Goal: Task Accomplishment & Management: Use online tool/utility

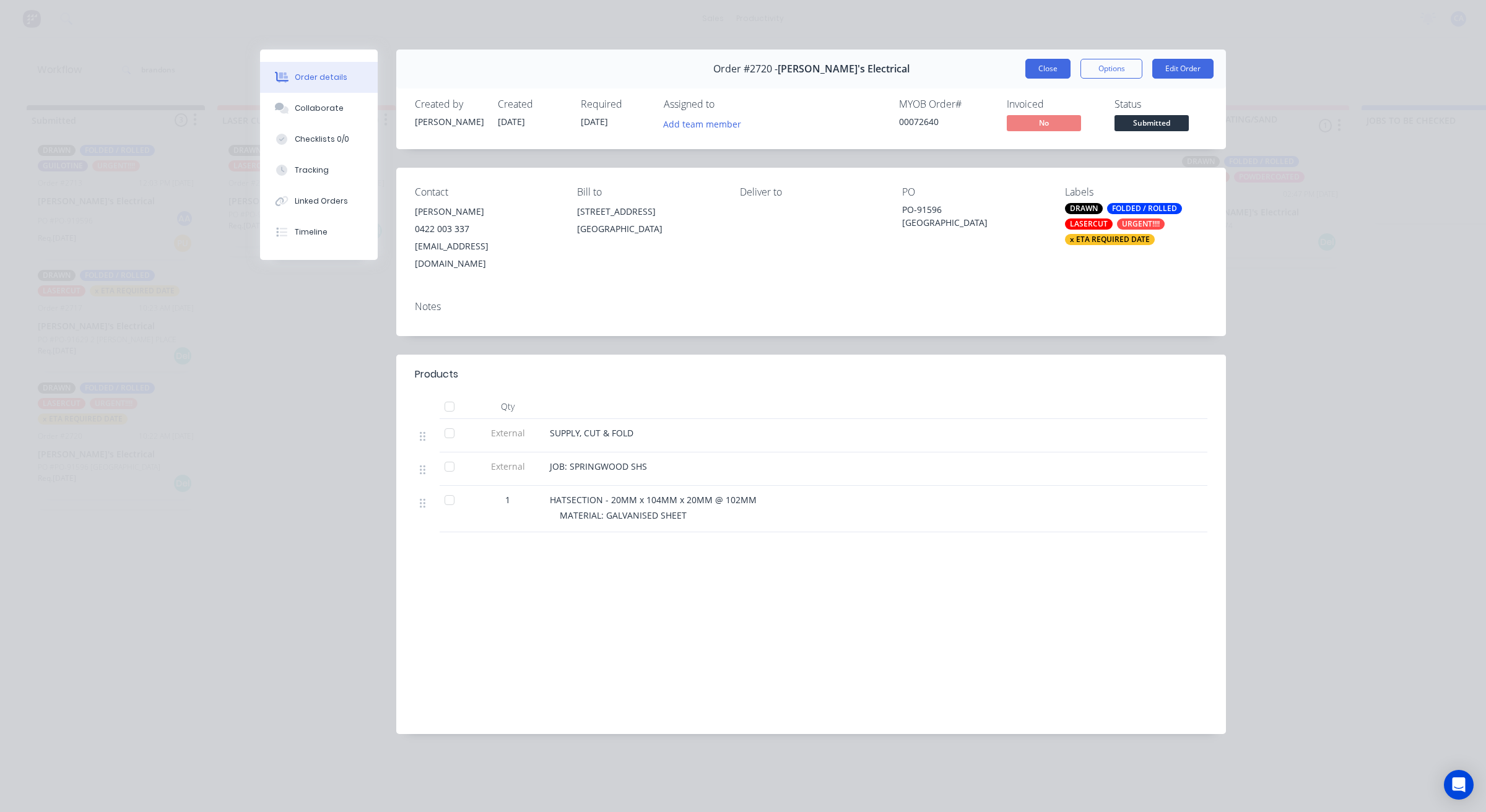
click at [1040, 64] on button "Close" at bounding box center [1047, 68] width 46 height 20
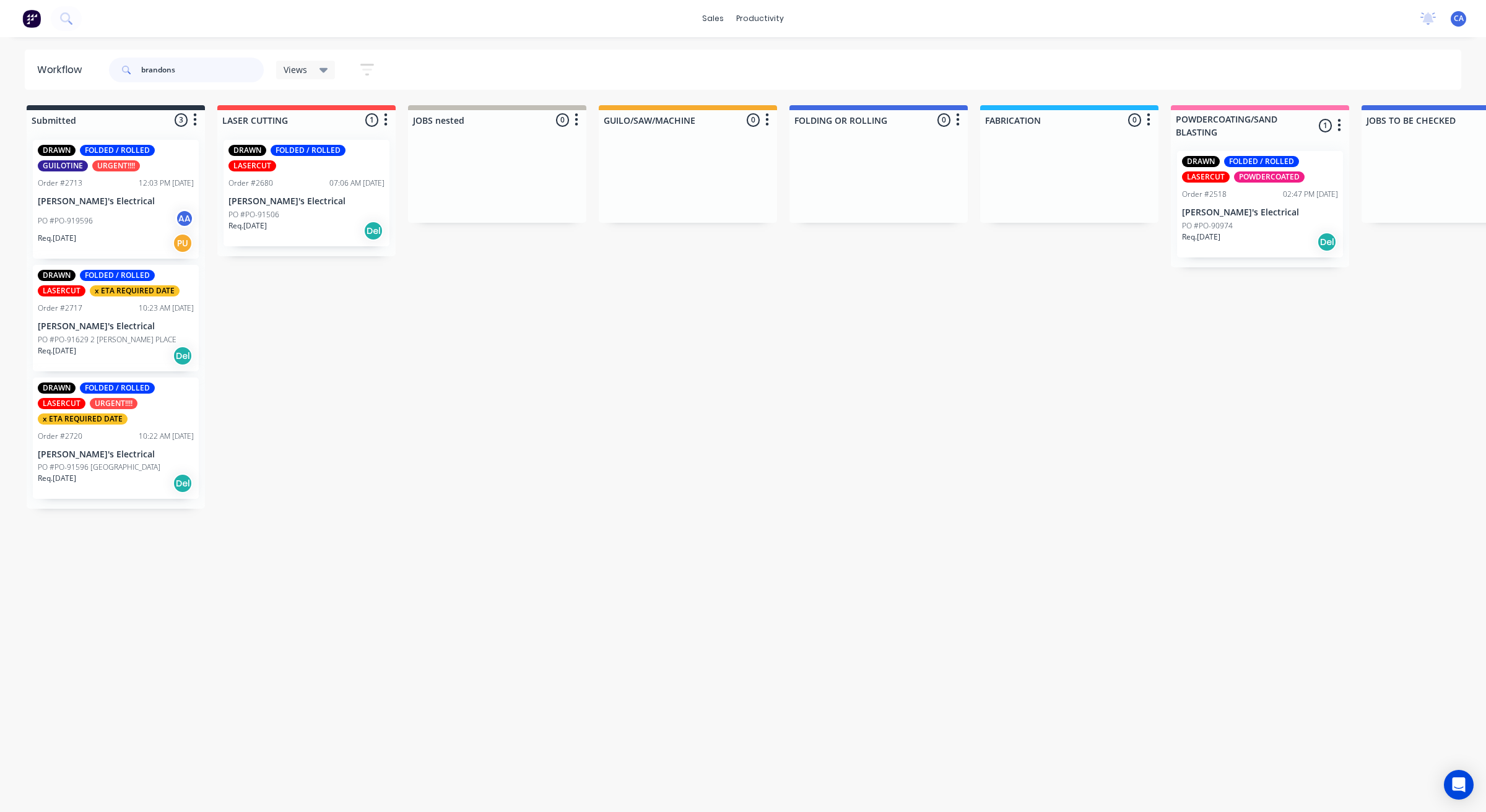
drag, startPoint x: 127, startPoint y: 63, endPoint x: 63, endPoint y: 48, distance: 65.7
click at [63, 48] on div "sales productivity sales Sales Orders Customers Price Level Manager productivit…" at bounding box center [743, 368] width 1486 height 738
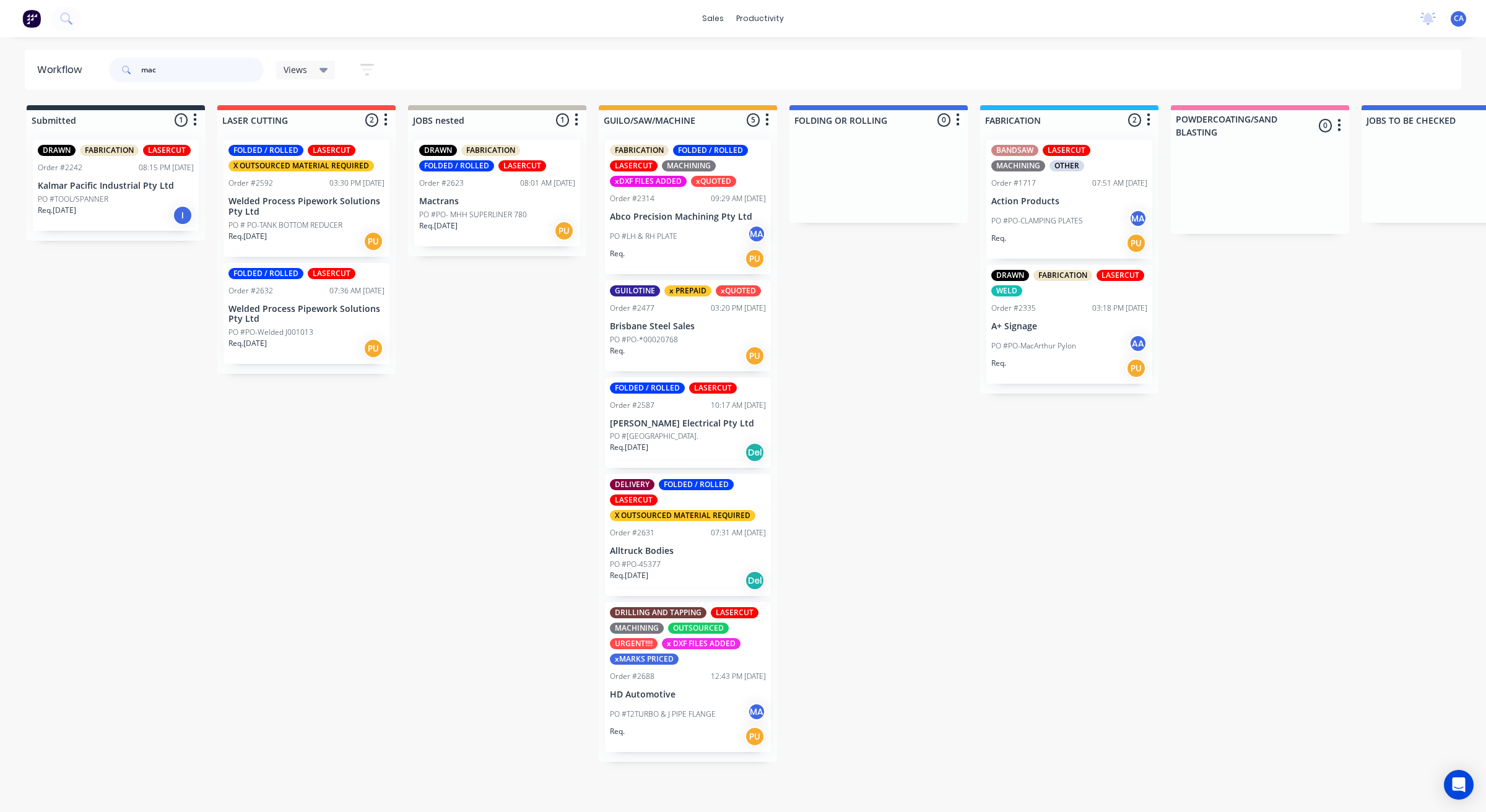
type input "mac"
click at [463, 193] on div "DRAWN FABRICATION FOLDED / ROLLED LASERCUT Order #2623 08:01 AM [DATE] Mactrans…" at bounding box center [497, 193] width 166 height 106
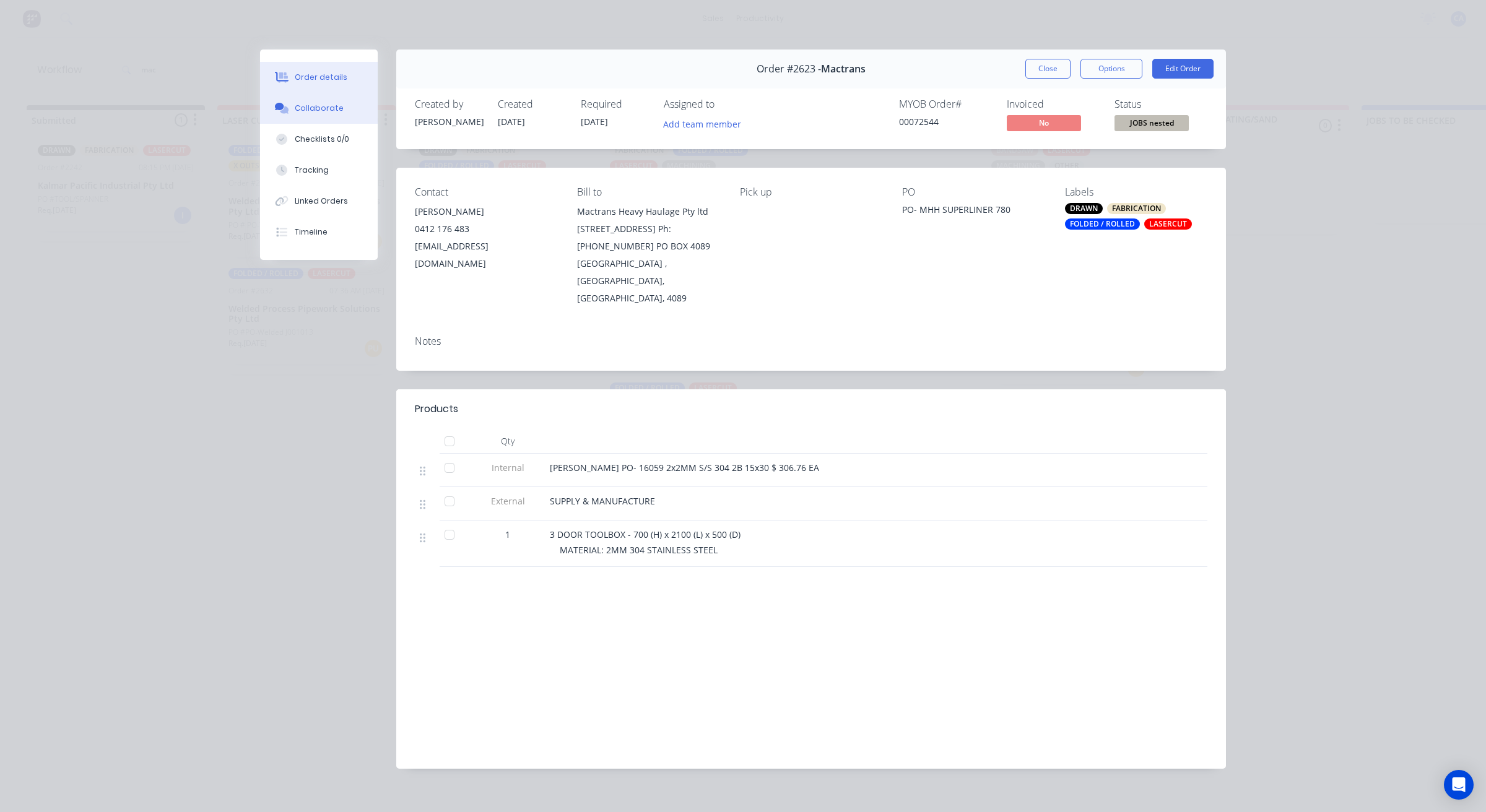
click at [339, 103] on button "Collaborate" at bounding box center [319, 108] width 118 height 31
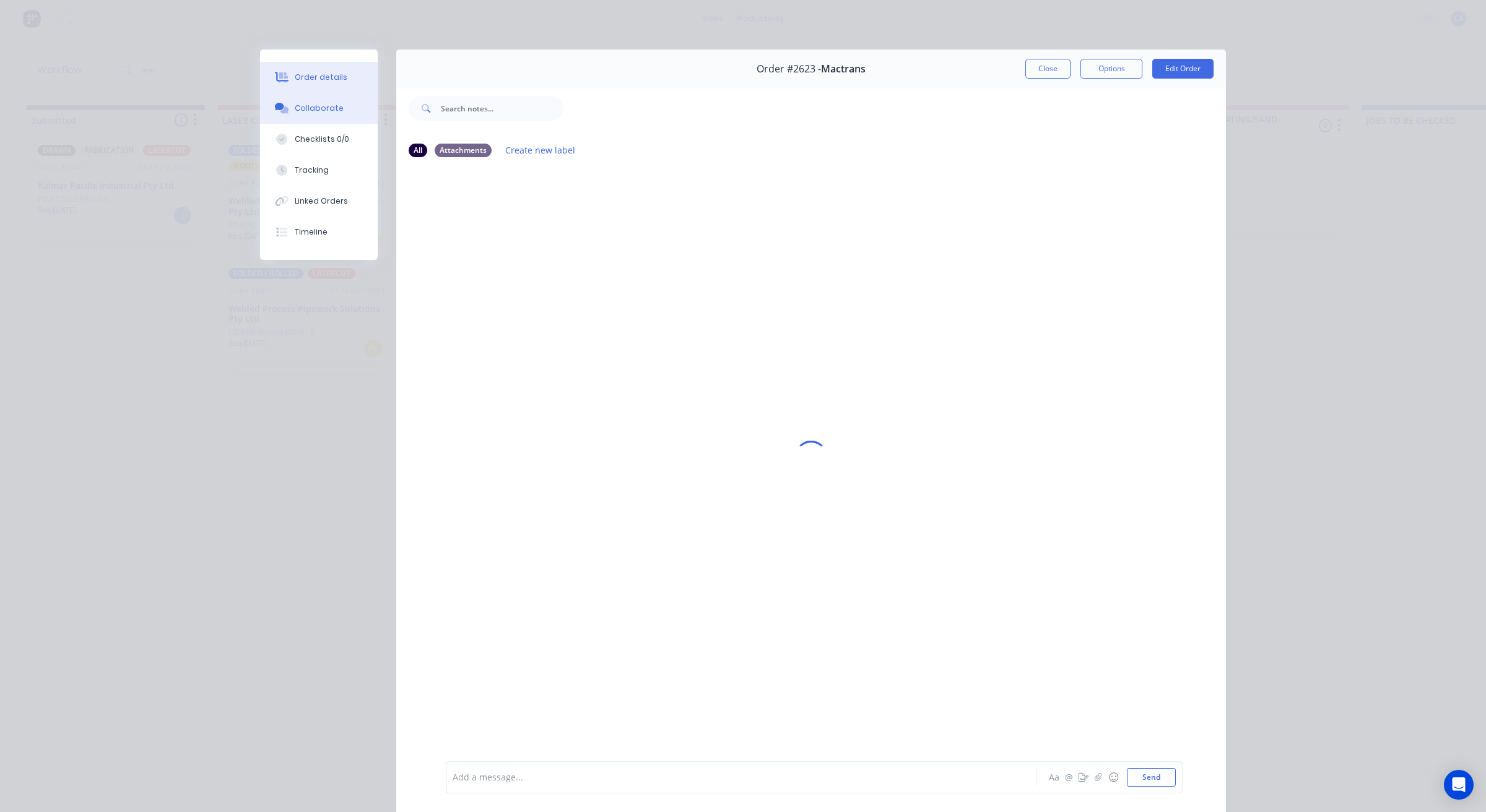
click at [340, 77] on button "Order details" at bounding box center [319, 77] width 118 height 31
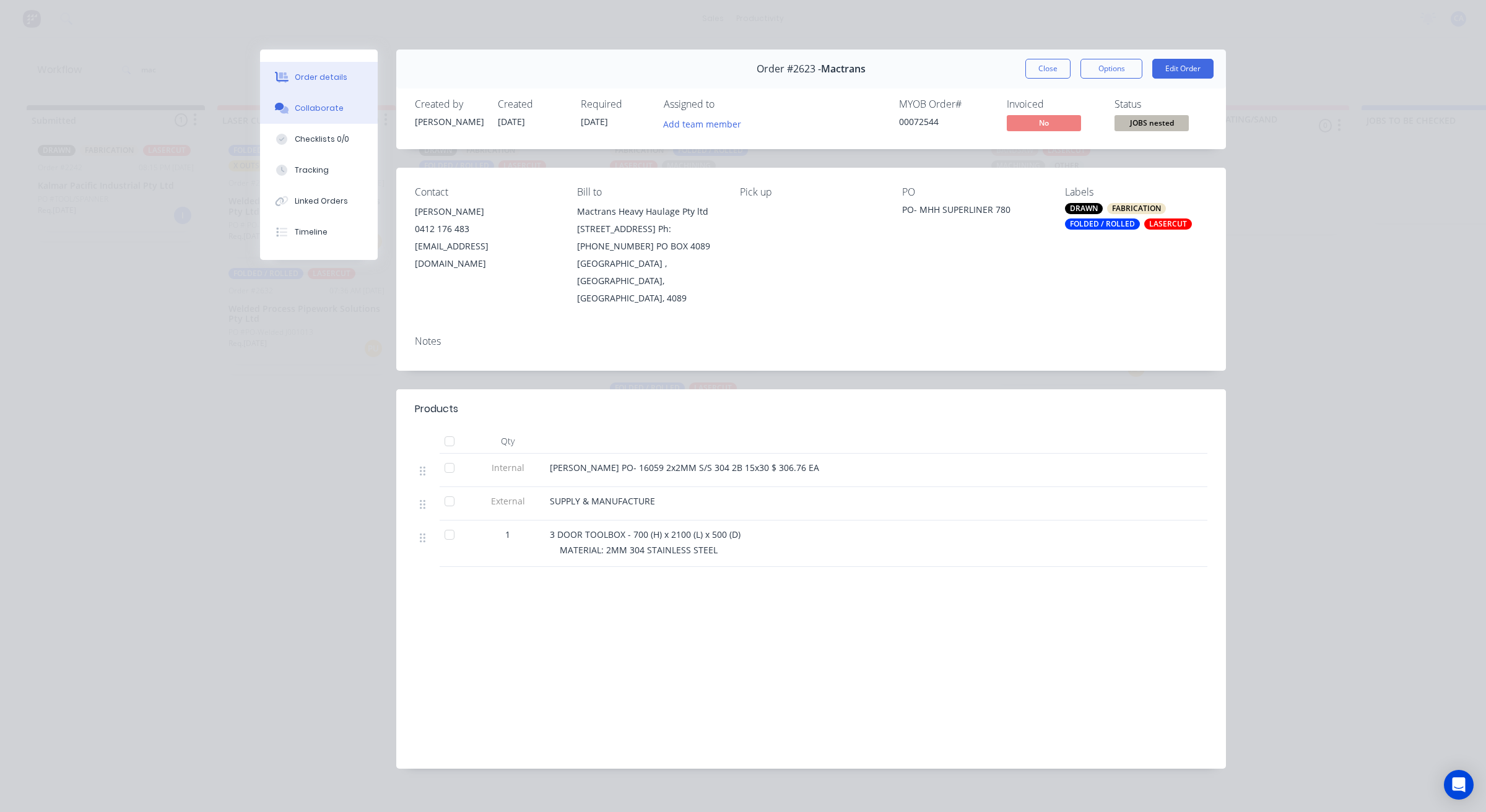
click at [347, 116] on button "Collaborate" at bounding box center [319, 108] width 118 height 31
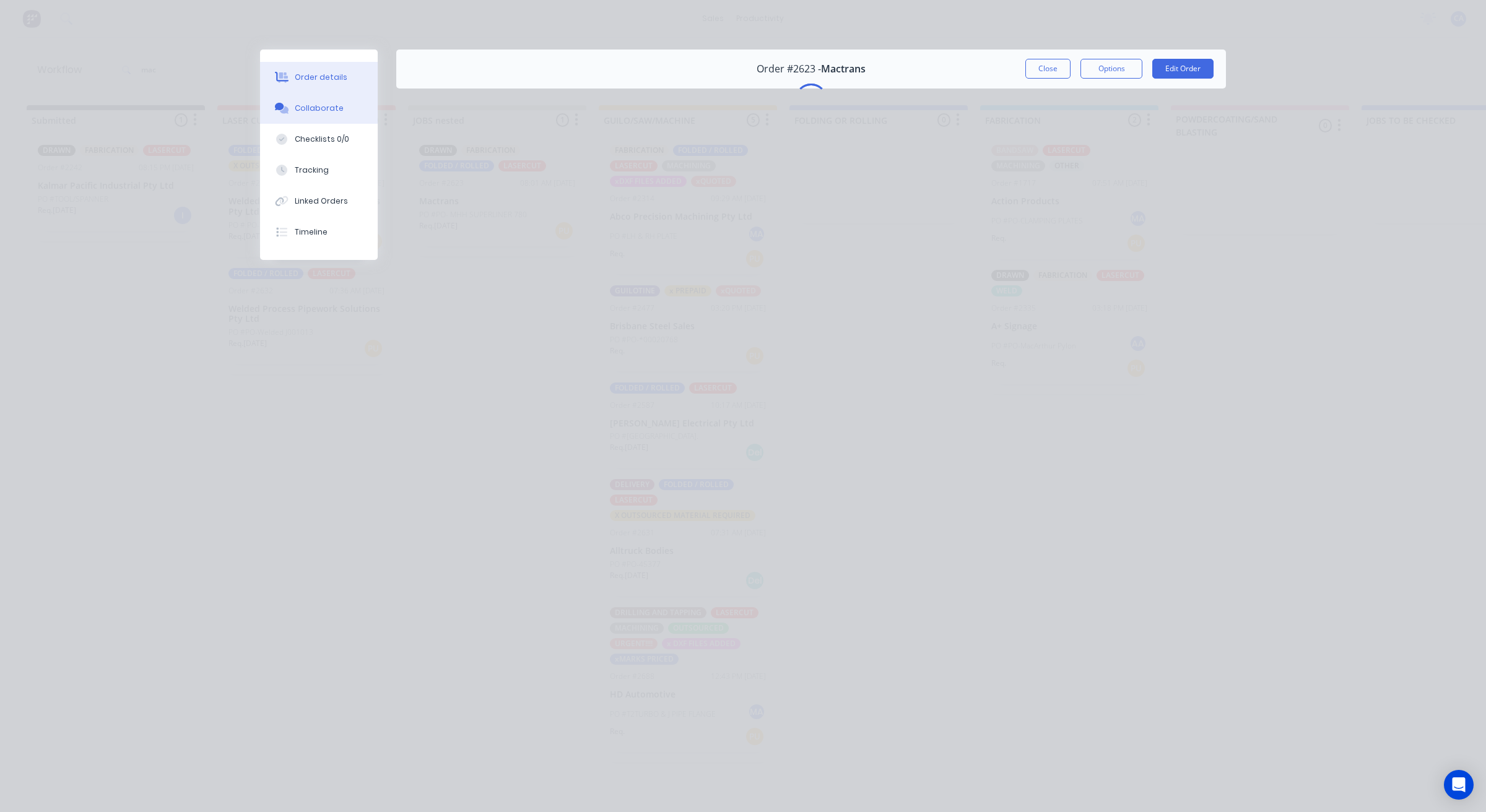
click at [332, 68] on button "Order details" at bounding box center [319, 77] width 118 height 31
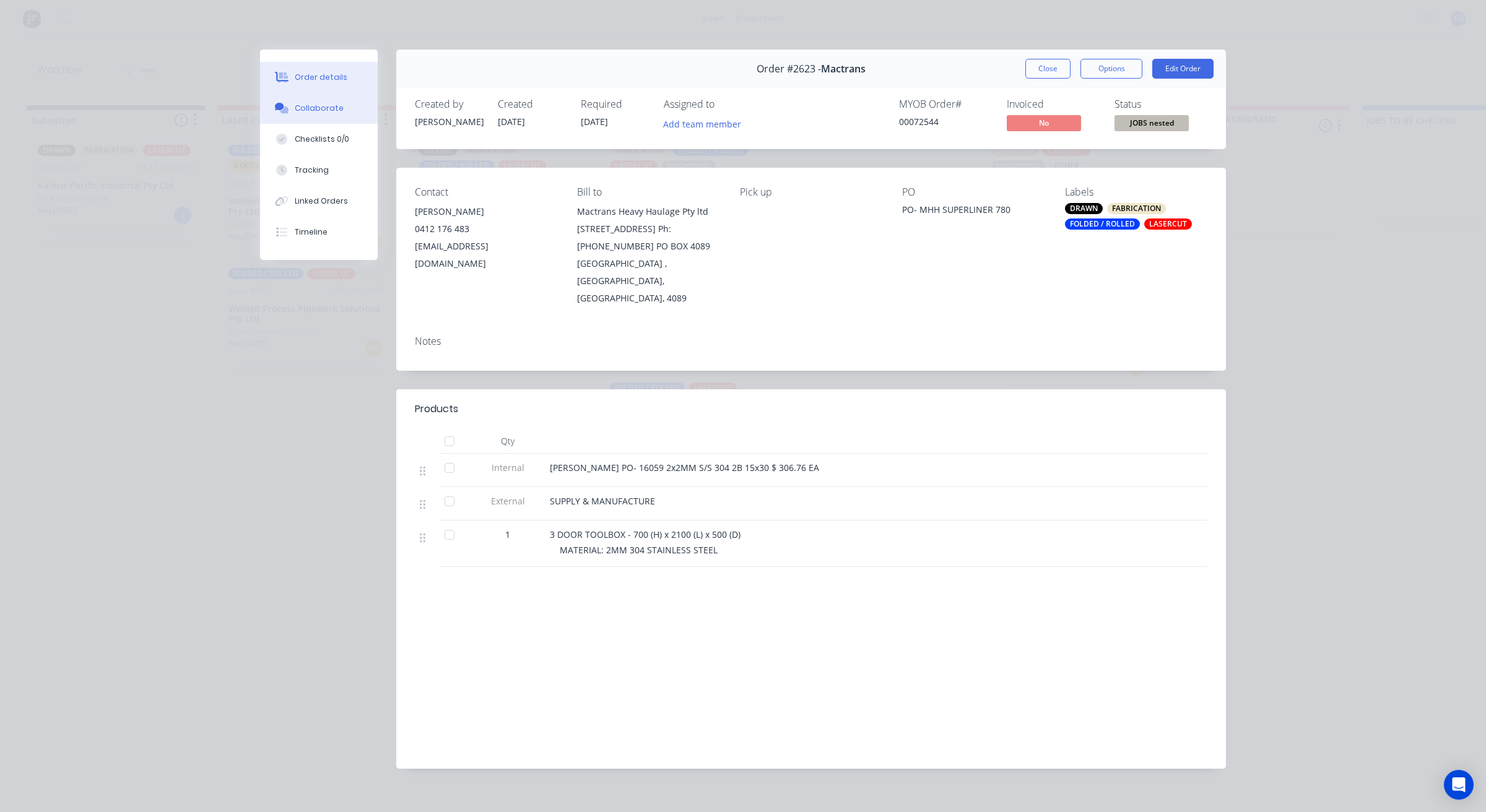
click at [335, 93] on button "Collaborate" at bounding box center [319, 108] width 118 height 31
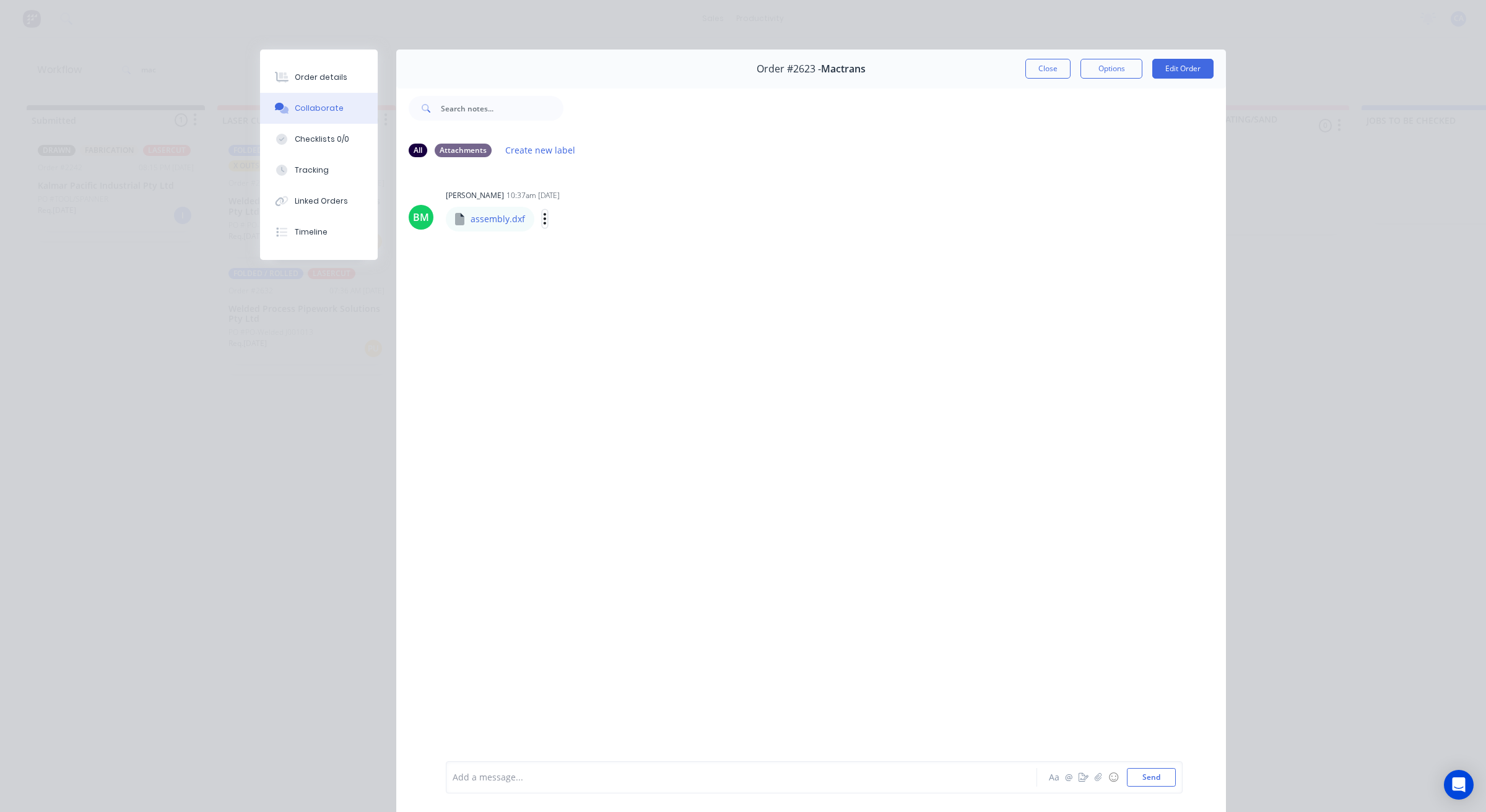
click at [543, 222] on icon "button" at bounding box center [544, 219] width 4 height 14
click at [580, 251] on button "Download" at bounding box center [627, 251] width 139 height 28
click at [1059, 62] on button "Close" at bounding box center [1047, 68] width 46 height 20
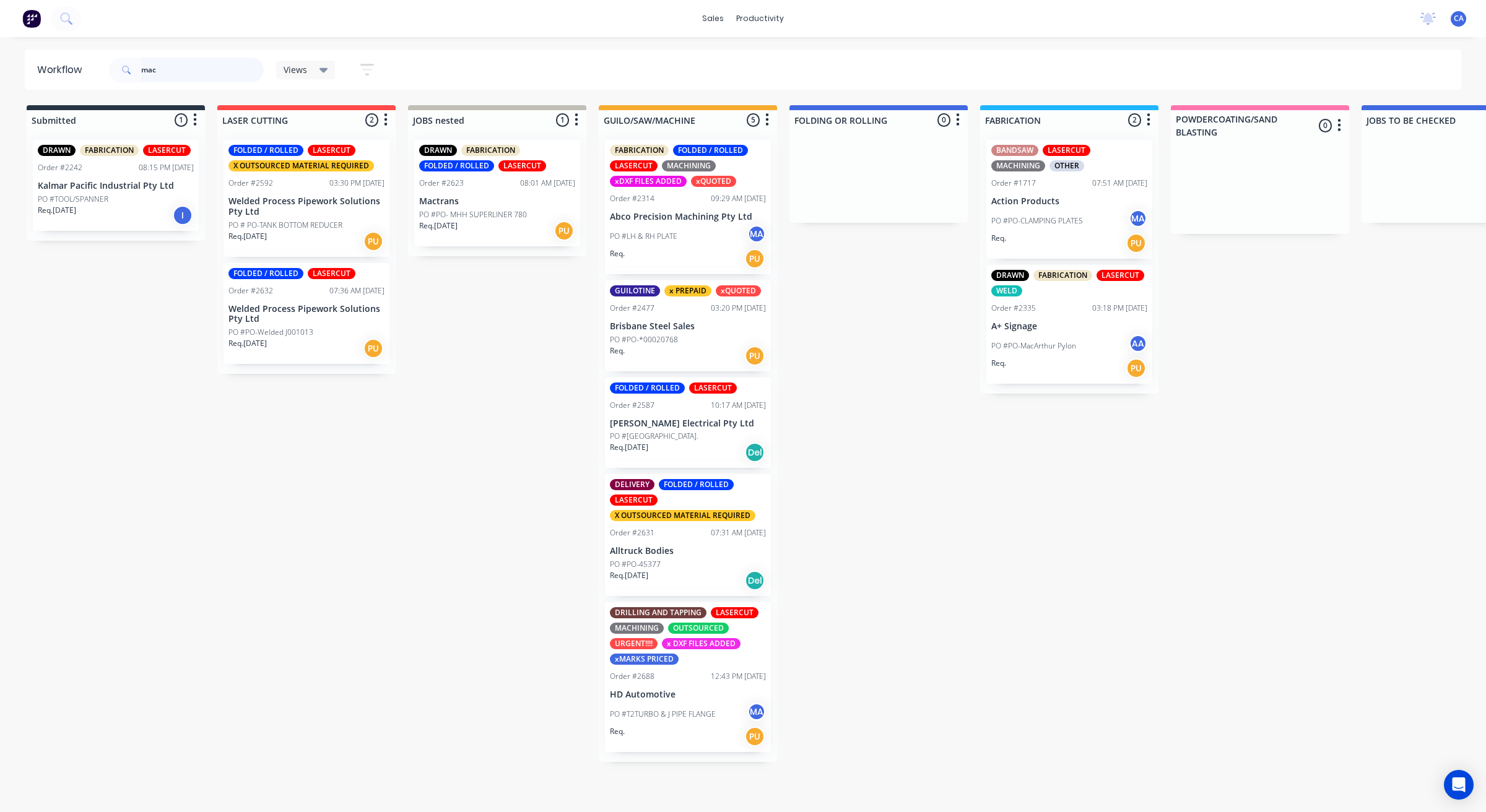
drag, startPoint x: 195, startPoint y: 63, endPoint x: 0, endPoint y: 73, distance: 195.3
click at [0, 93] on div "Workflow mac Views Save new view None (Default) edit Show/Hide statuses Show li…" at bounding box center [743, 418] width 1486 height 738
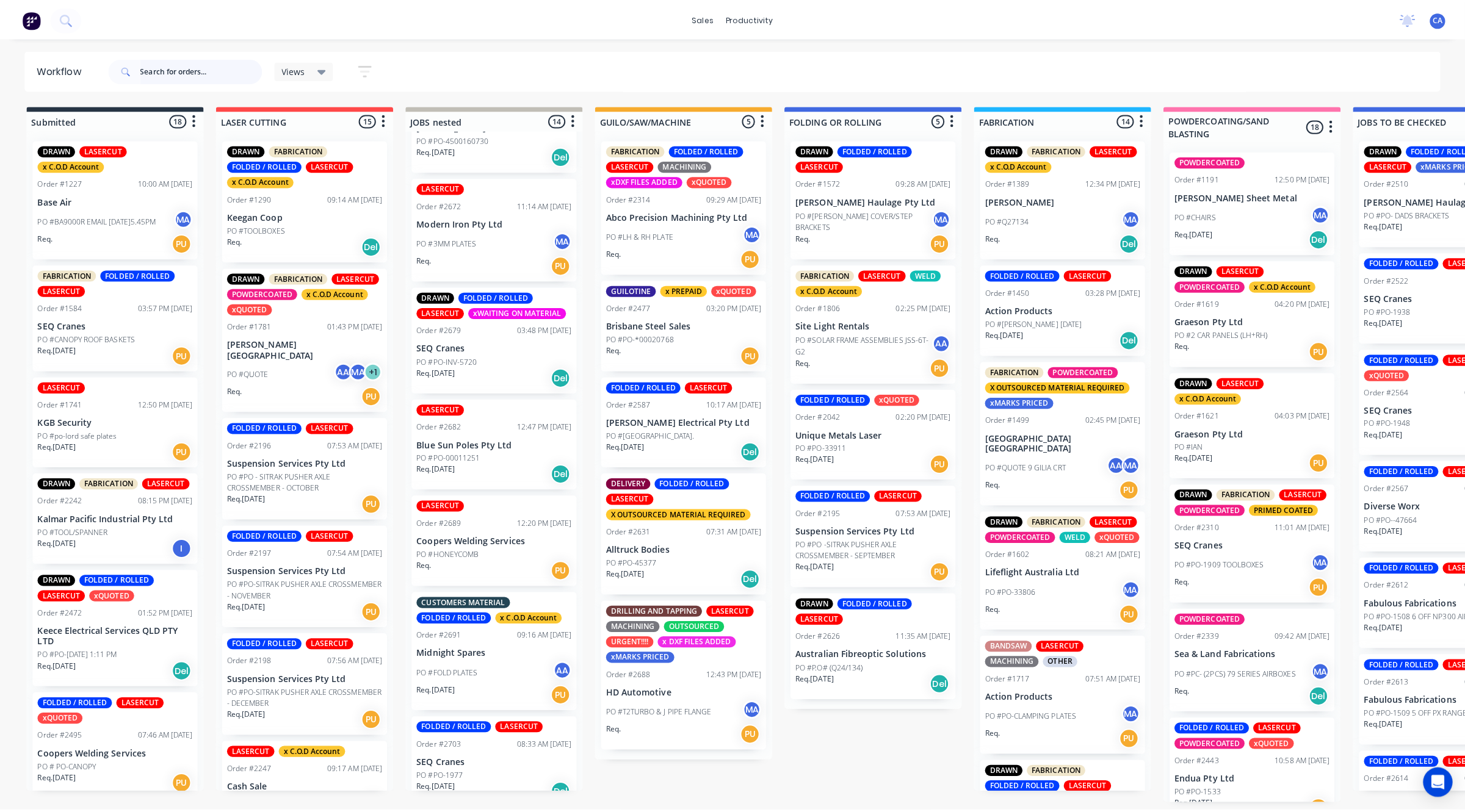
scroll to position [865, 0]
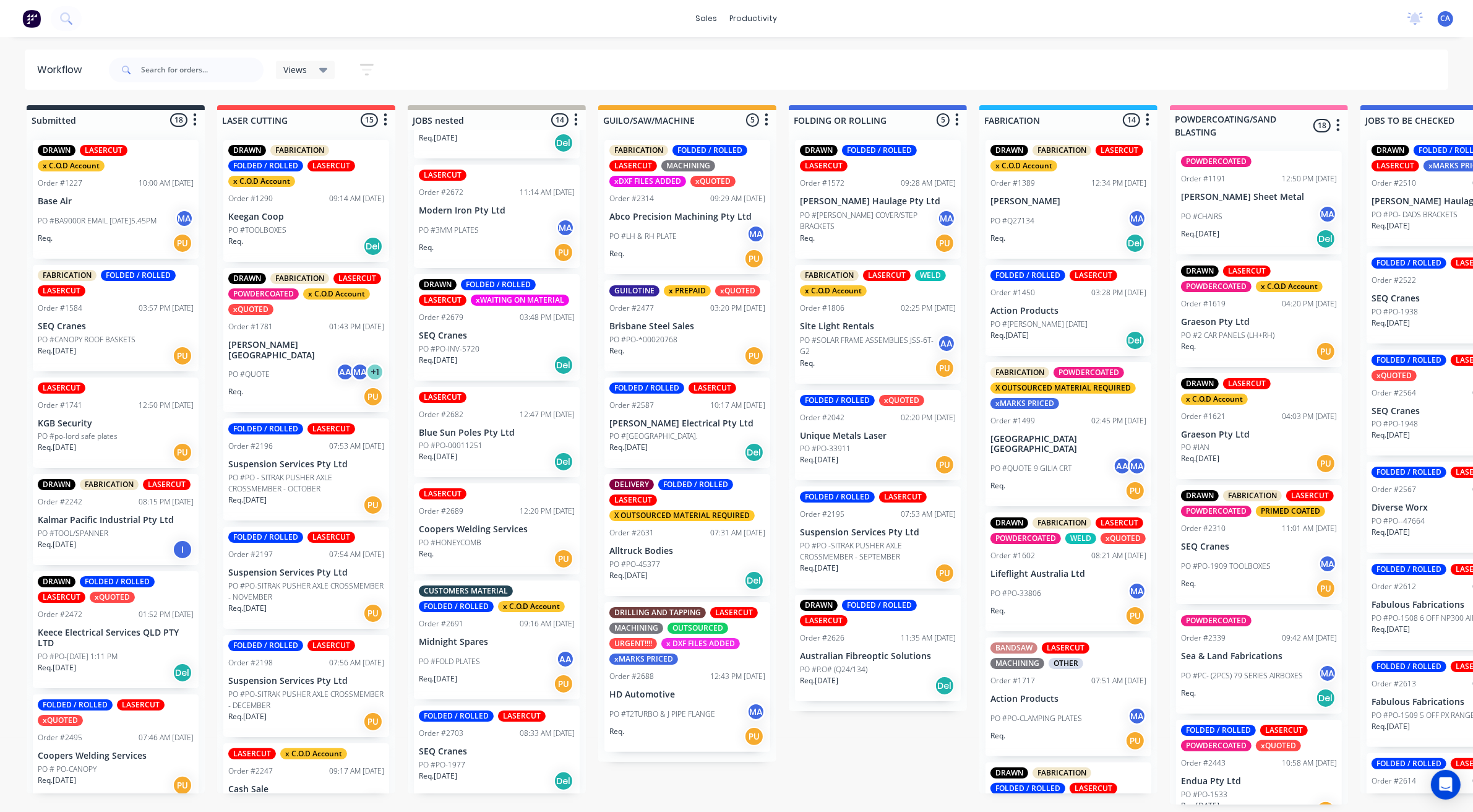
click at [481, 681] on div "Req. [DATE] PU" at bounding box center [497, 683] width 156 height 21
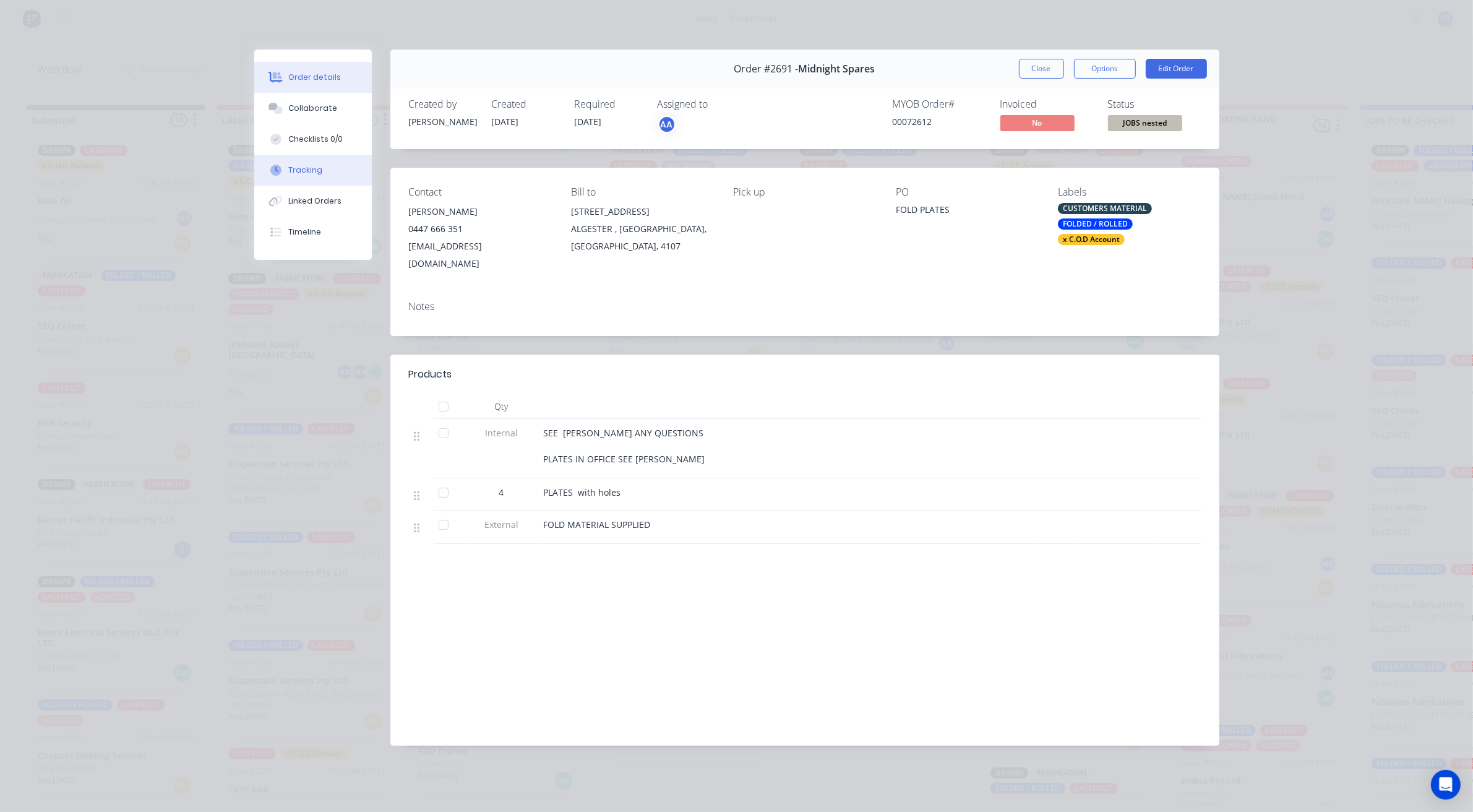
click at [306, 165] on div "Tracking" at bounding box center [305, 170] width 34 height 11
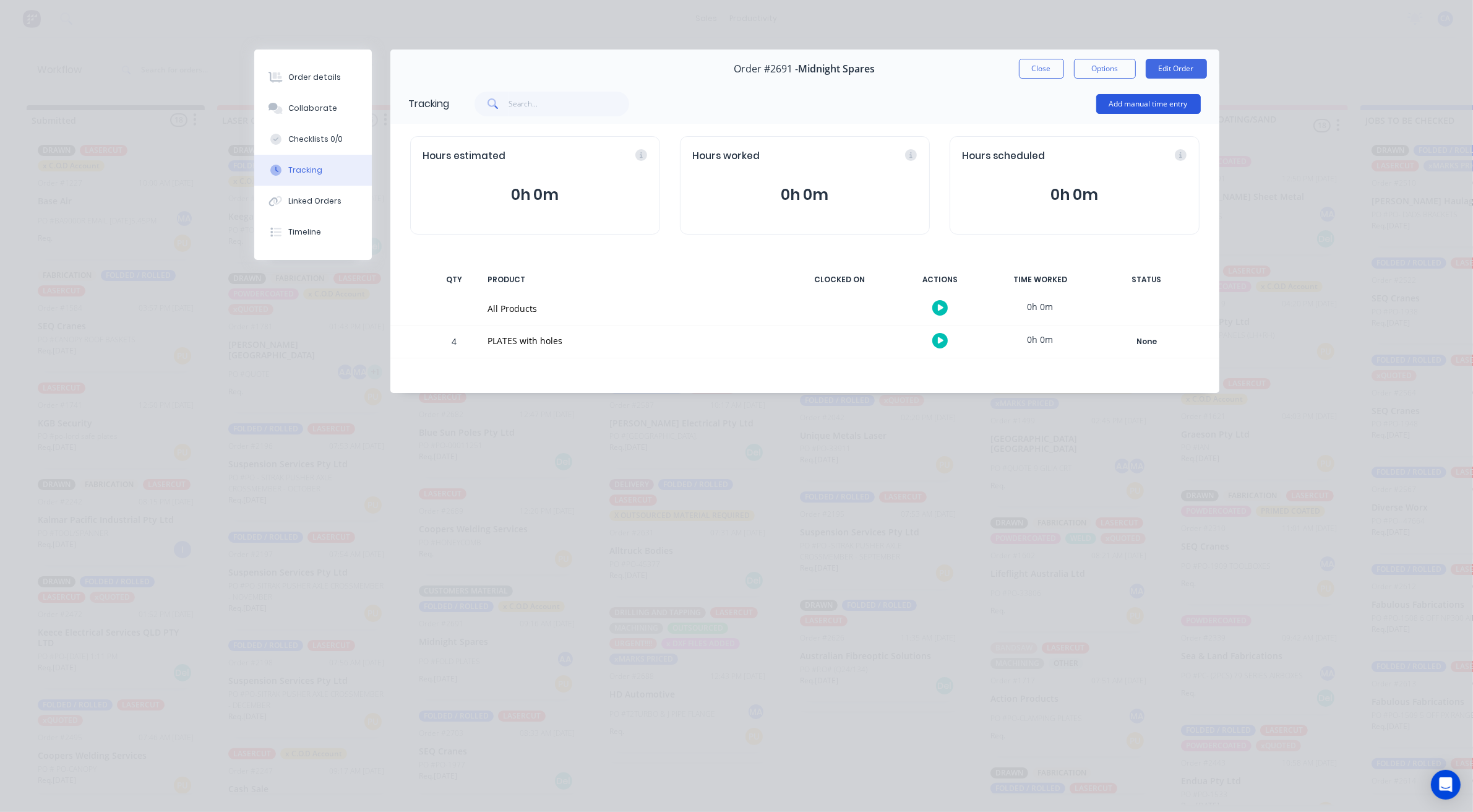
click at [1170, 104] on button "Add manual time entry" at bounding box center [1149, 103] width 105 height 20
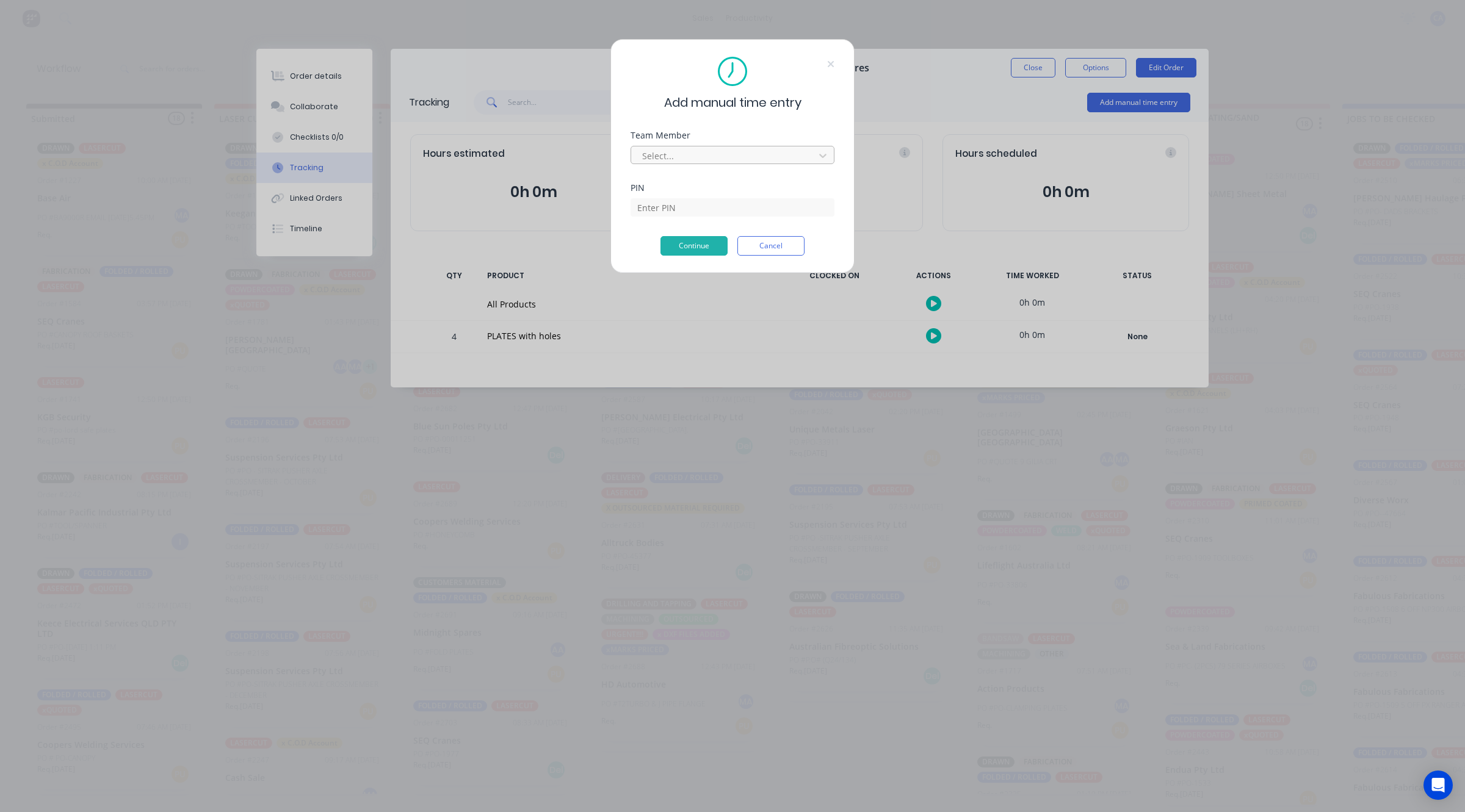
click at [721, 147] on div "Select..." at bounding box center [724, 156] width 175 height 19
click at [703, 777] on div "[PERSON_NAME]" at bounding box center [726, 784] width 1453 height 13
click at [705, 209] on input at bounding box center [732, 207] width 204 height 19
type input "0000"
click at [709, 247] on button "Continue" at bounding box center [694, 245] width 67 height 19
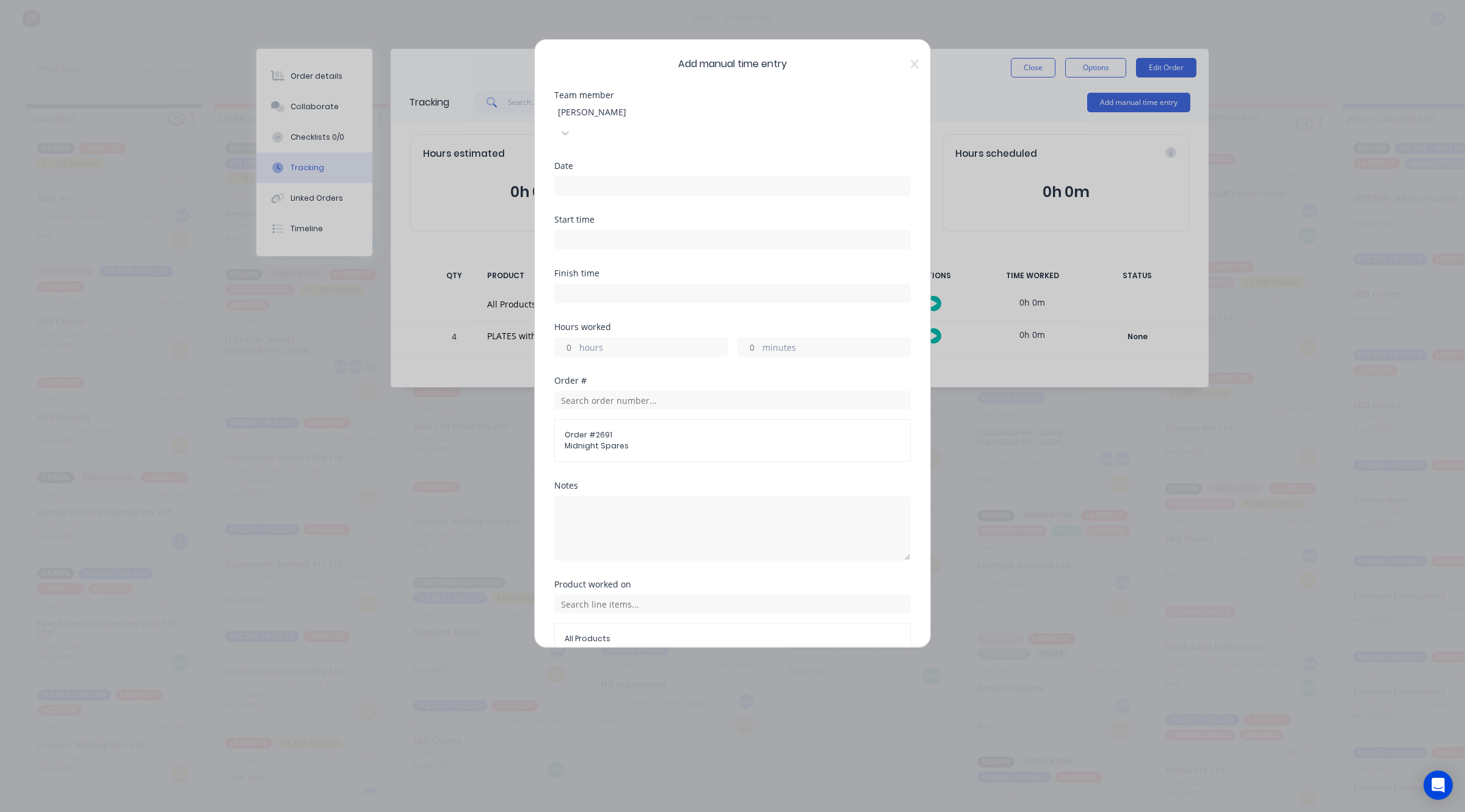
click at [598, 177] on input at bounding box center [732, 186] width 355 height 19
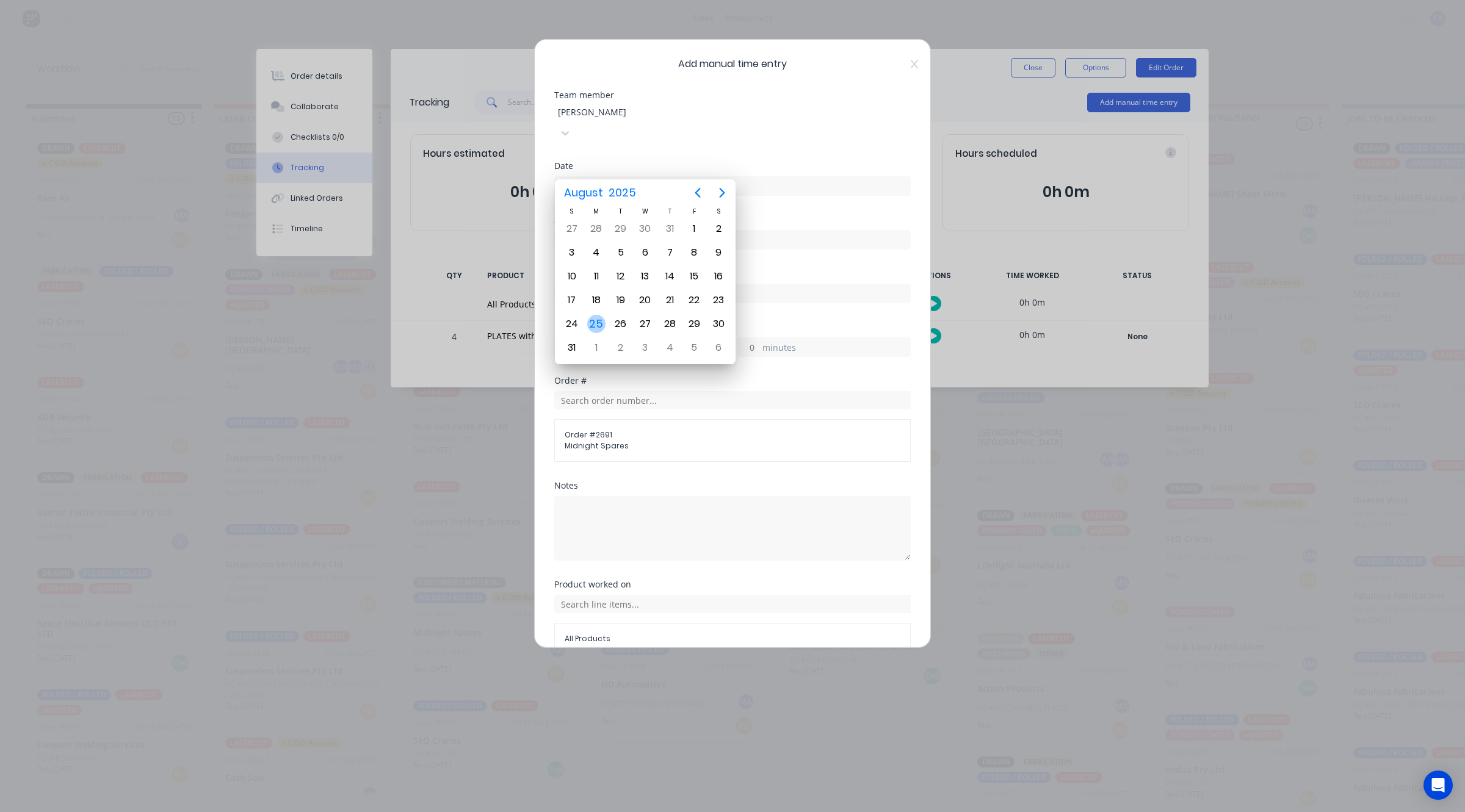
click at [597, 321] on div "25" at bounding box center [596, 324] width 19 height 19
type input "[DATE]"
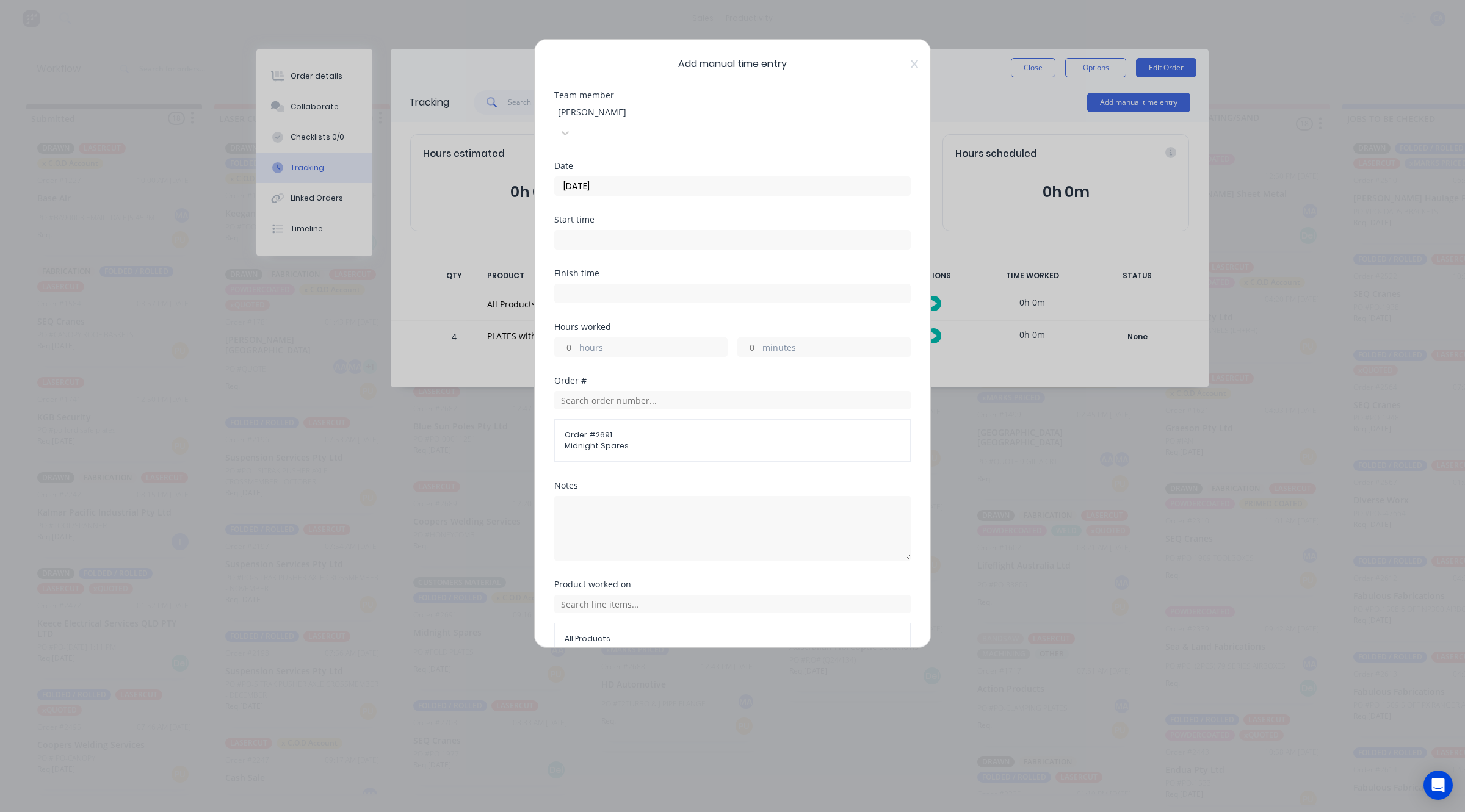
click at [739, 338] on input "minutes" at bounding box center [749, 348] width 21 height 19
type input "15"
click at [607, 177] on input "[DATE]" at bounding box center [732, 186] width 355 height 19
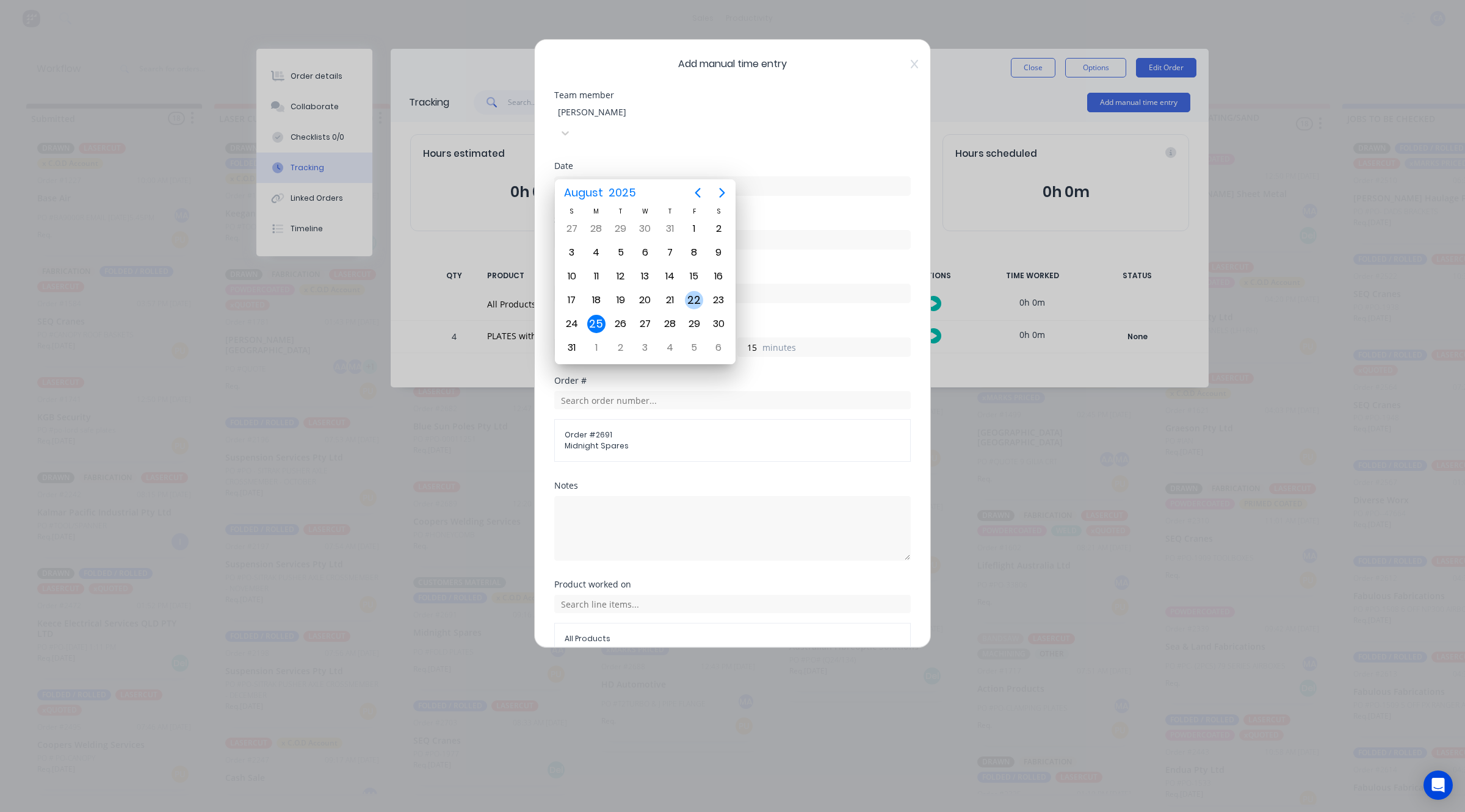
click at [691, 297] on div "22" at bounding box center [694, 301] width 19 height 19
type input "[DATE]"
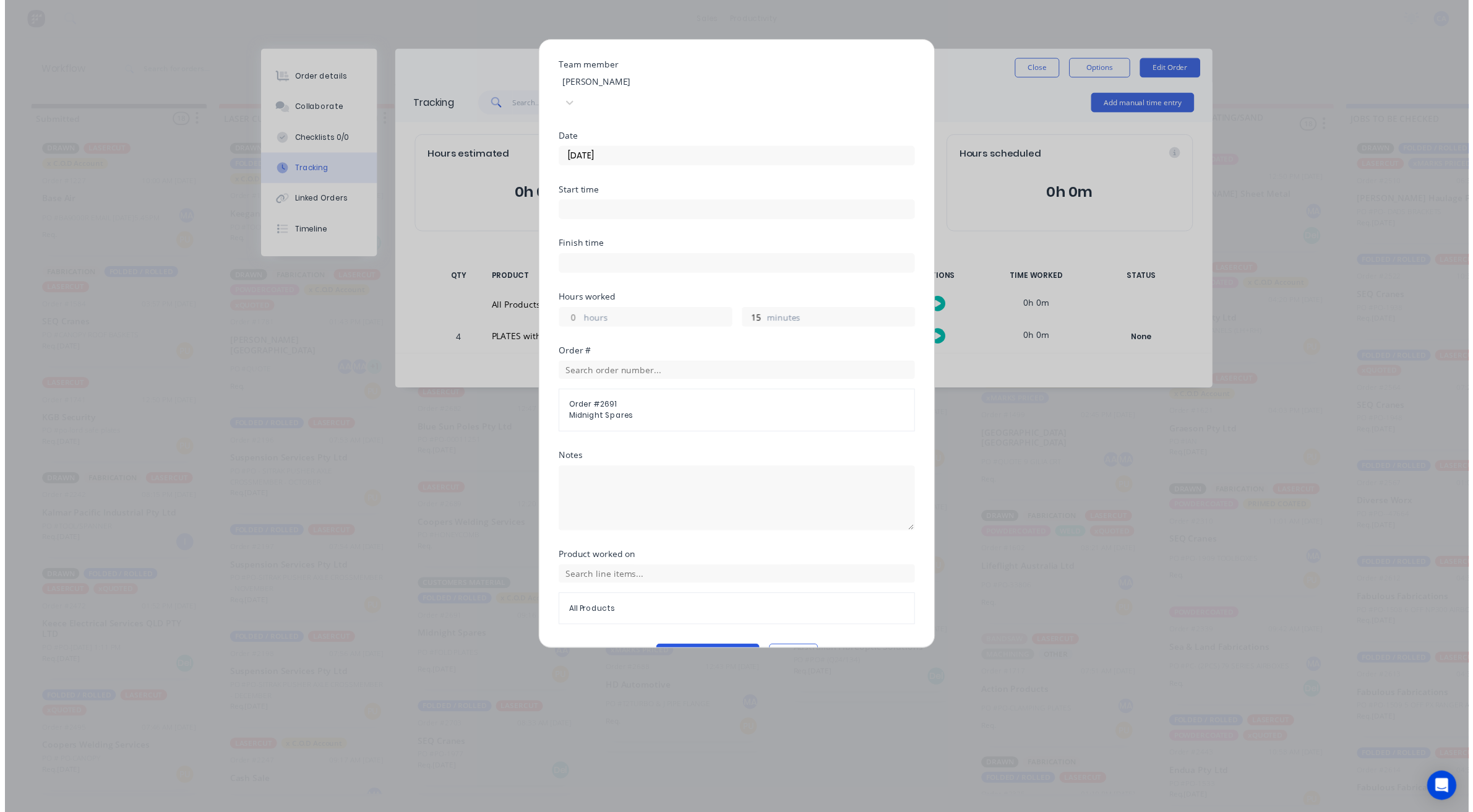
scroll to position [48, 0]
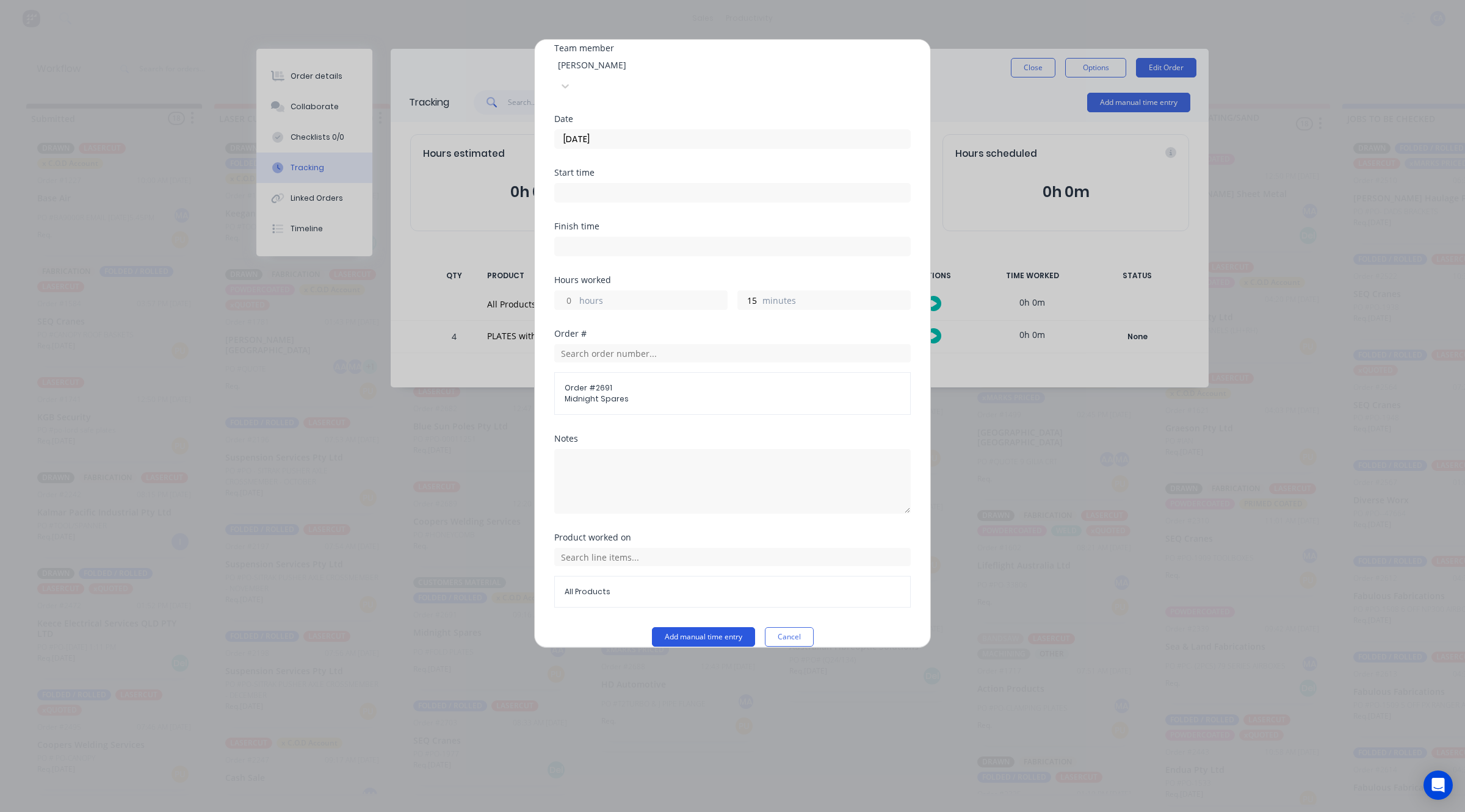
click at [673, 627] on button "Add manual time entry" at bounding box center [703, 636] width 103 height 19
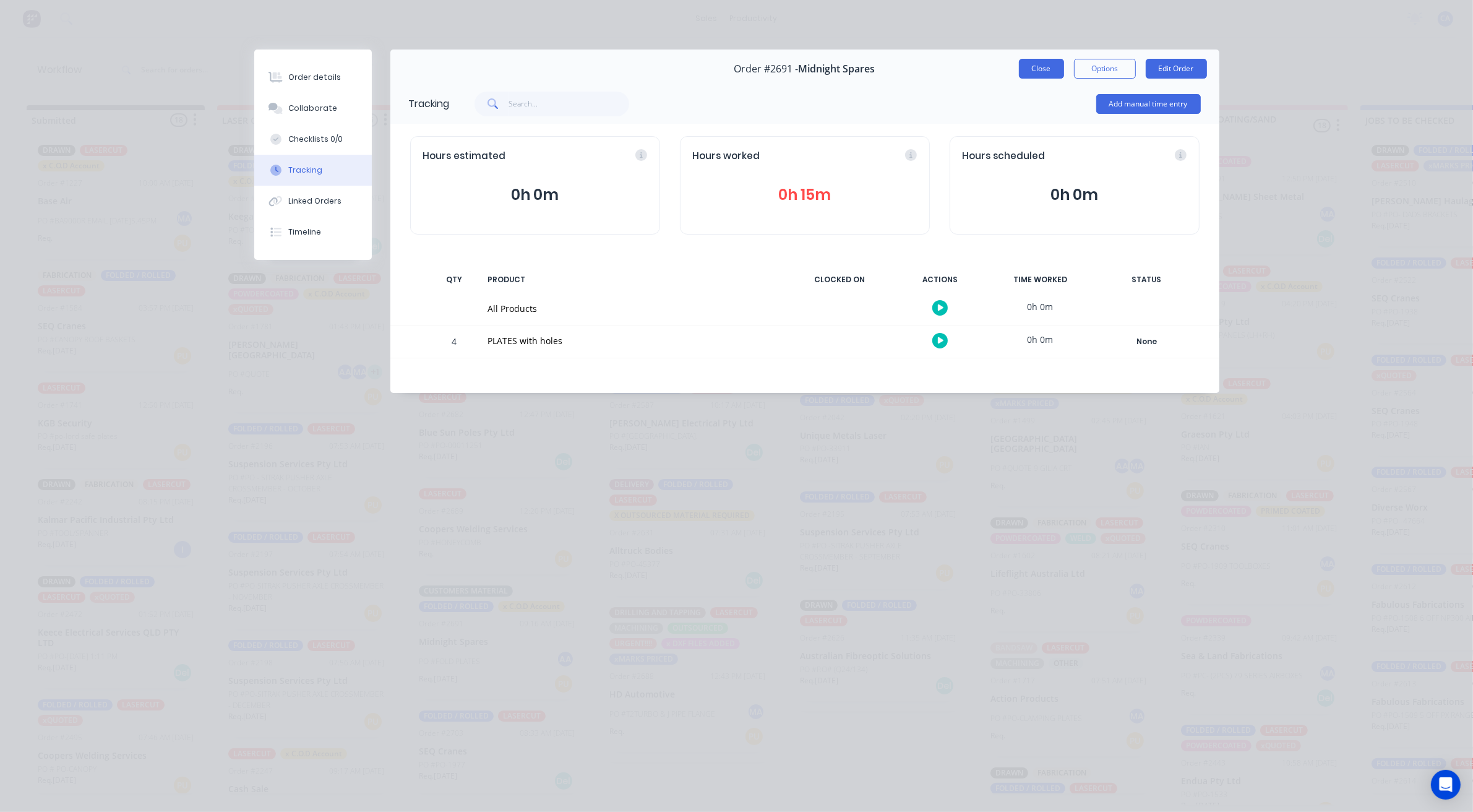
click at [1030, 66] on button "Close" at bounding box center [1042, 68] width 46 height 20
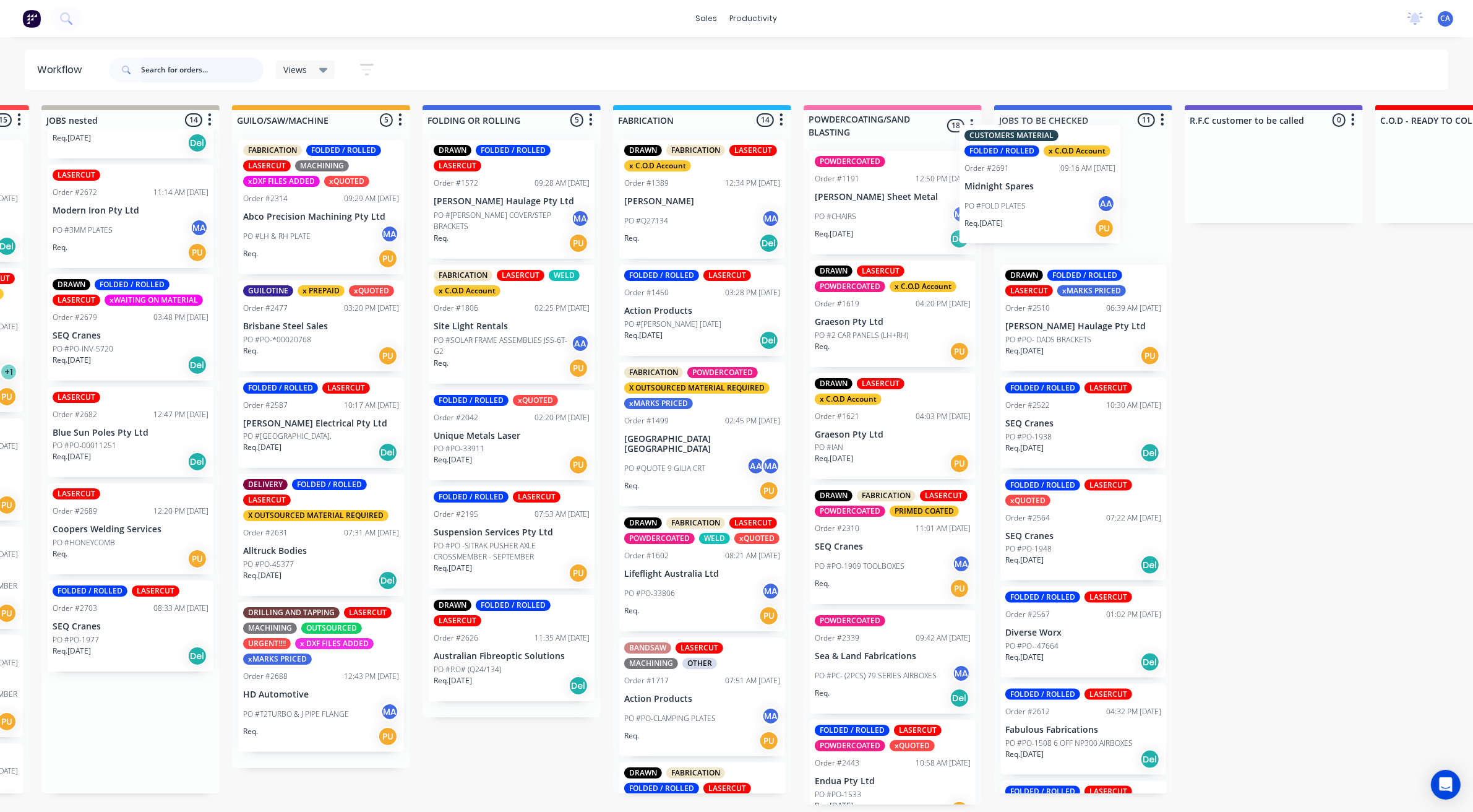
scroll to position [0, 0]
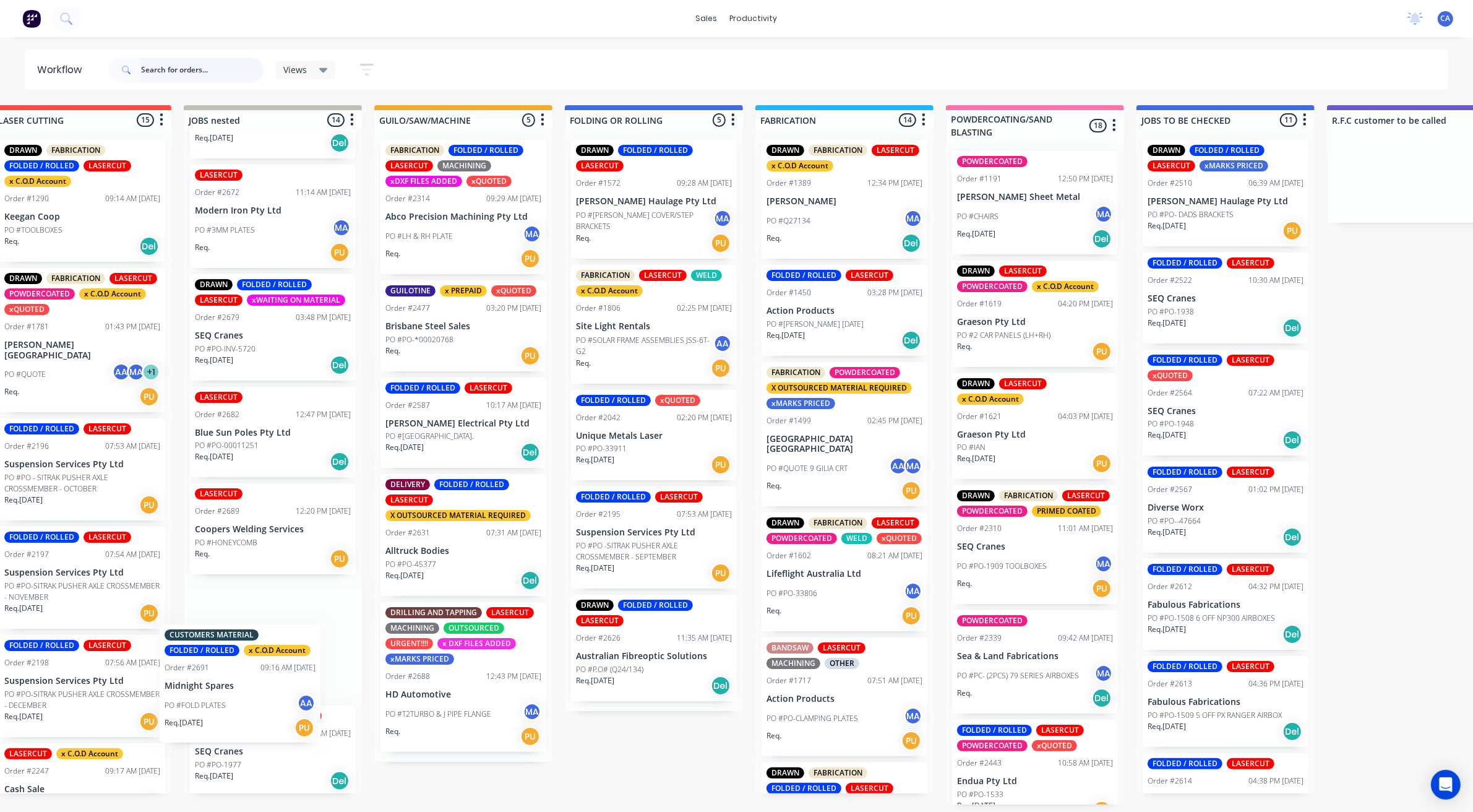
drag, startPoint x: 480, startPoint y: 650, endPoint x: 280, endPoint y: 670, distance: 201.0
click at [246, 683] on div "LASERCUT PLASMA CUT xQUOTED Order #2505 12:40 PM [DATE] SEQ Cranes PO #PO-1946 …" at bounding box center [272, 462] width 178 height 663
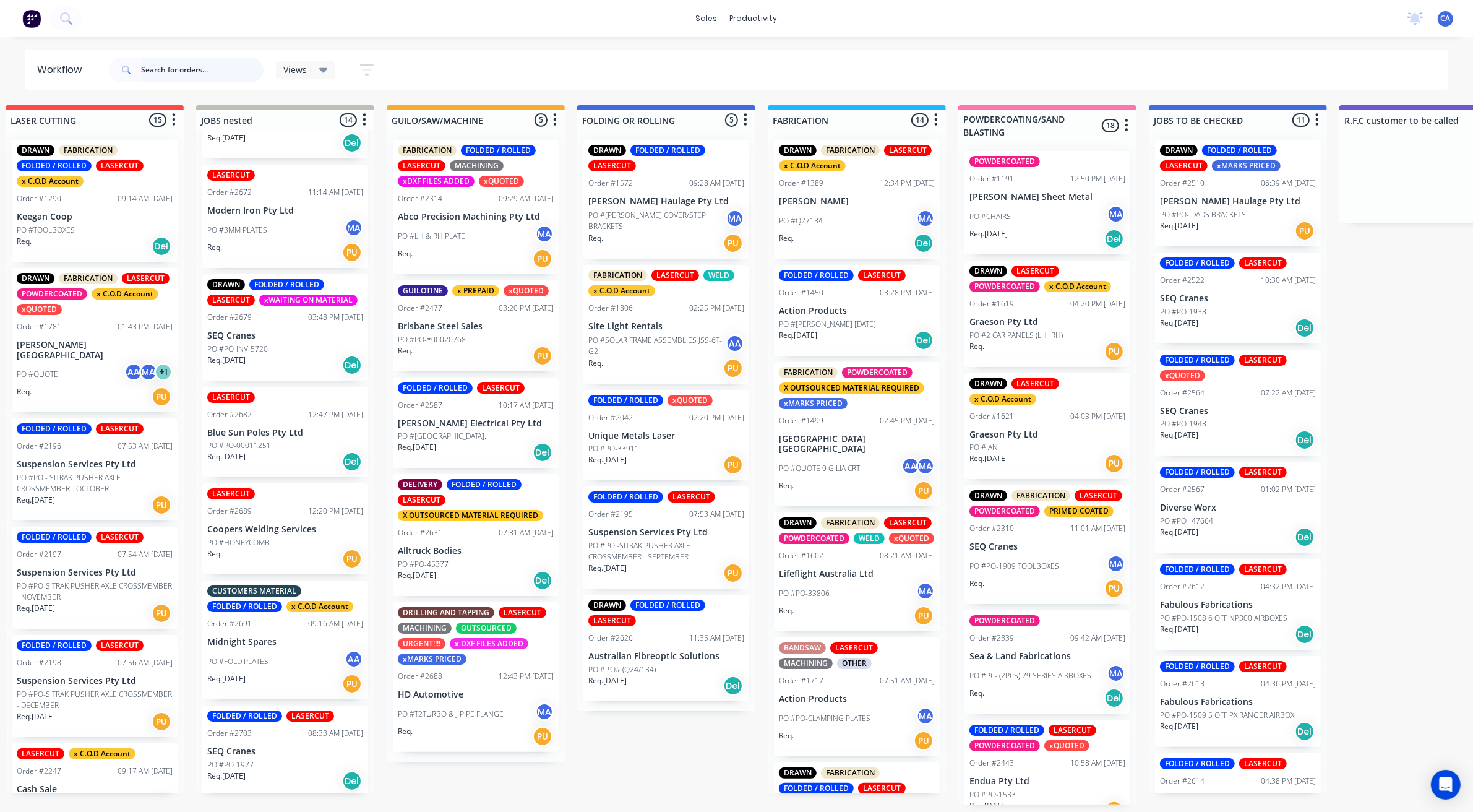
click at [144, 61] on input "text" at bounding box center [202, 70] width 123 height 25
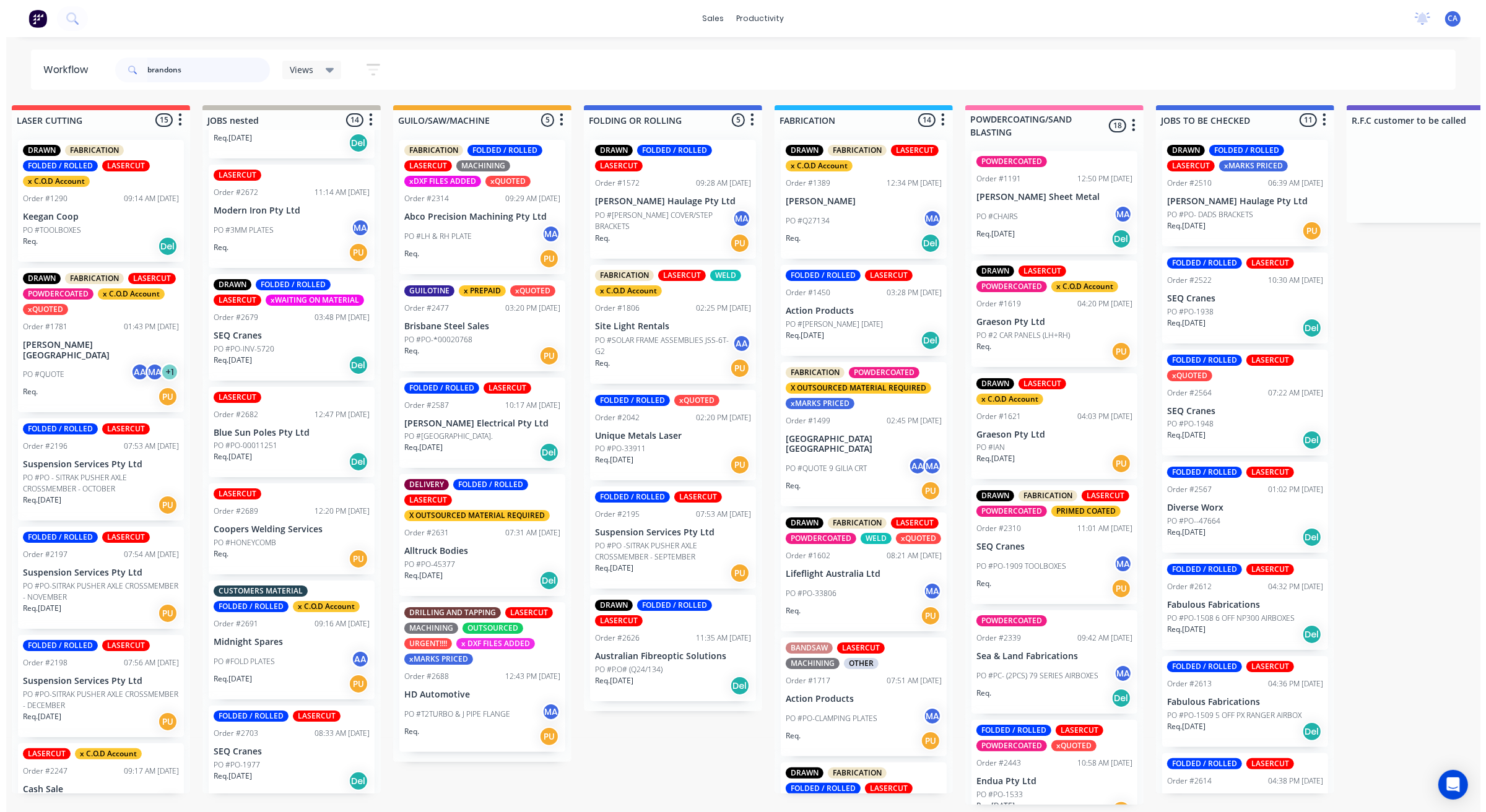
scroll to position [0, 0]
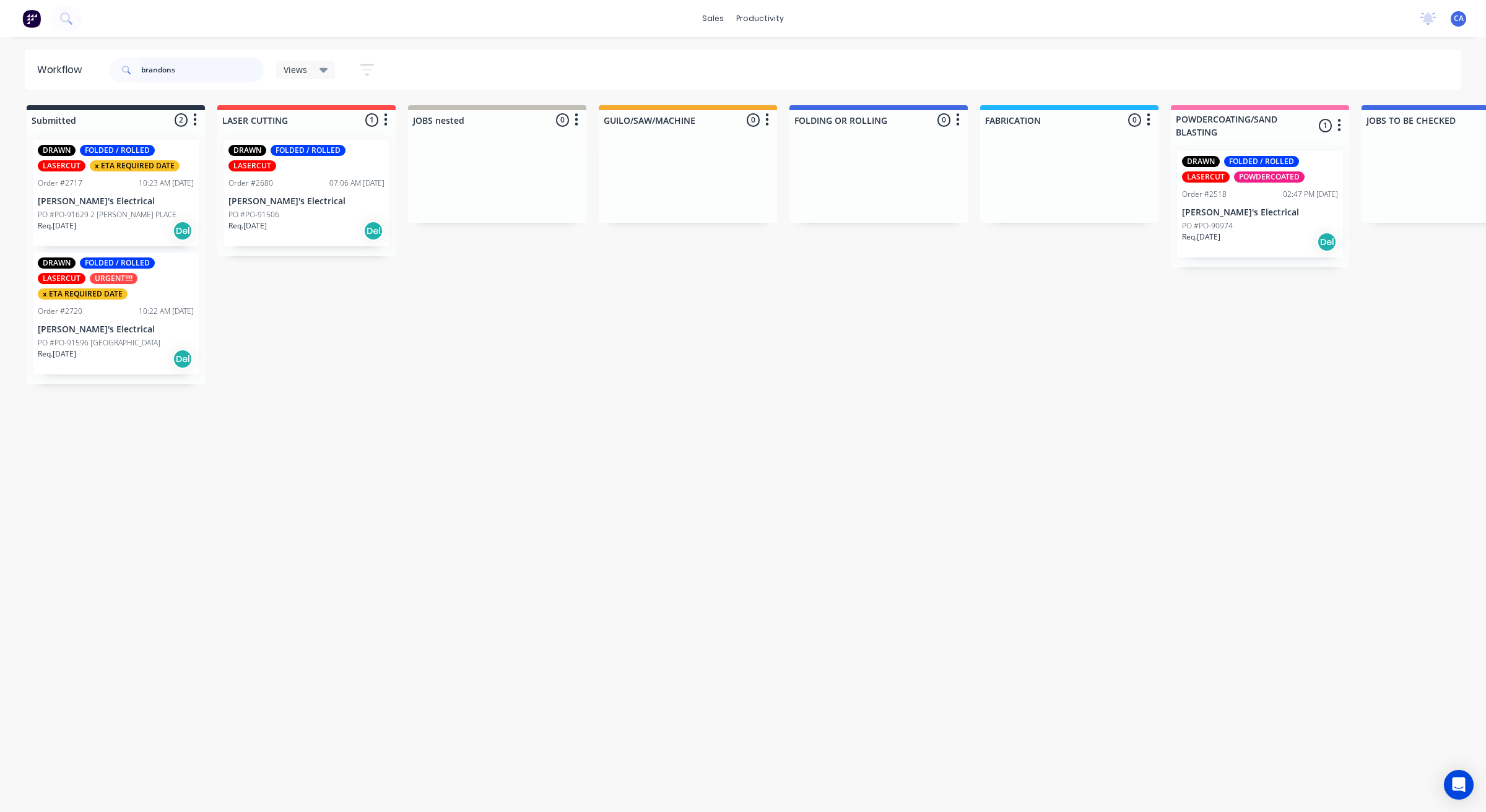
type input "brandons"
click at [116, 223] on div "Req. [DATE] Del" at bounding box center [116, 230] width 156 height 21
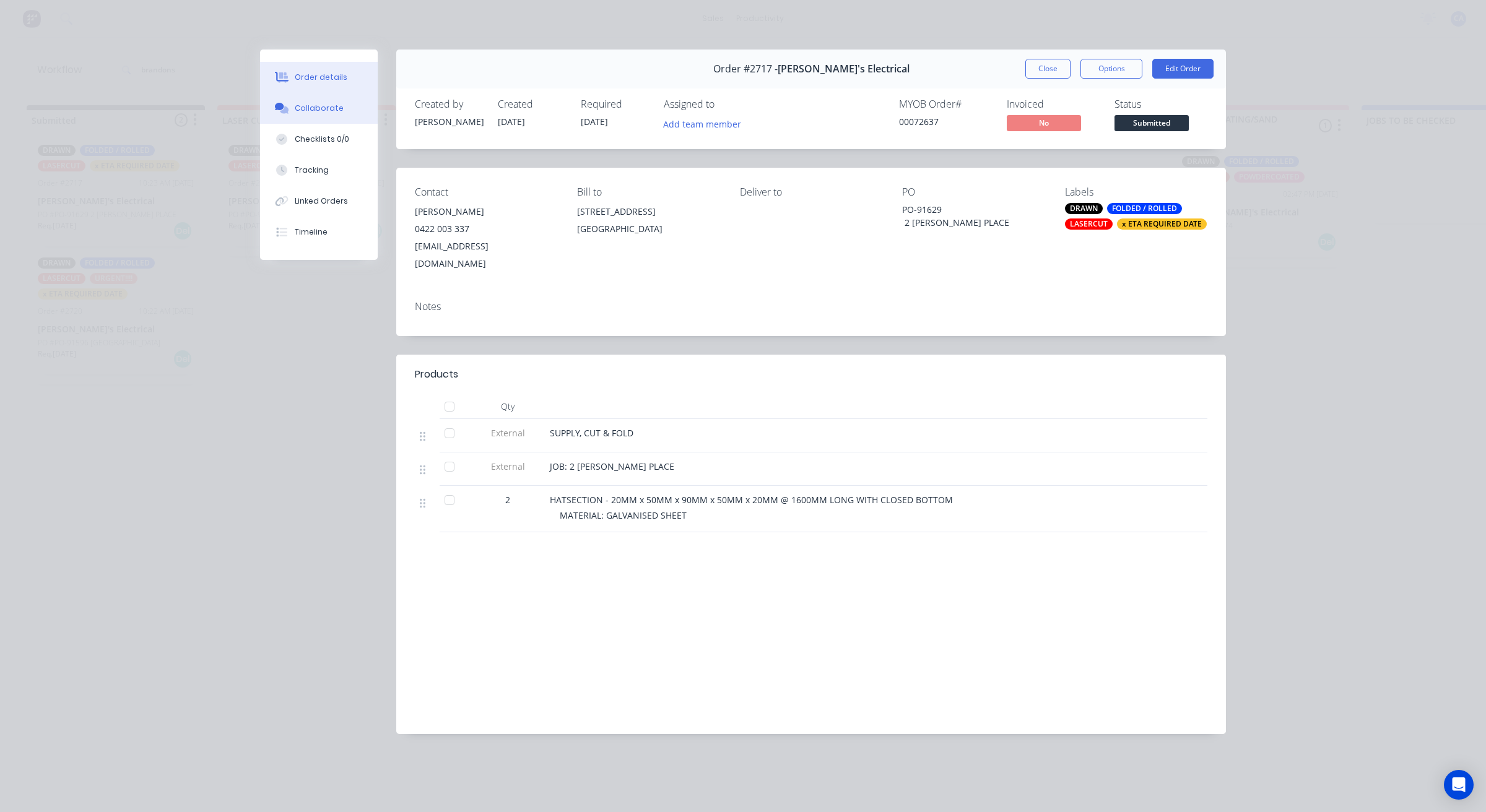
click at [317, 109] on div "Collaborate" at bounding box center [319, 108] width 49 height 11
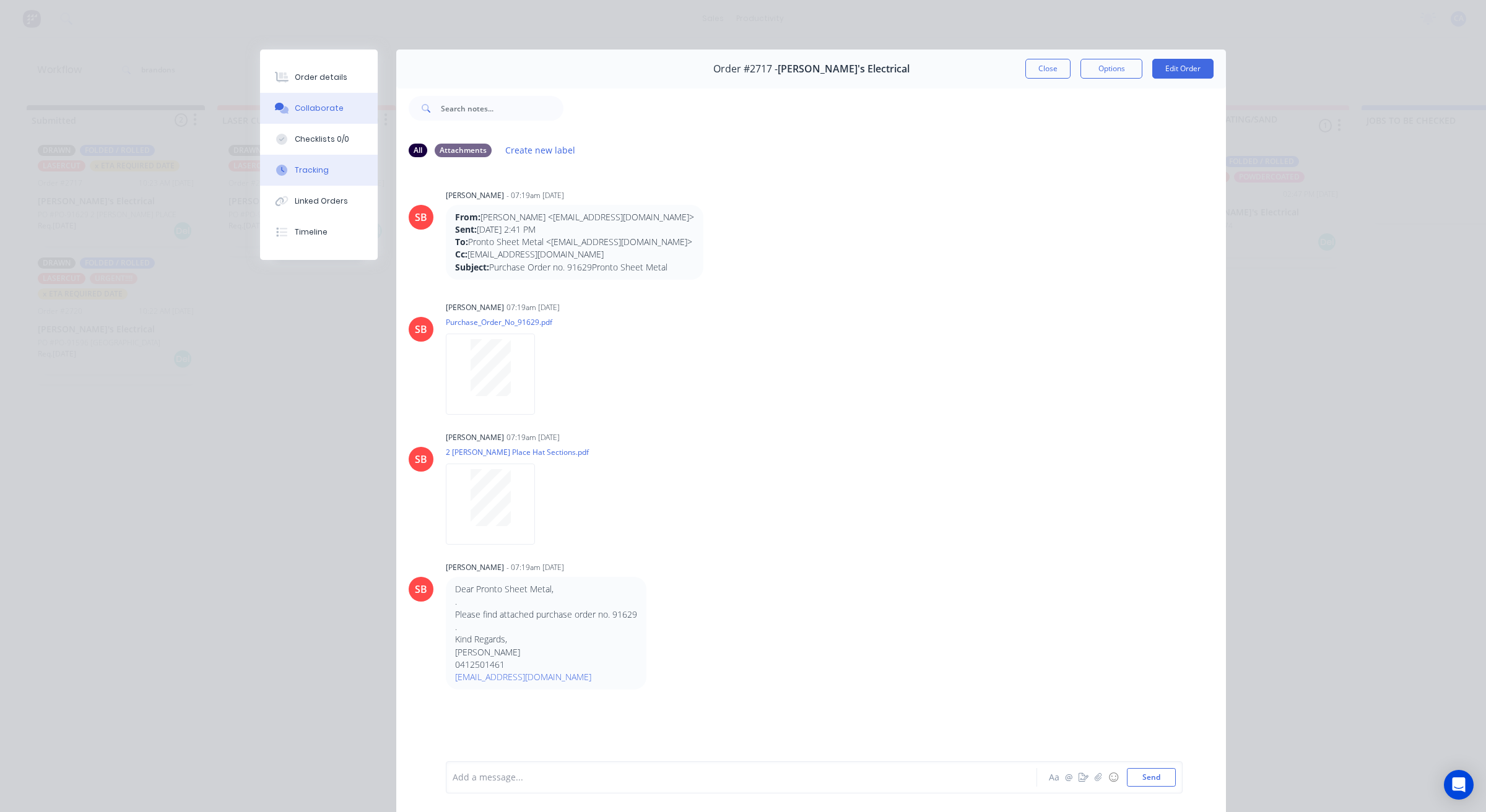
click at [306, 169] on div "Tracking" at bounding box center [312, 170] width 34 height 11
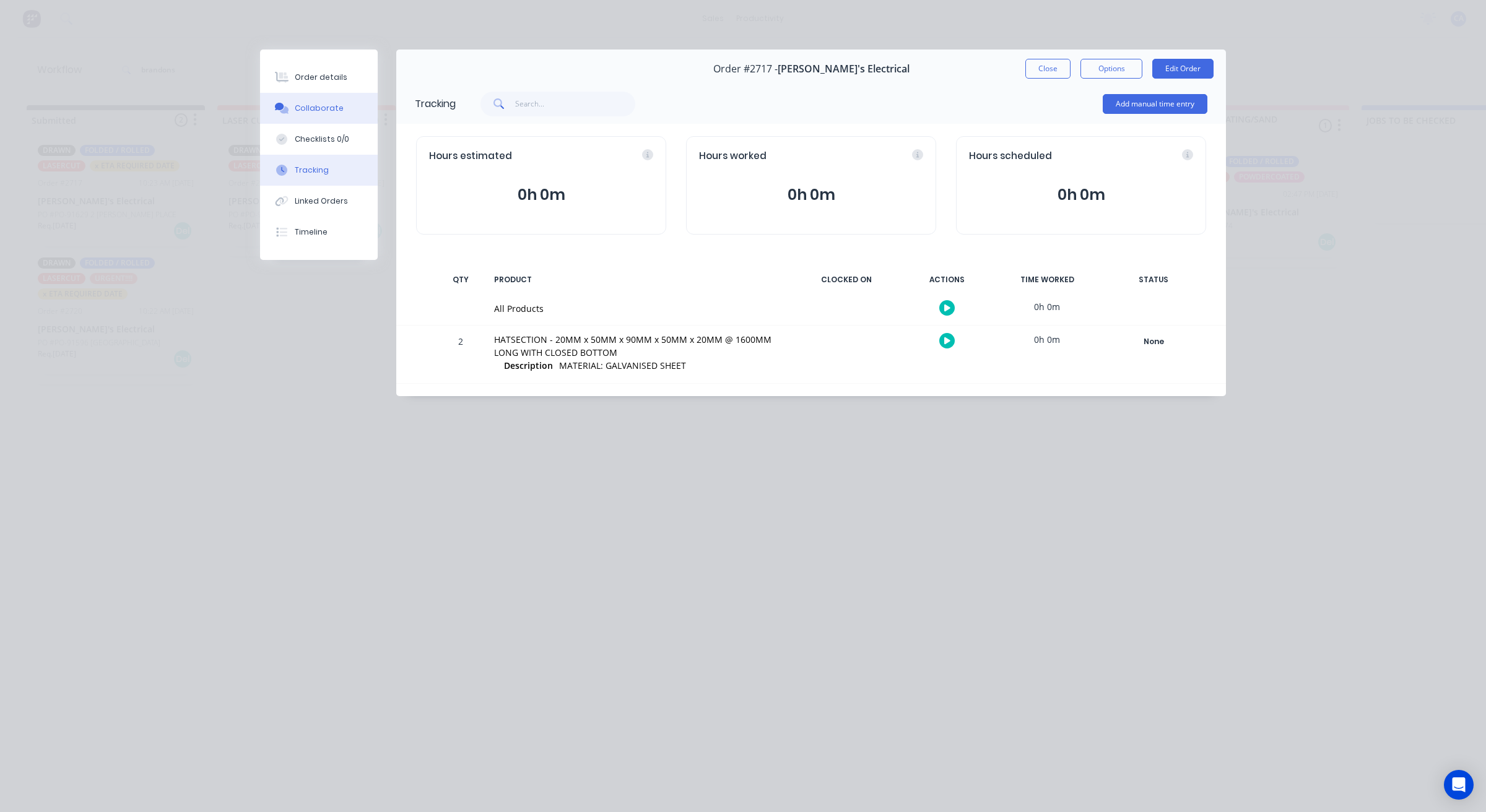
click at [309, 110] on div "Collaborate" at bounding box center [319, 108] width 49 height 11
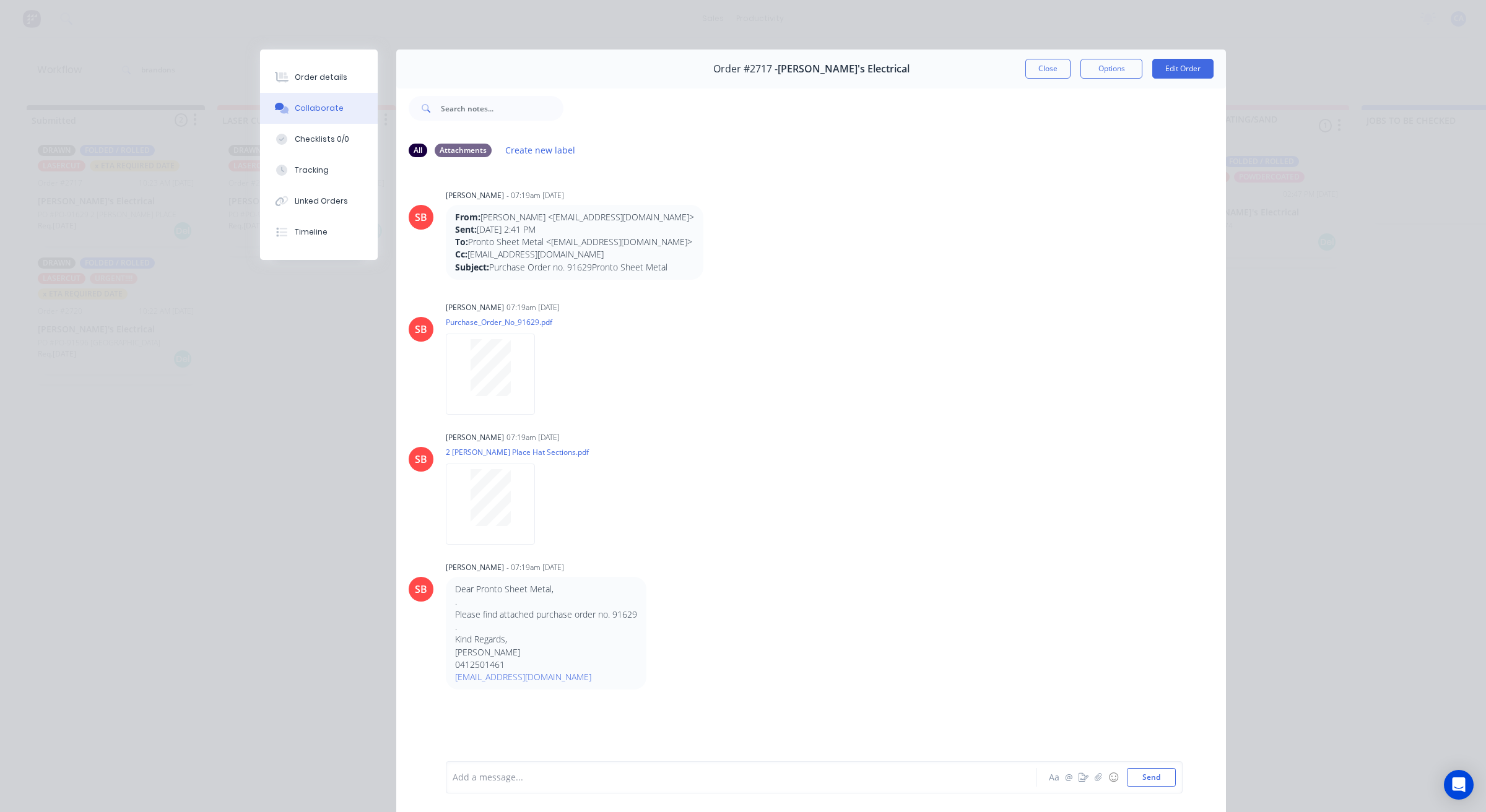
click at [517, 778] on div at bounding box center [723, 777] width 541 height 13
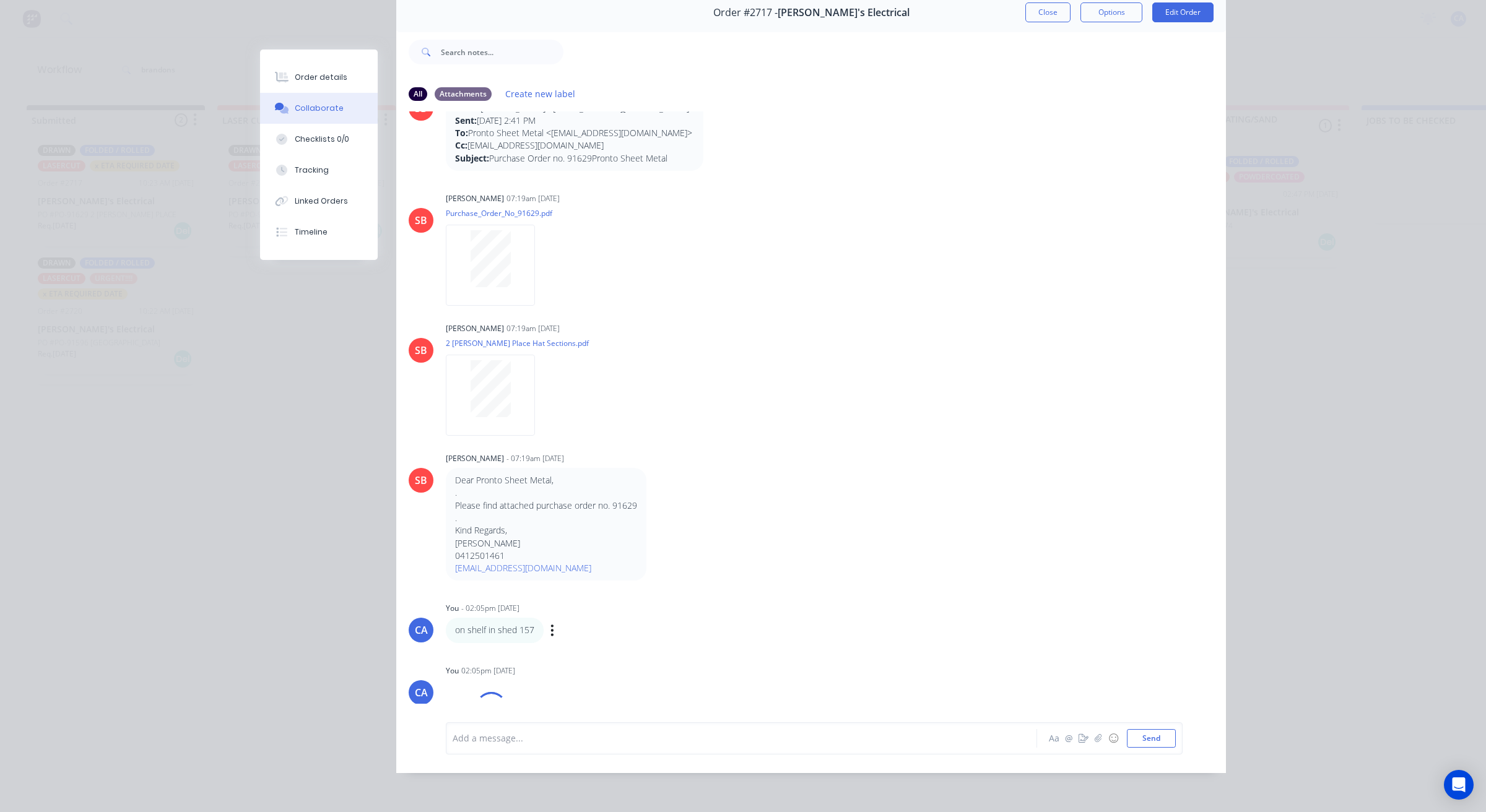
scroll to position [101, 0]
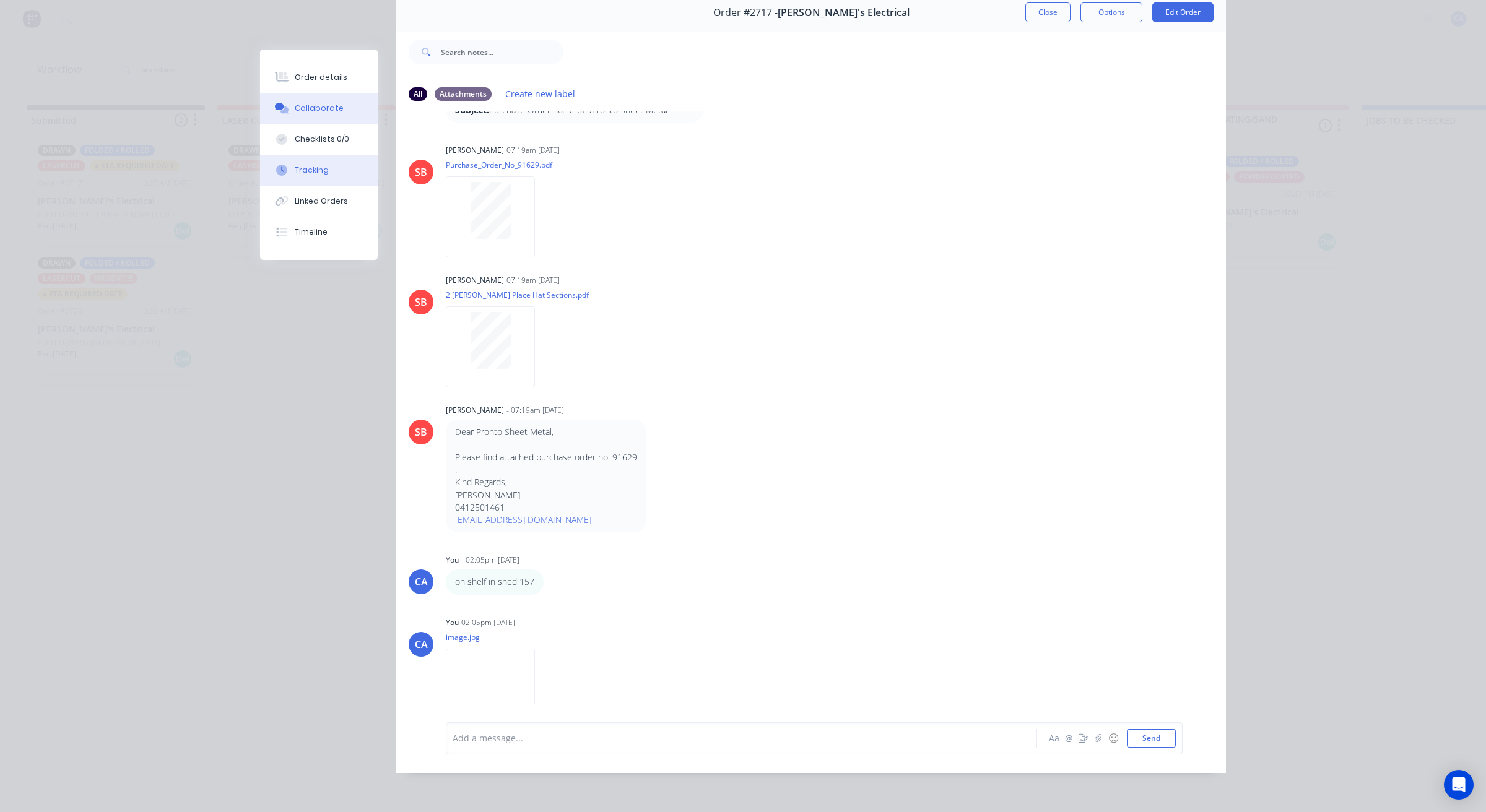
click at [313, 170] on div "Tracking" at bounding box center [312, 170] width 34 height 11
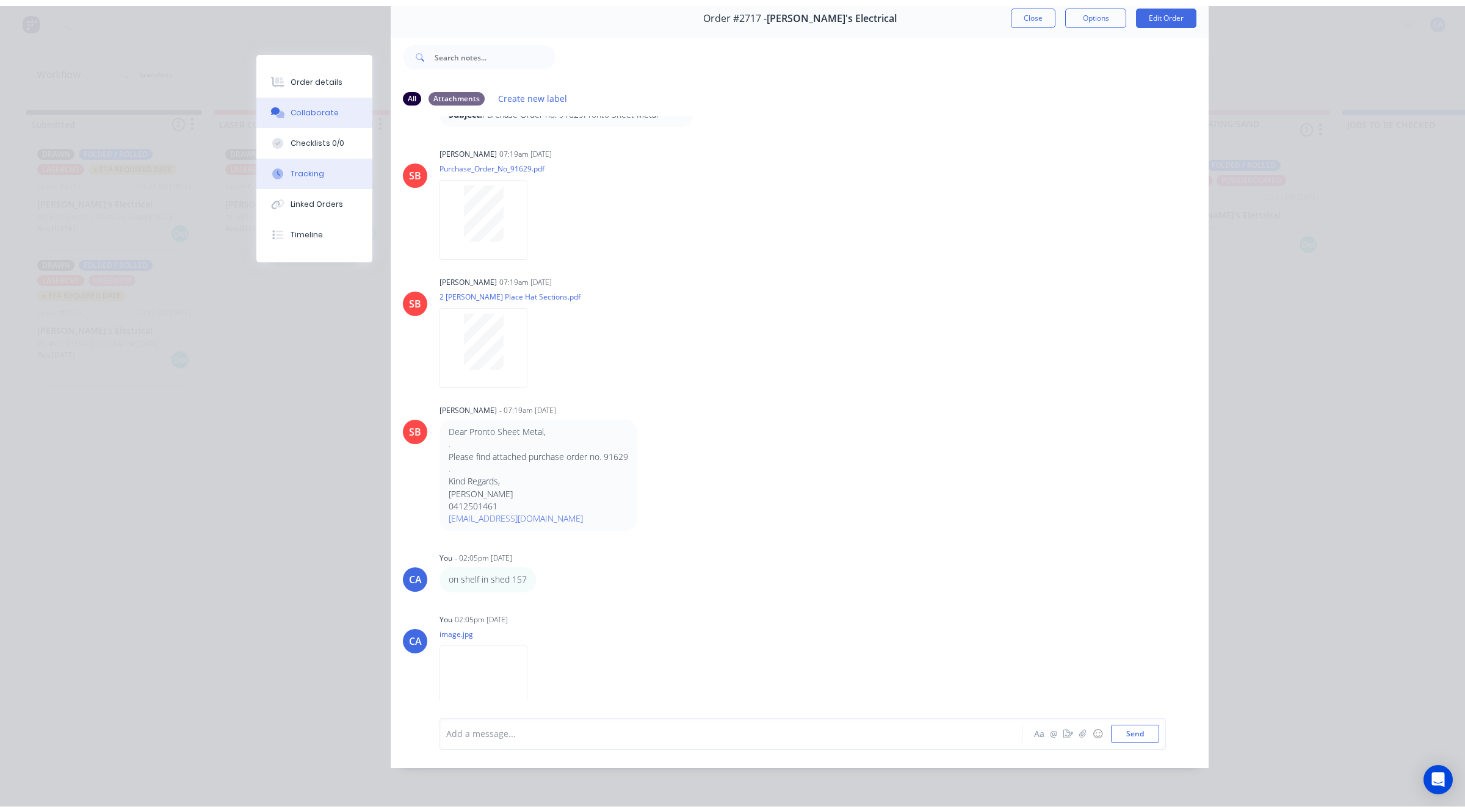
scroll to position [0, 0]
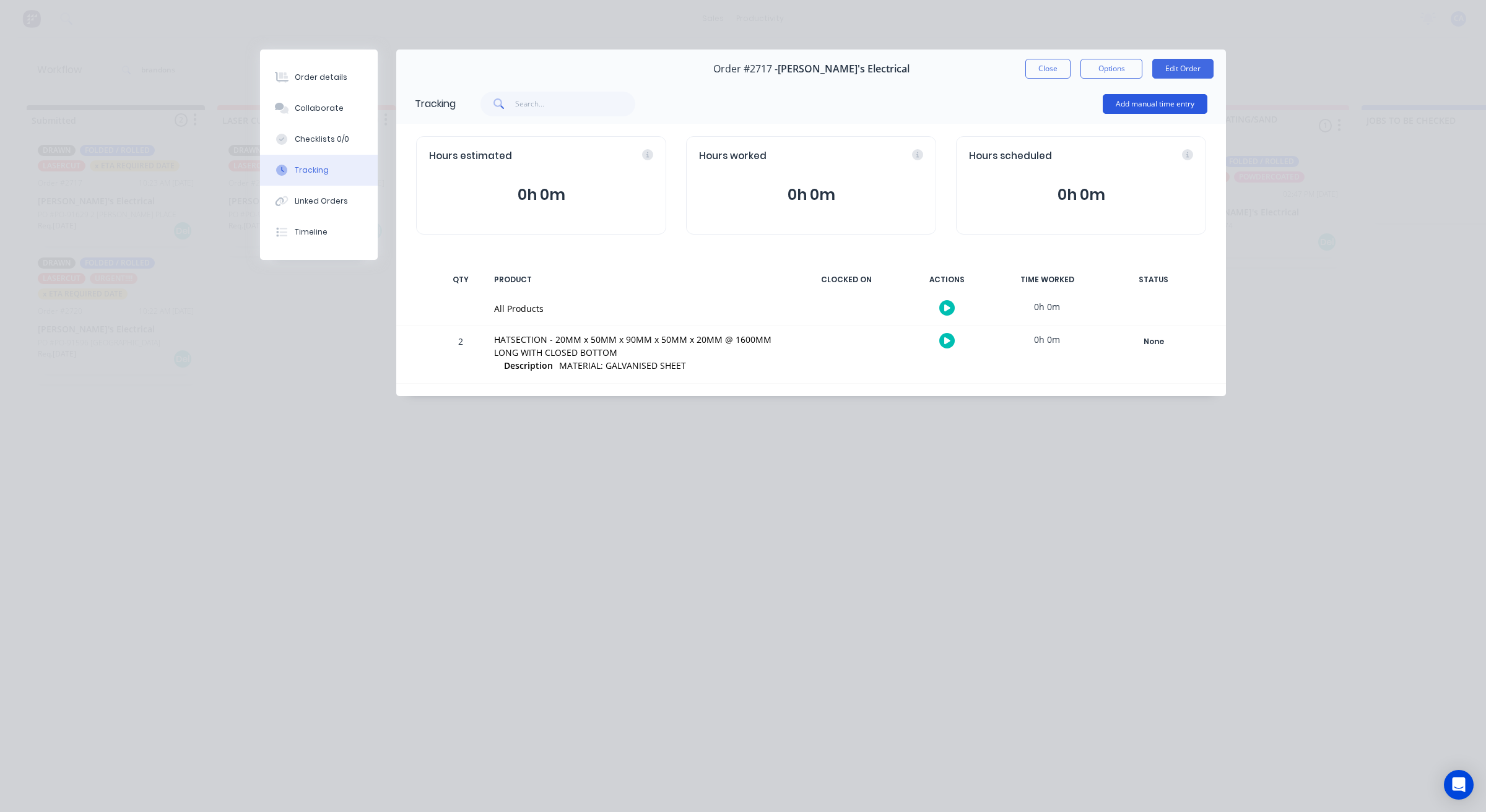
click at [1171, 106] on button "Add manual time entry" at bounding box center [1154, 103] width 105 height 20
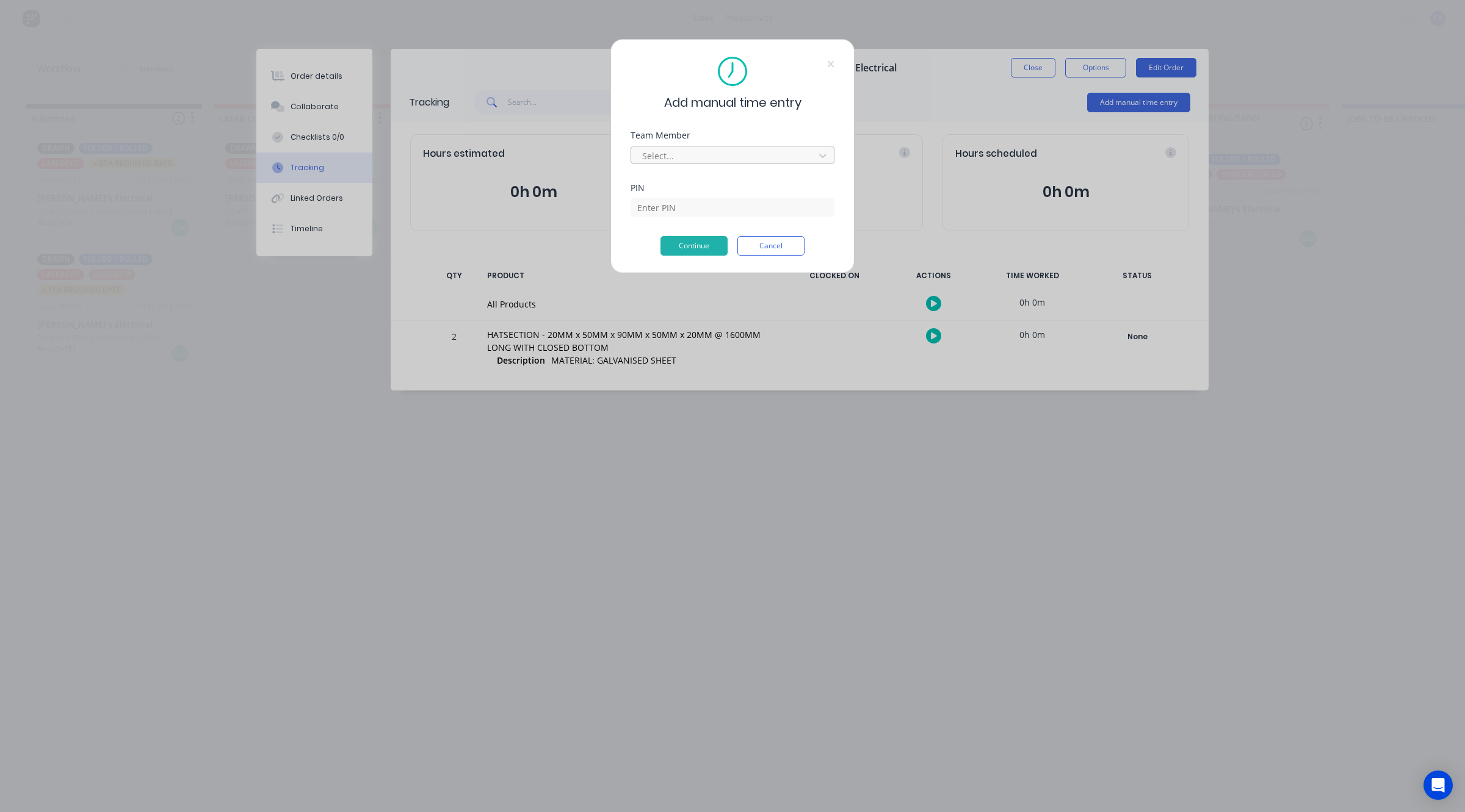
click at [696, 159] on div at bounding box center [724, 155] width 167 height 15
click at [653, 790] on div "[PERSON_NAME]" at bounding box center [732, 796] width 1465 height 13
click at [681, 217] on input at bounding box center [732, 226] width 204 height 19
type input "3699"
click at [706, 256] on div "Add manual time entry Team Member [PERSON_NAME] PIN 3699 Continue Cancel" at bounding box center [732, 156] width 244 height 234
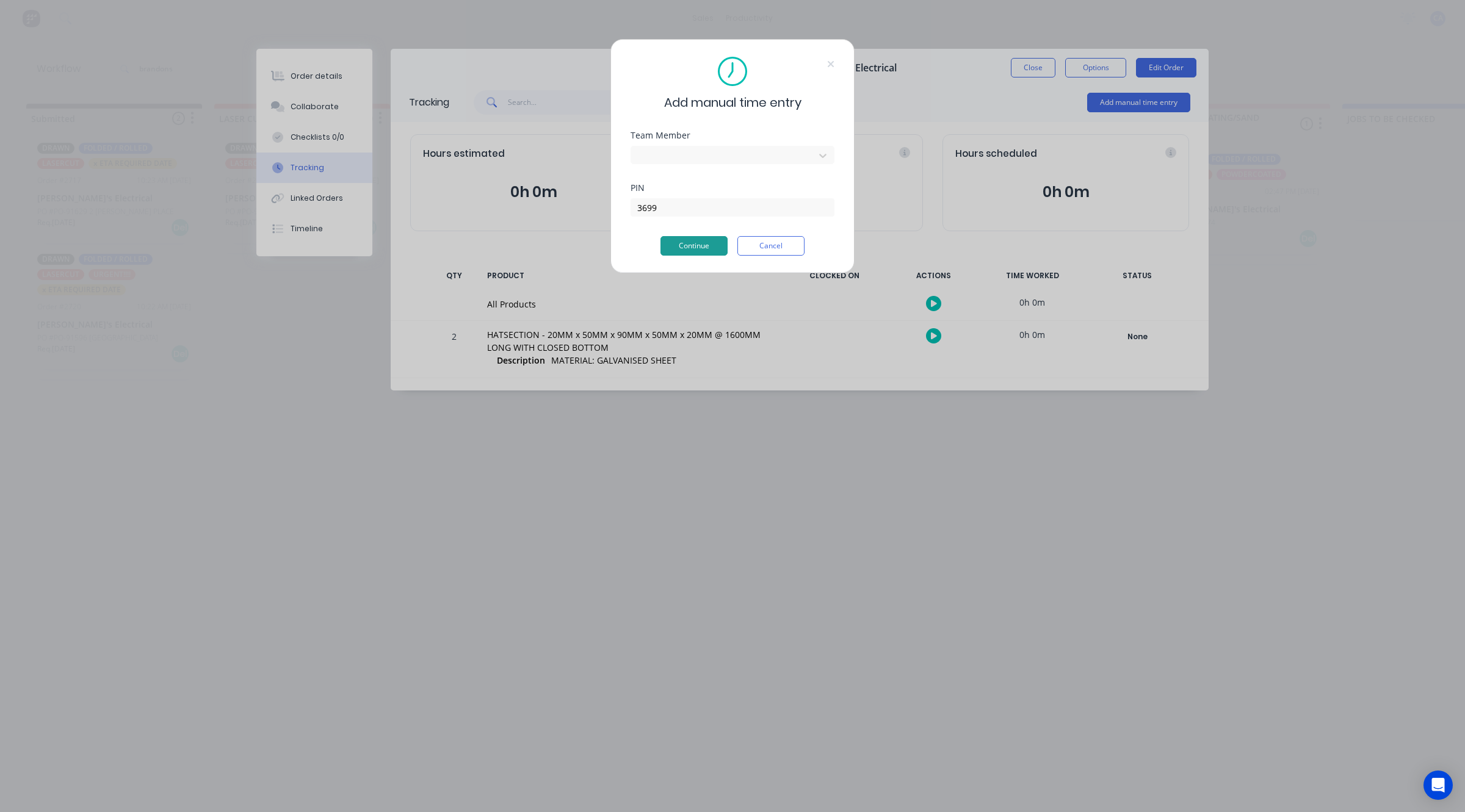
click at [707, 251] on button "Continue" at bounding box center [694, 245] width 67 height 19
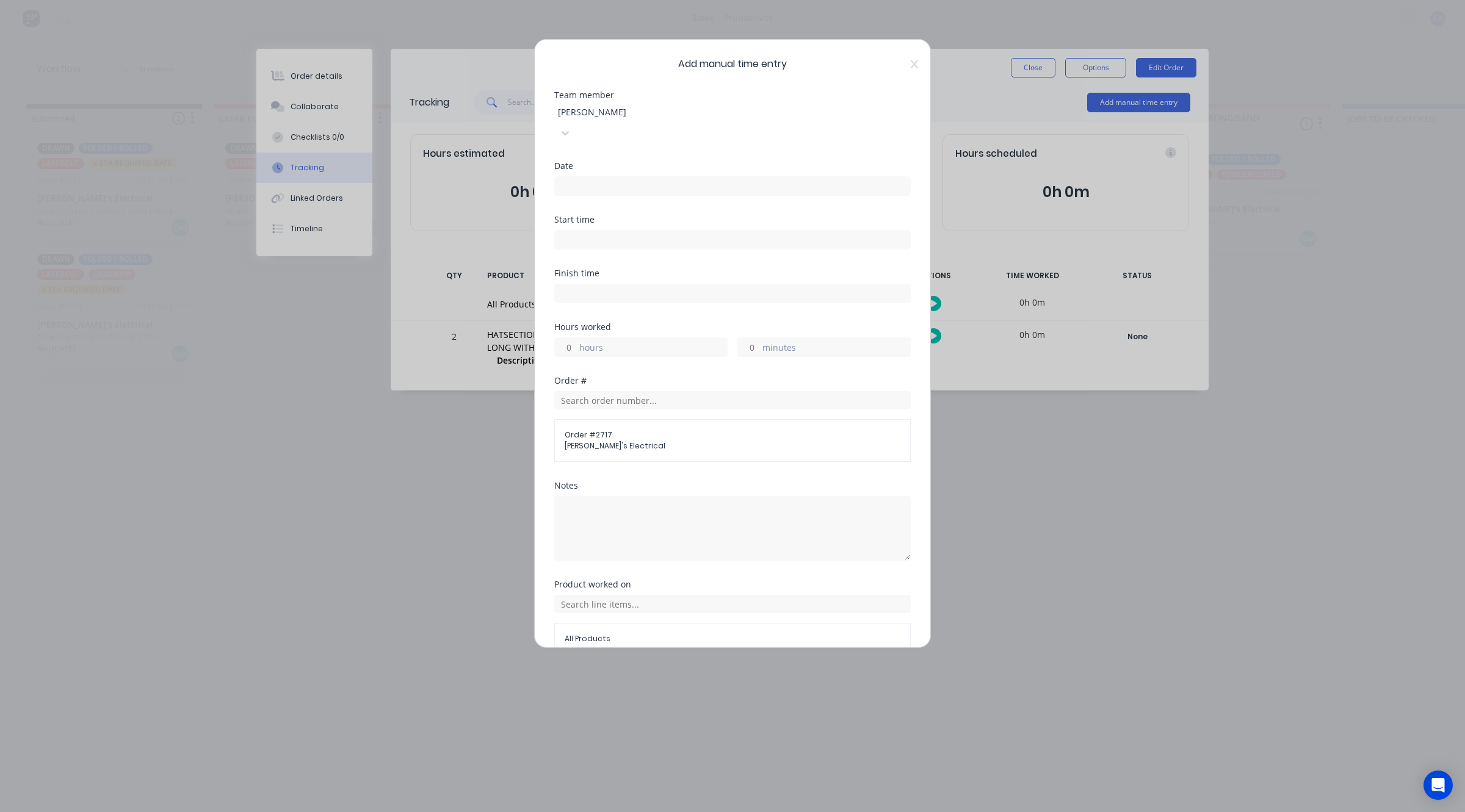
click at [628, 177] on input at bounding box center [732, 186] width 355 height 19
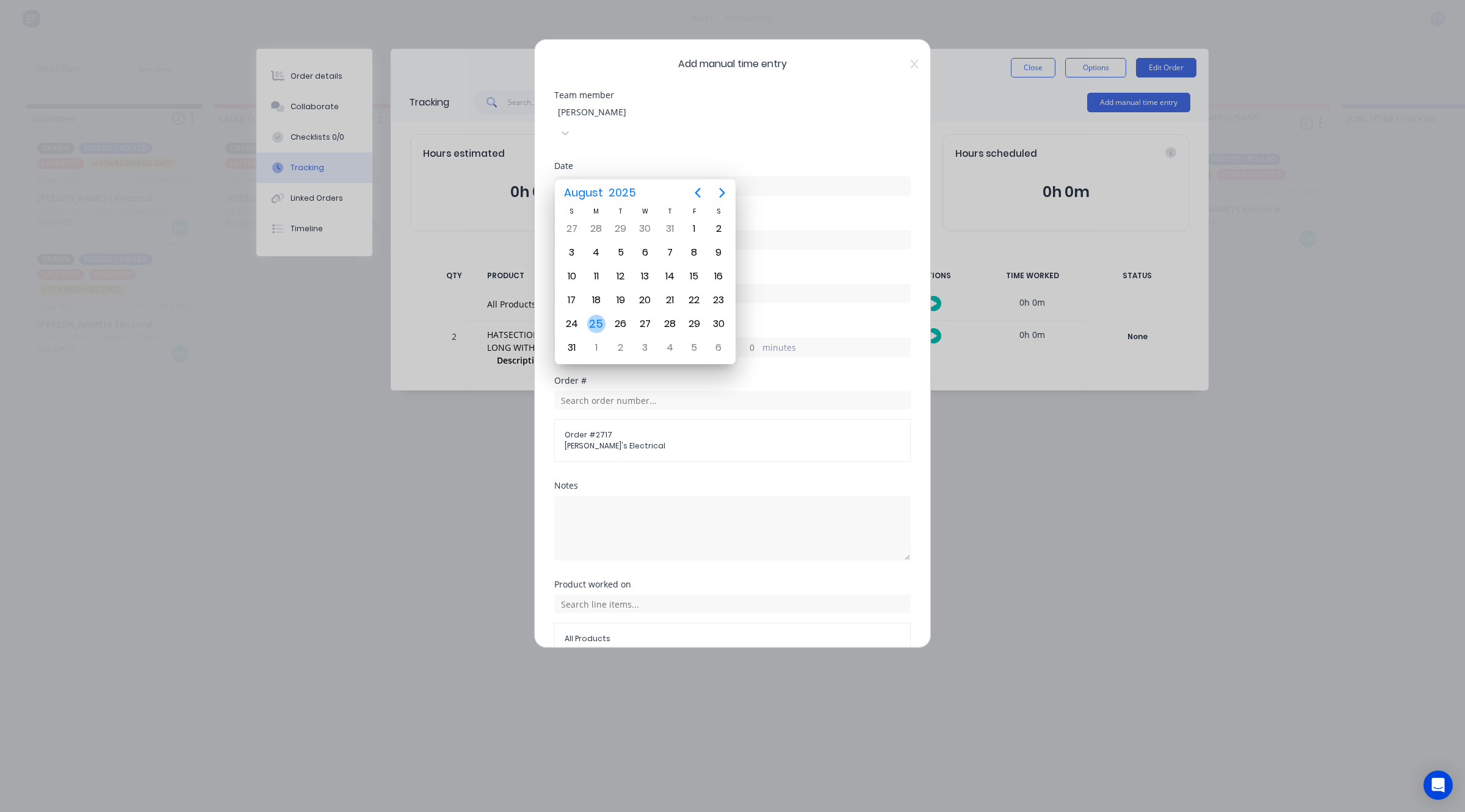
click at [594, 321] on div "25" at bounding box center [596, 324] width 19 height 19
type input "[DATE]"
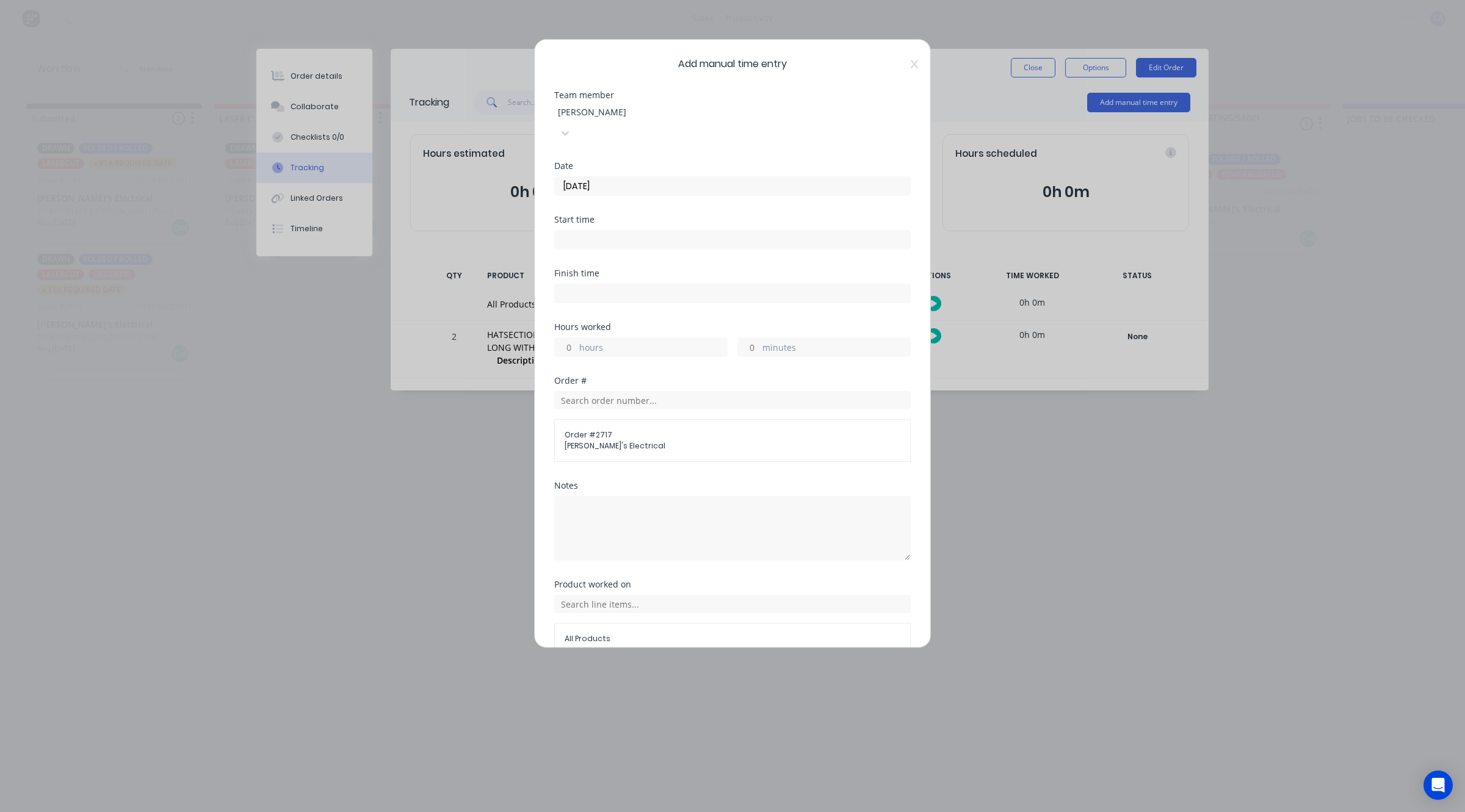
click at [742, 338] on input "minutes" at bounding box center [749, 348] width 21 height 19
type input "35"
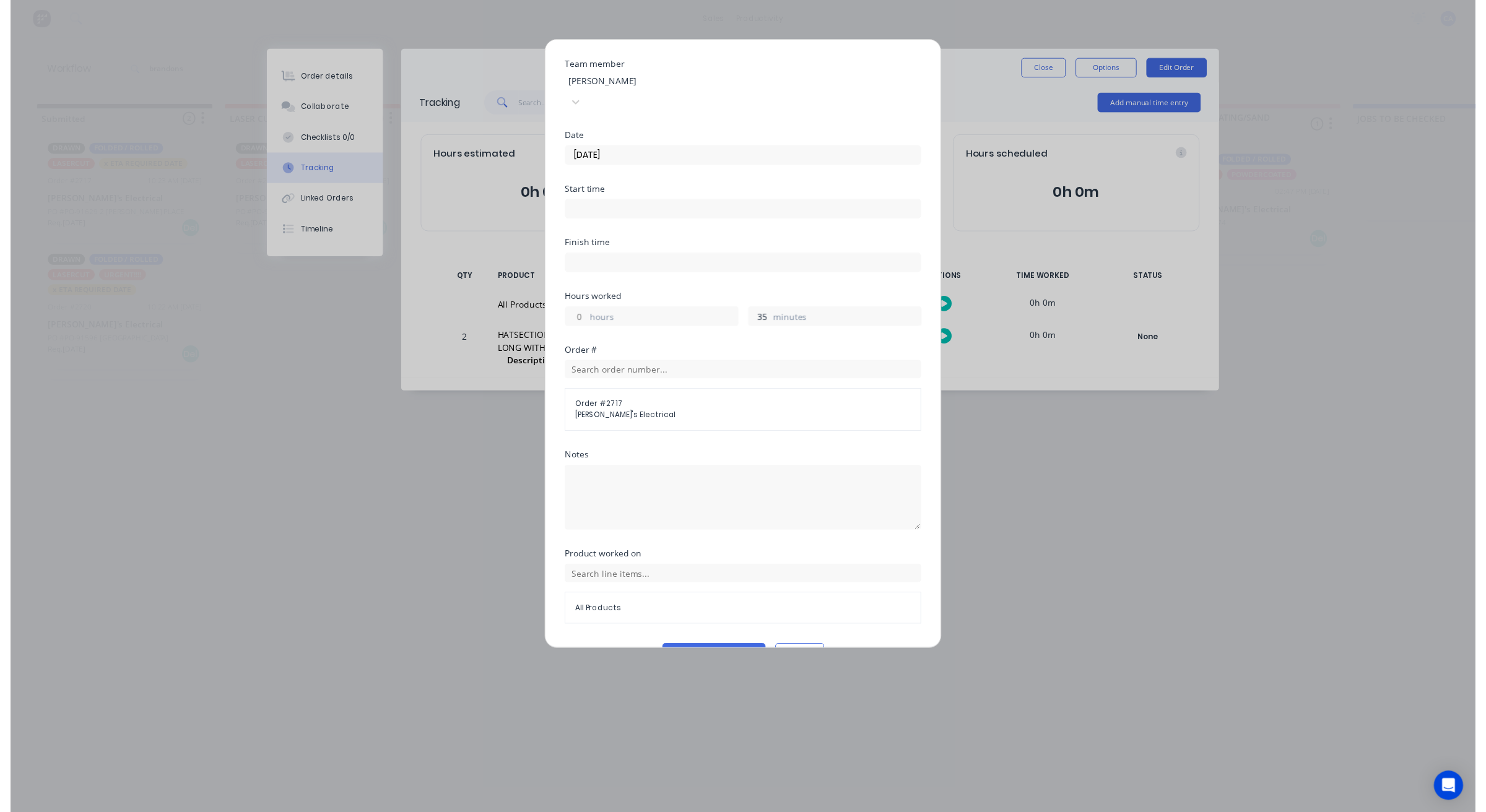
scroll to position [48, 0]
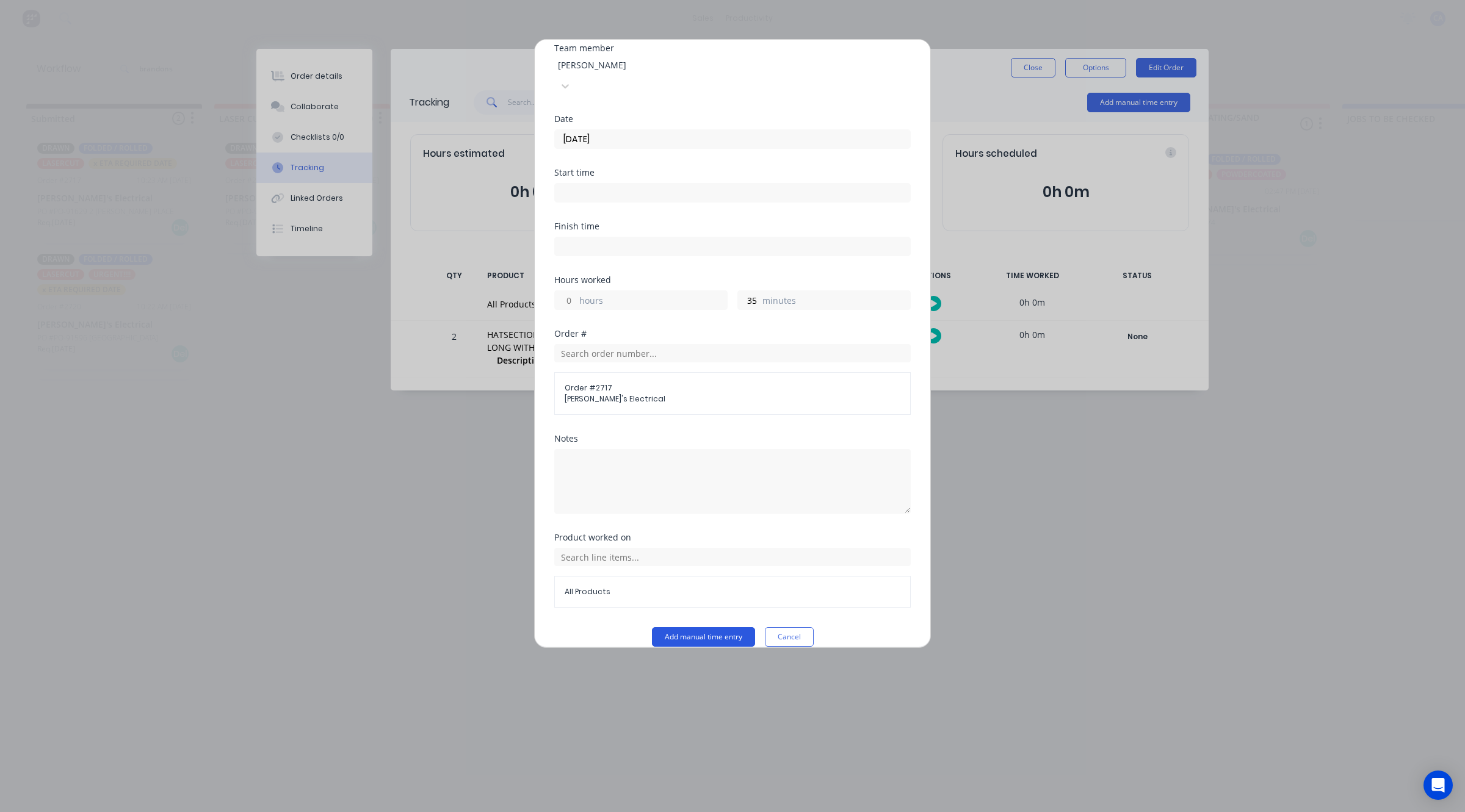
click at [708, 627] on button "Add manual time entry" at bounding box center [703, 636] width 103 height 19
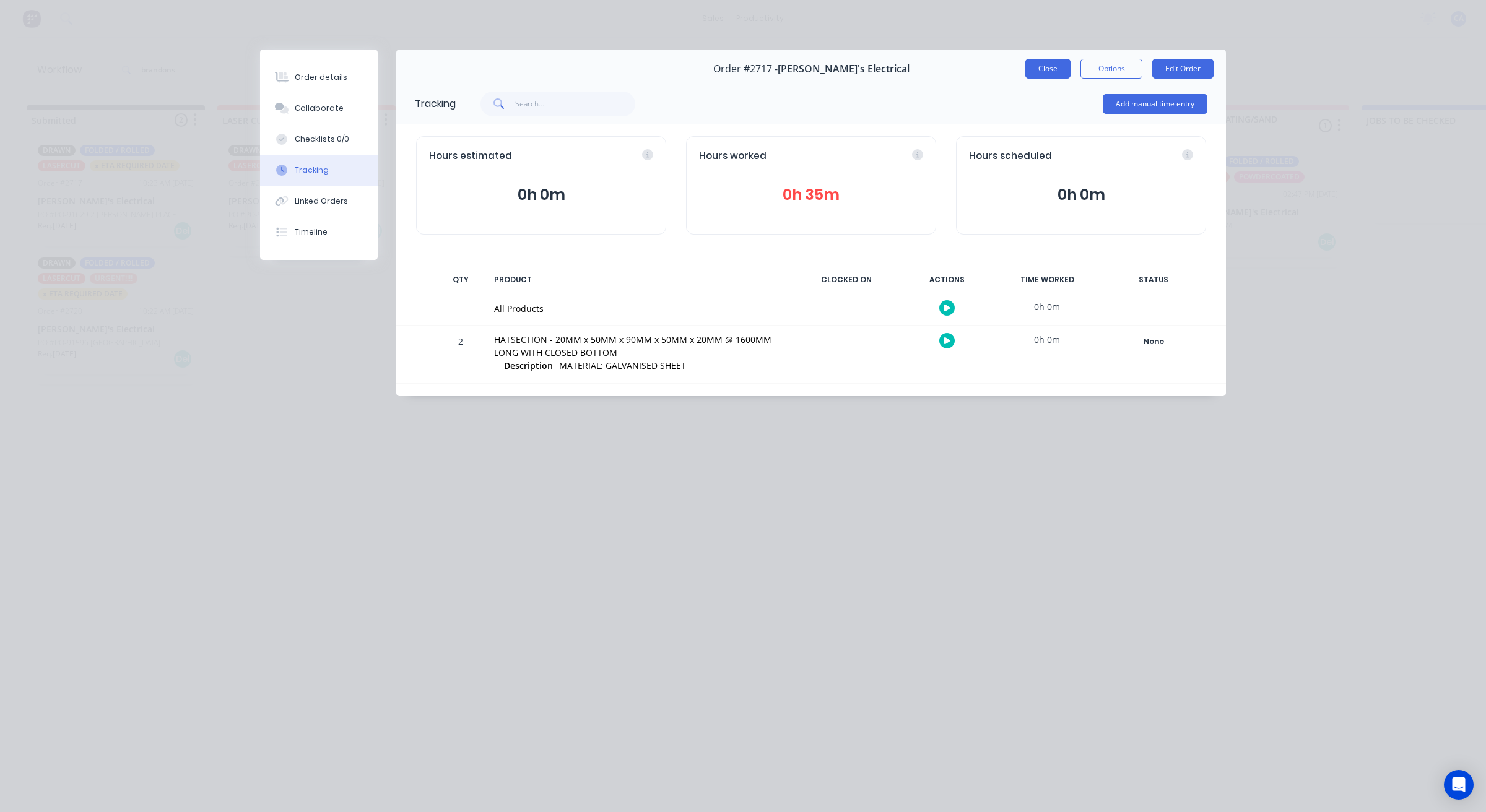
click at [1057, 73] on button "Close" at bounding box center [1047, 68] width 46 height 20
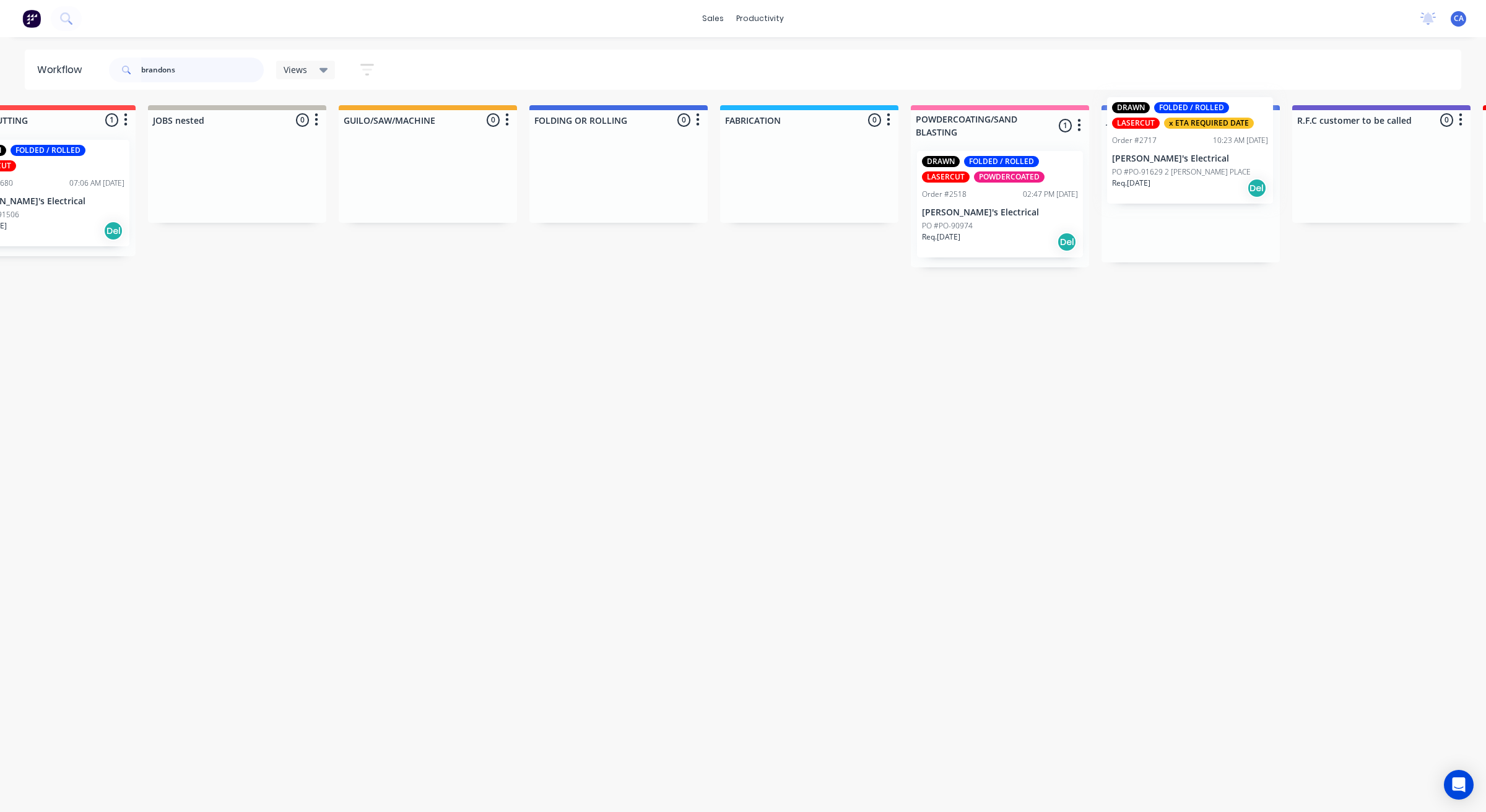
drag, startPoint x: 116, startPoint y: 205, endPoint x: 1205, endPoint y: 178, distance: 1089.3
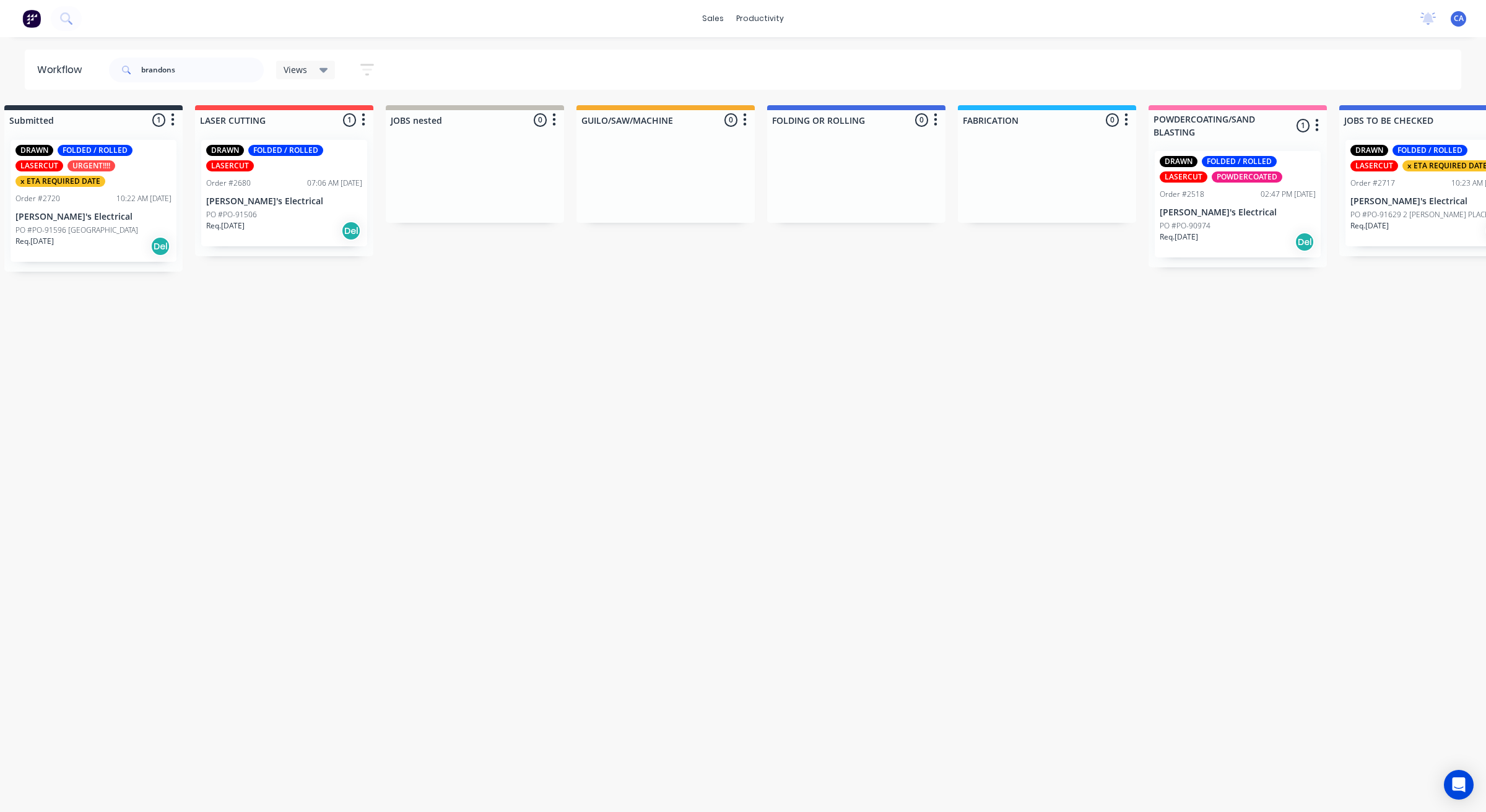
scroll to position [0, 0]
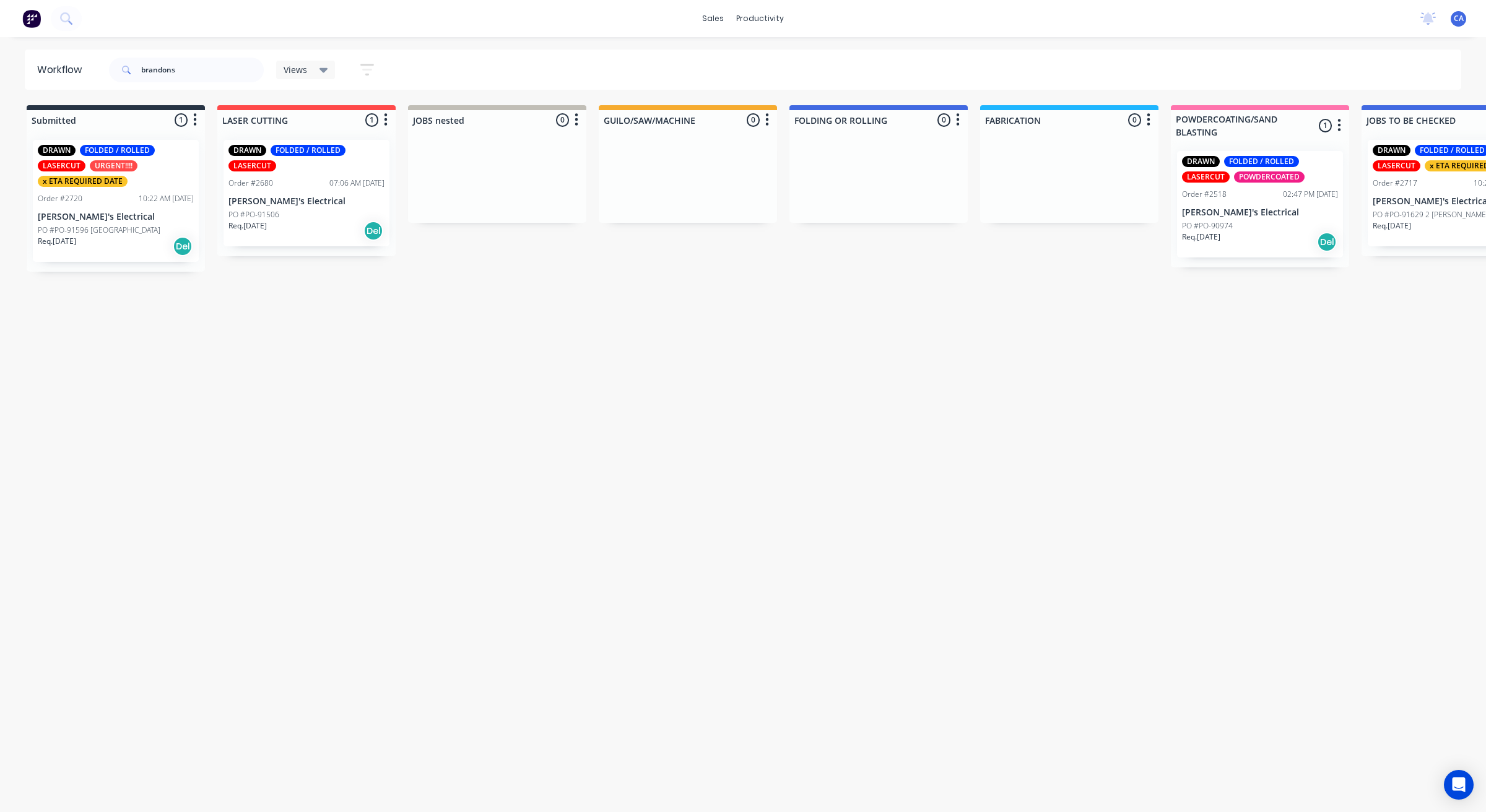
click at [195, 201] on div "DRAWN FOLDED / ROLLED LASERCUT URGENT!!!! x ETA REQUIRED DATE Order #2720 10:22…" at bounding box center [116, 201] width 166 height 122
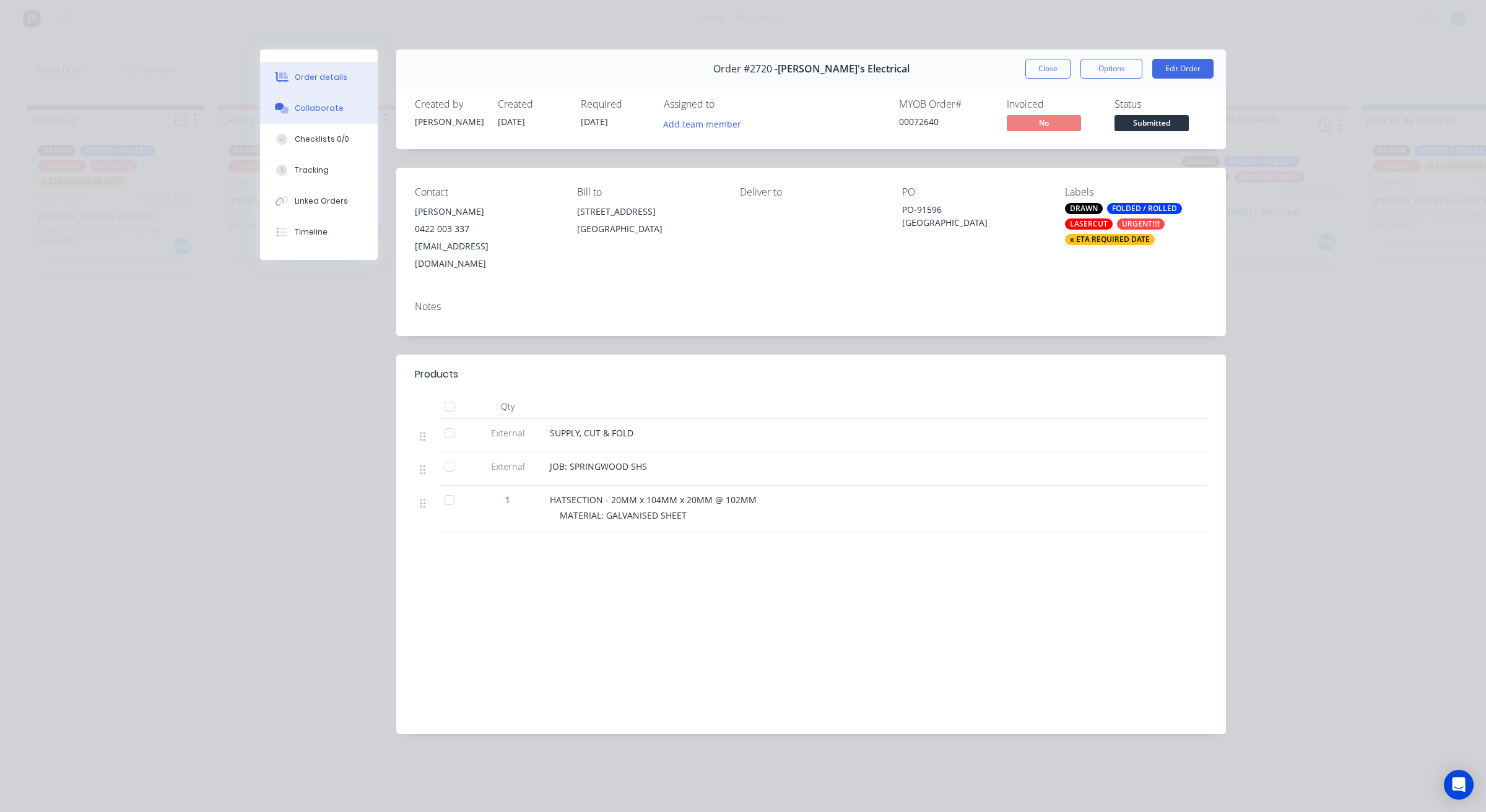
click at [316, 97] on button "Collaborate" at bounding box center [319, 108] width 118 height 31
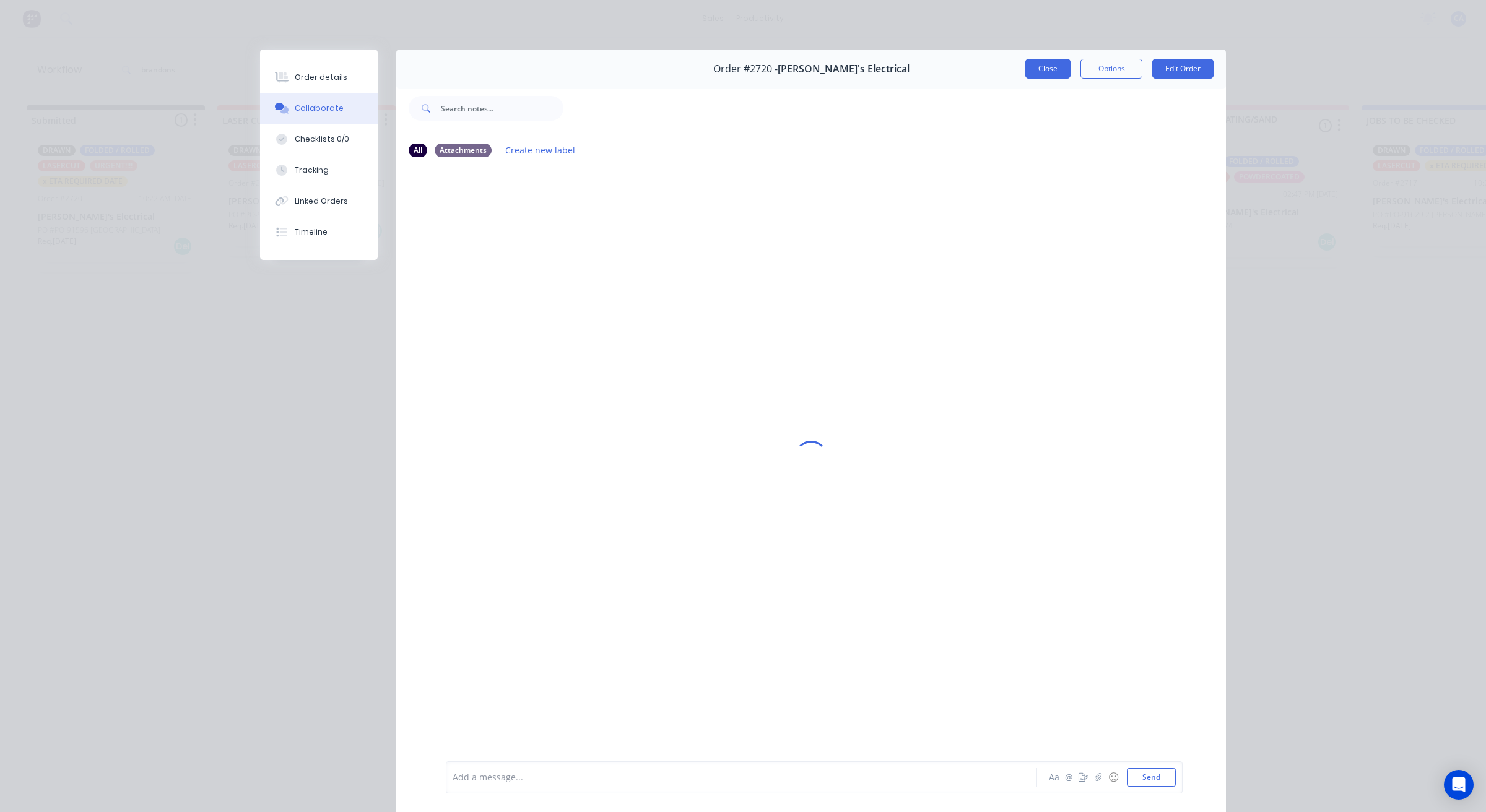
click at [1048, 66] on button "Close" at bounding box center [1047, 68] width 46 height 20
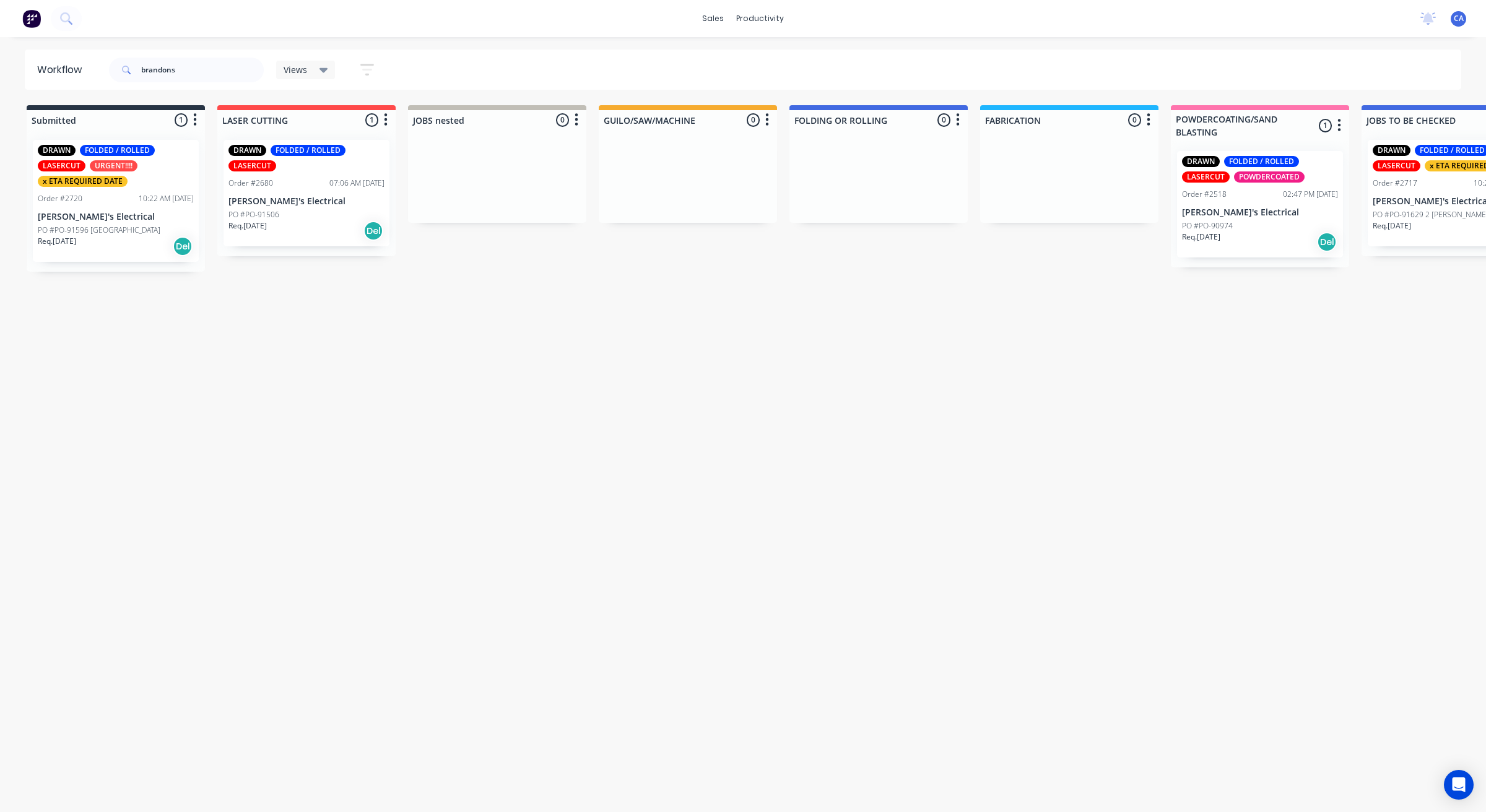
click at [101, 223] on div "DRAWN FOLDED / ROLLED LASERCUT URGENT!!!! x ETA REQUIRED DATE Order #2720 10:22…" at bounding box center [116, 201] width 166 height 122
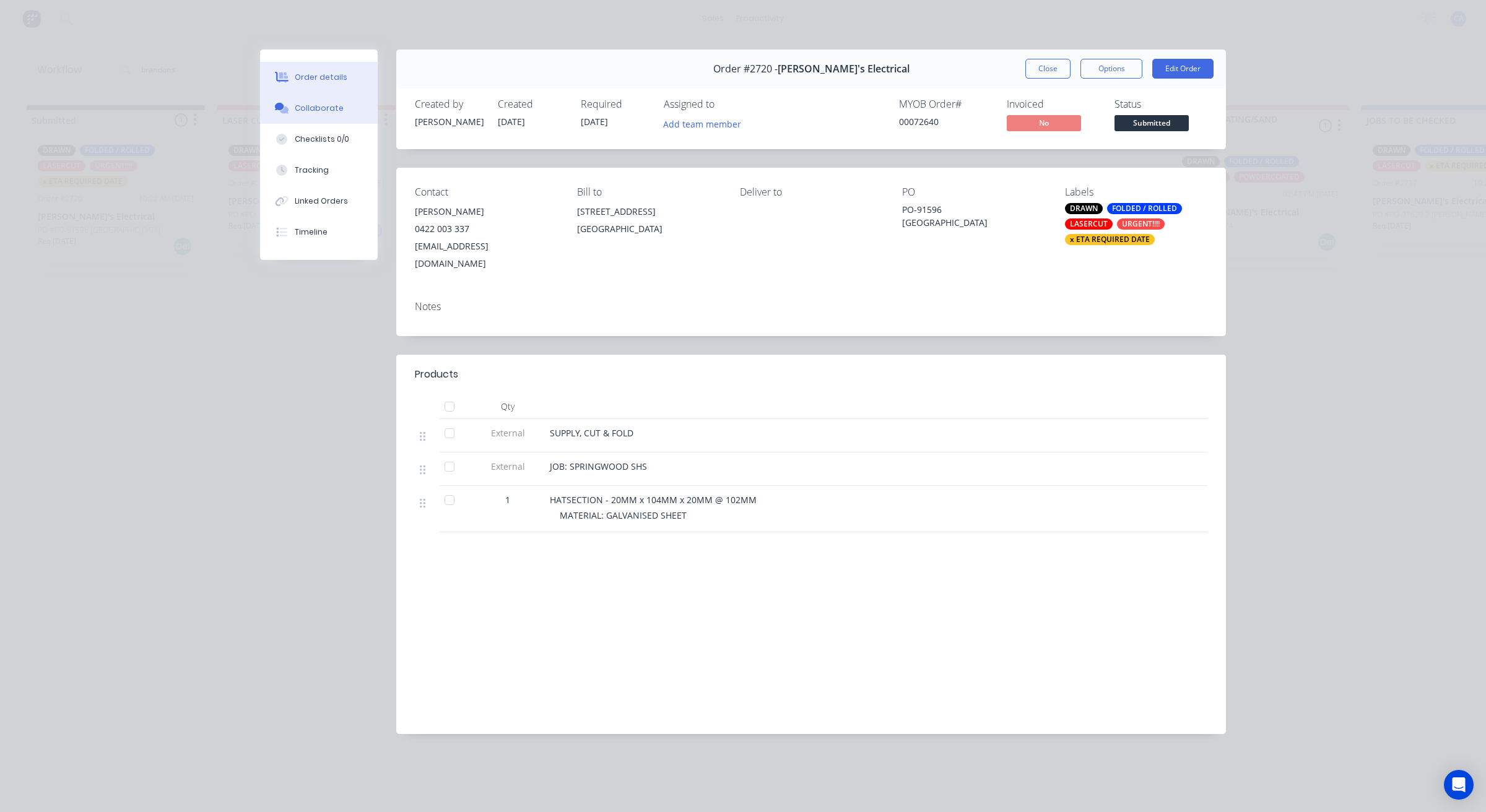
click at [313, 100] on button "Collaborate" at bounding box center [319, 108] width 118 height 31
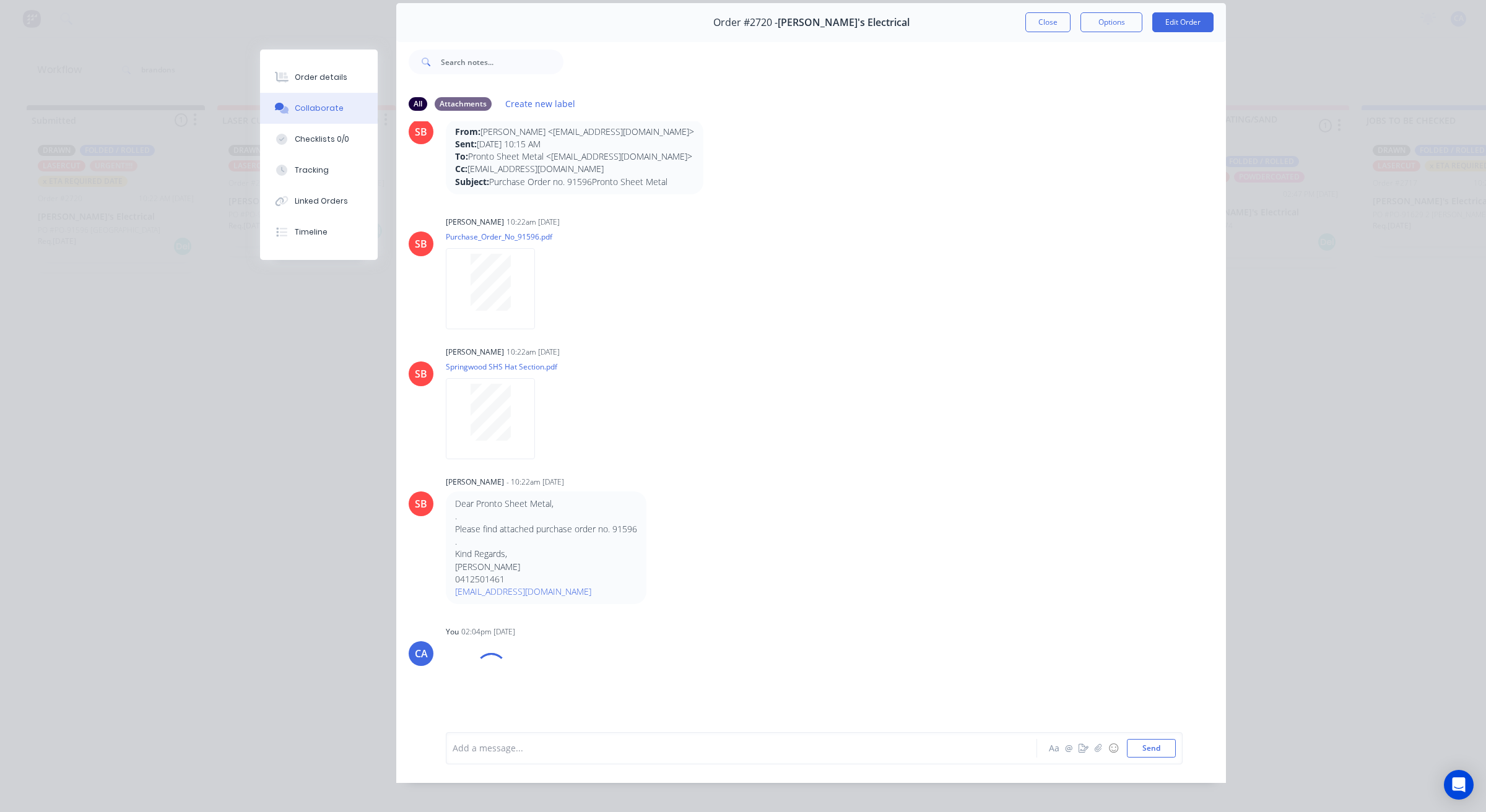
scroll to position [68, 0]
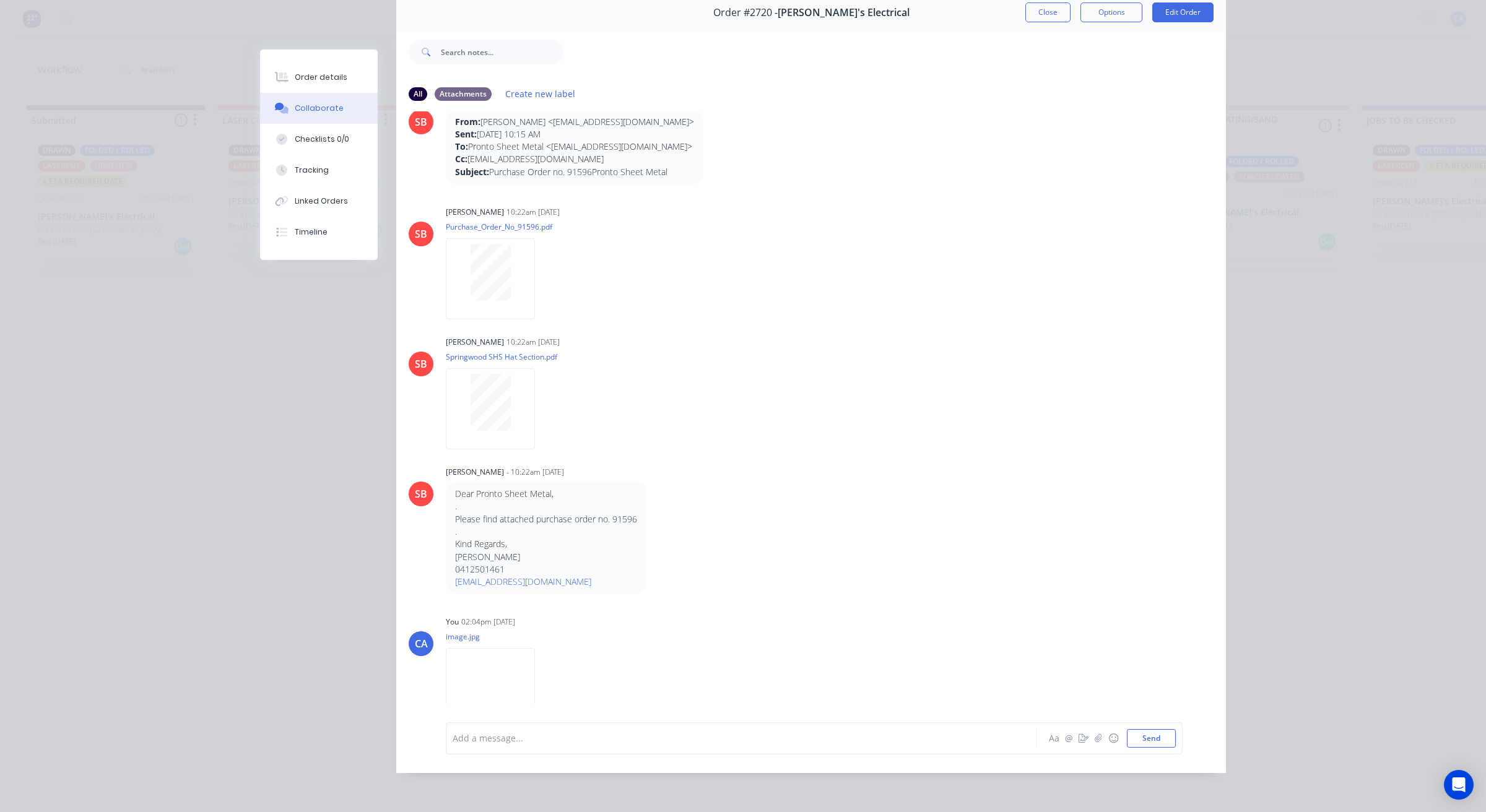
click at [524, 737] on div at bounding box center [723, 738] width 541 height 13
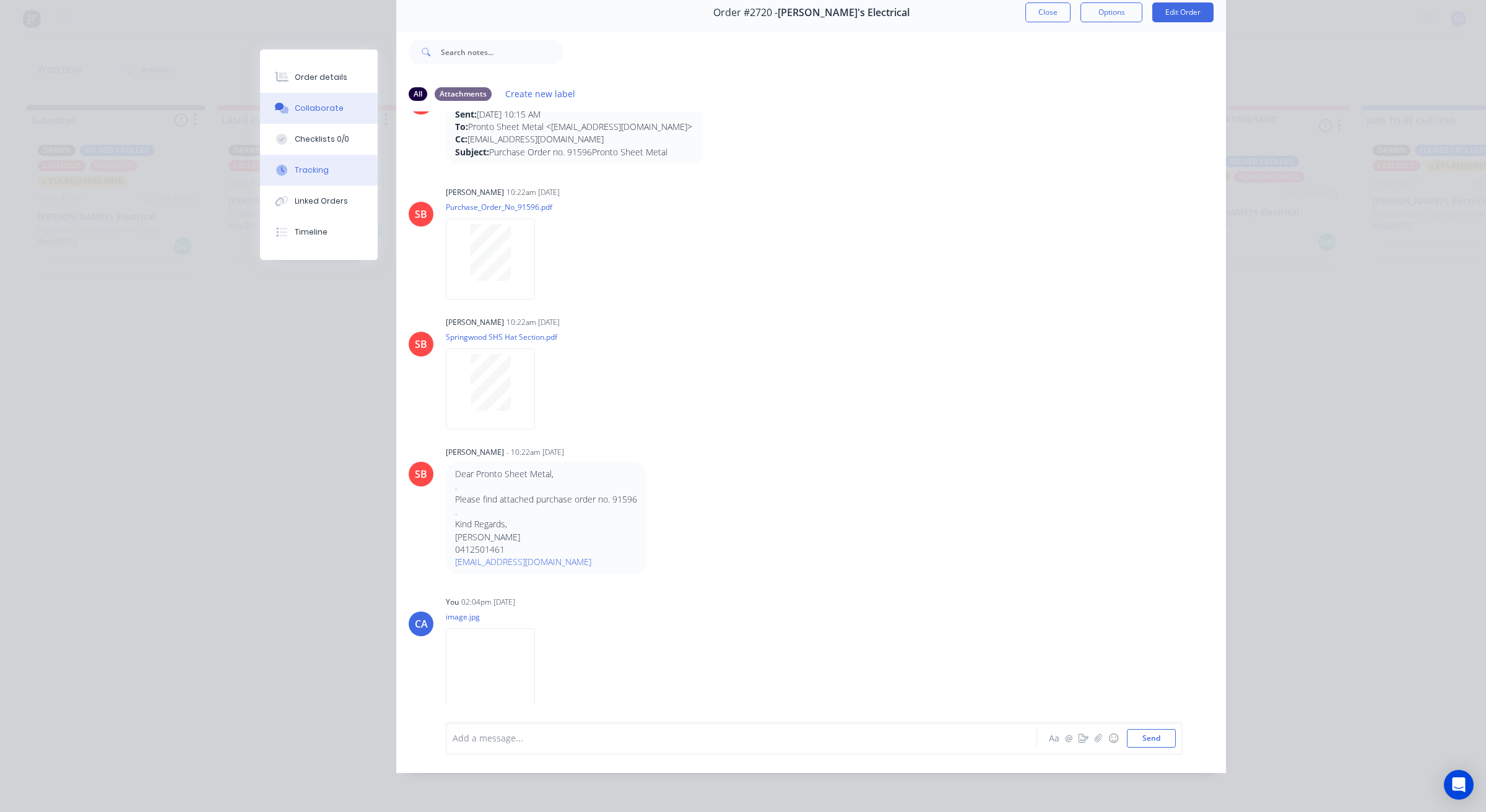
click at [326, 164] on button "Tracking" at bounding box center [319, 170] width 118 height 31
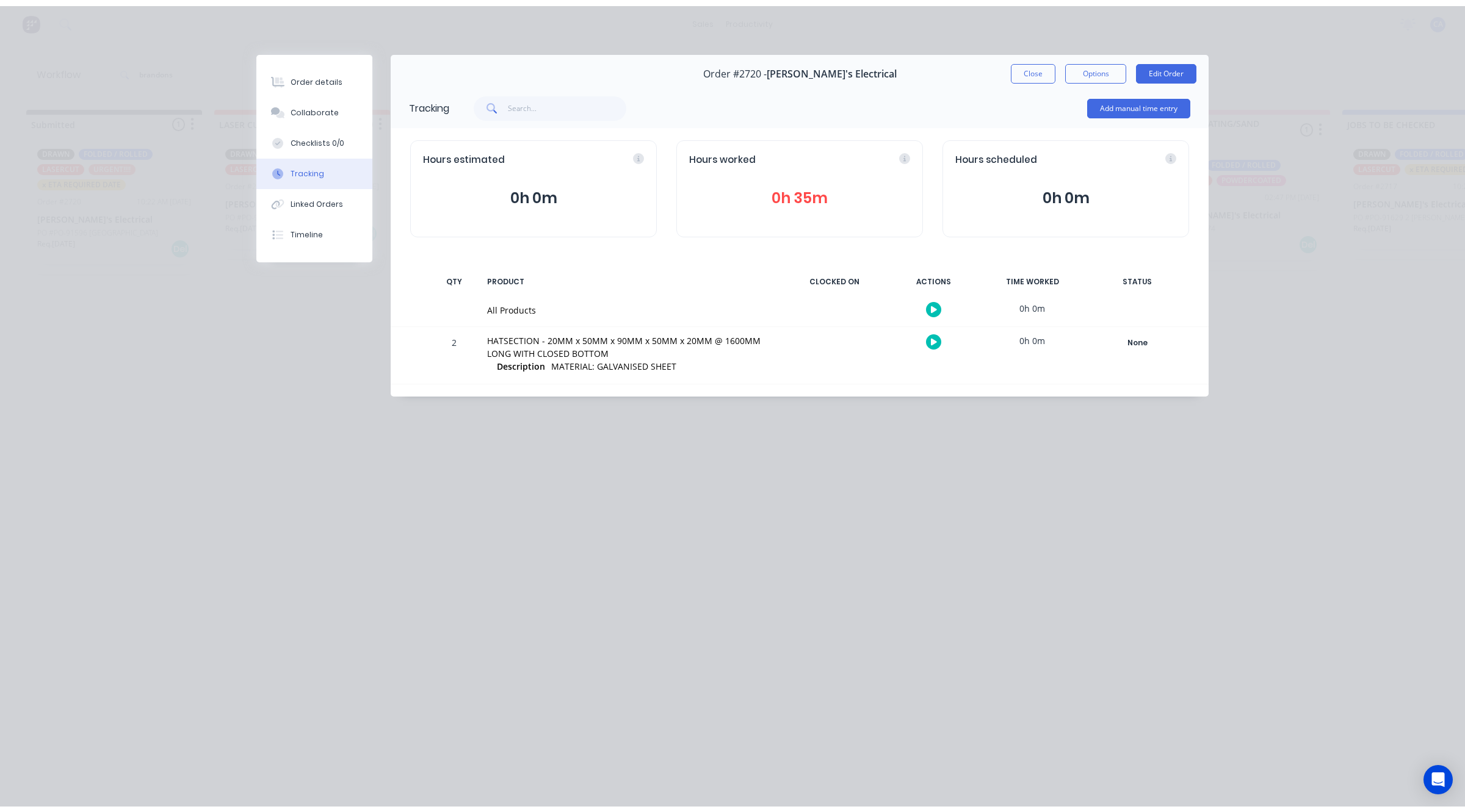
scroll to position [0, 0]
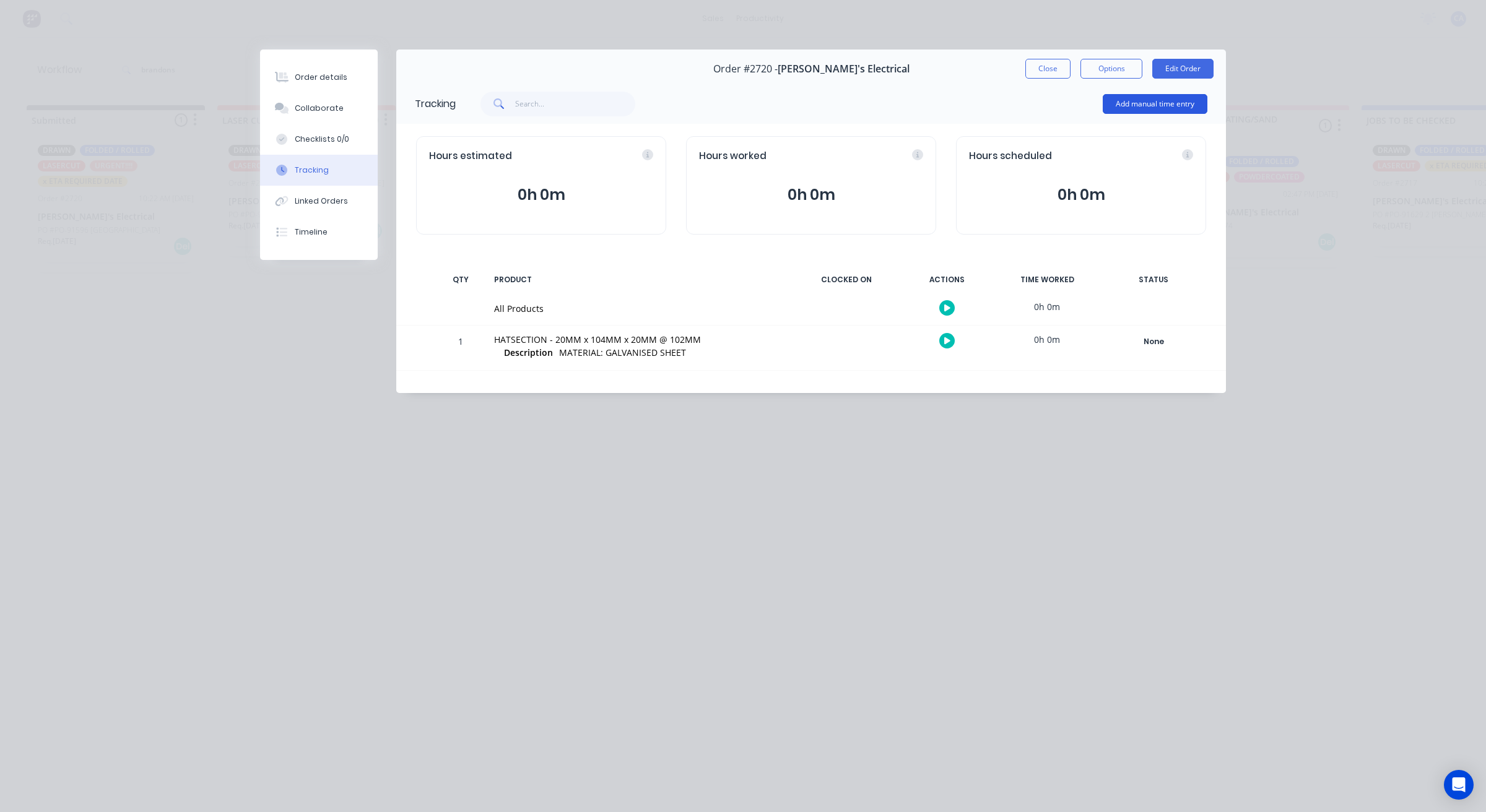
click at [1141, 105] on button "Add manual time entry" at bounding box center [1154, 103] width 105 height 20
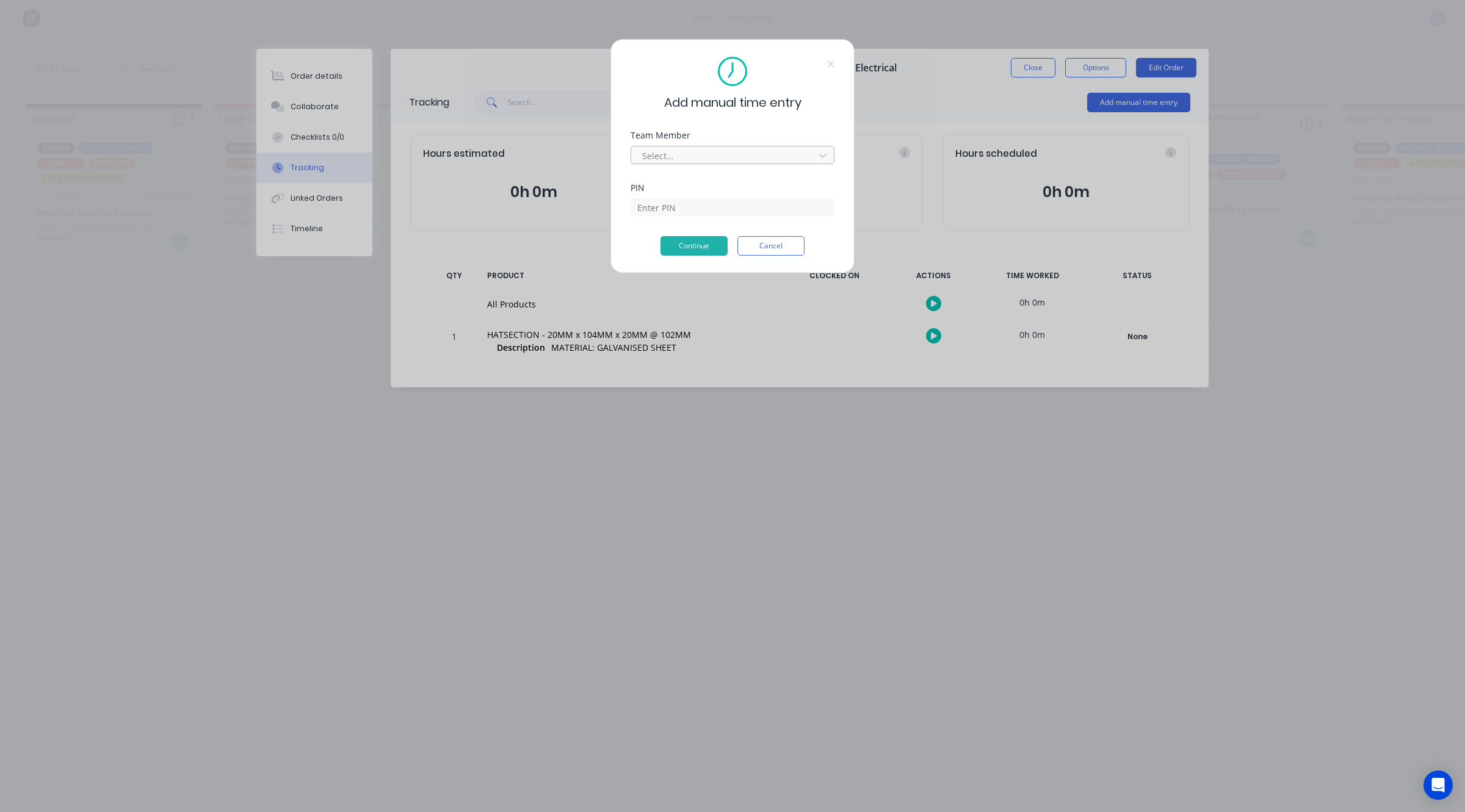
click at [668, 150] on div at bounding box center [724, 155] width 167 height 15
click at [658, 790] on div "[PERSON_NAME]" at bounding box center [732, 796] width 1465 height 13
click at [690, 217] on input at bounding box center [732, 226] width 204 height 19
type input "3699"
click at [678, 241] on button "Continue" at bounding box center [694, 245] width 67 height 19
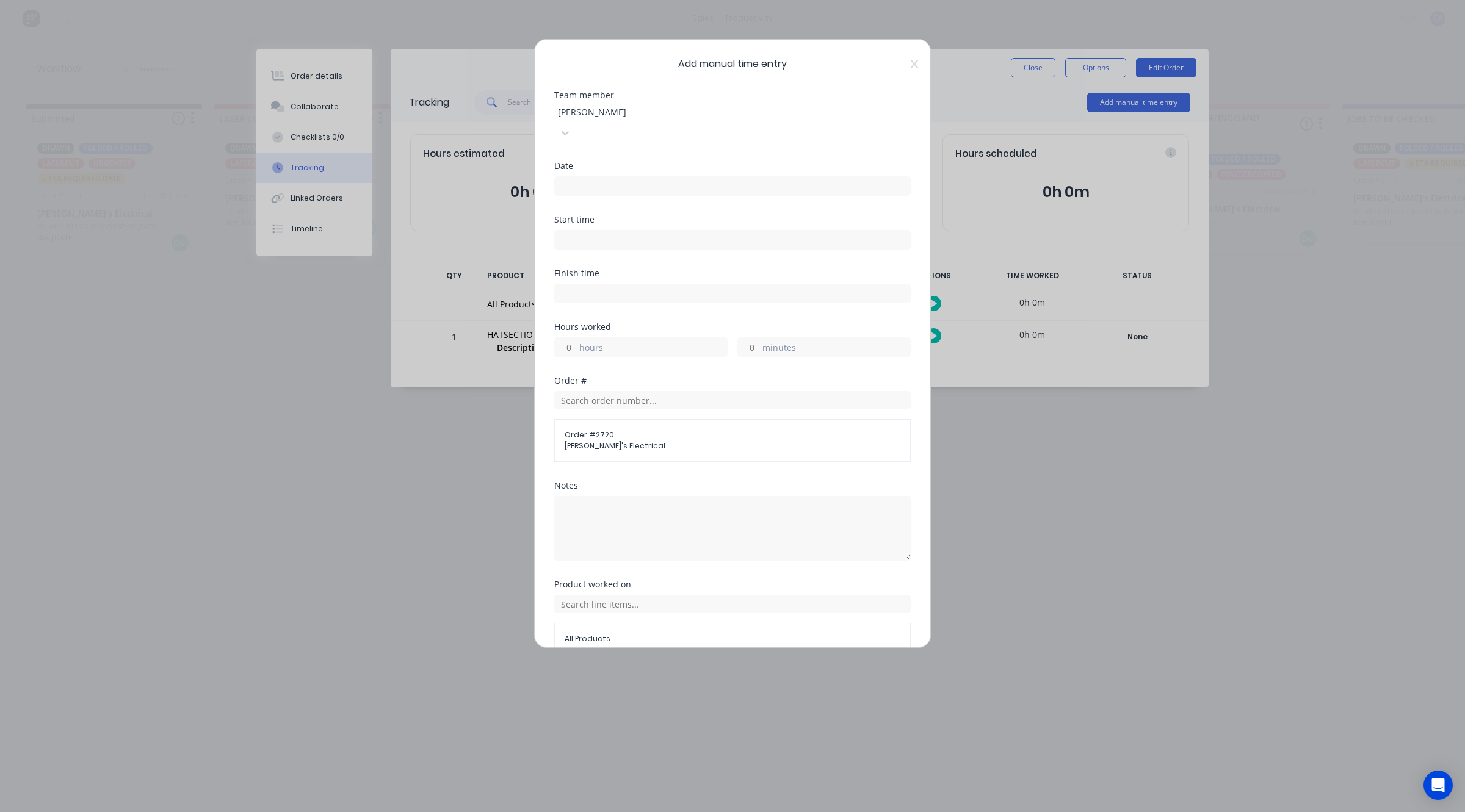
click at [656, 173] on div at bounding box center [732, 184] width 356 height 23
click at [652, 173] on div at bounding box center [732, 184] width 356 height 23
click at [633, 177] on input at bounding box center [732, 186] width 355 height 19
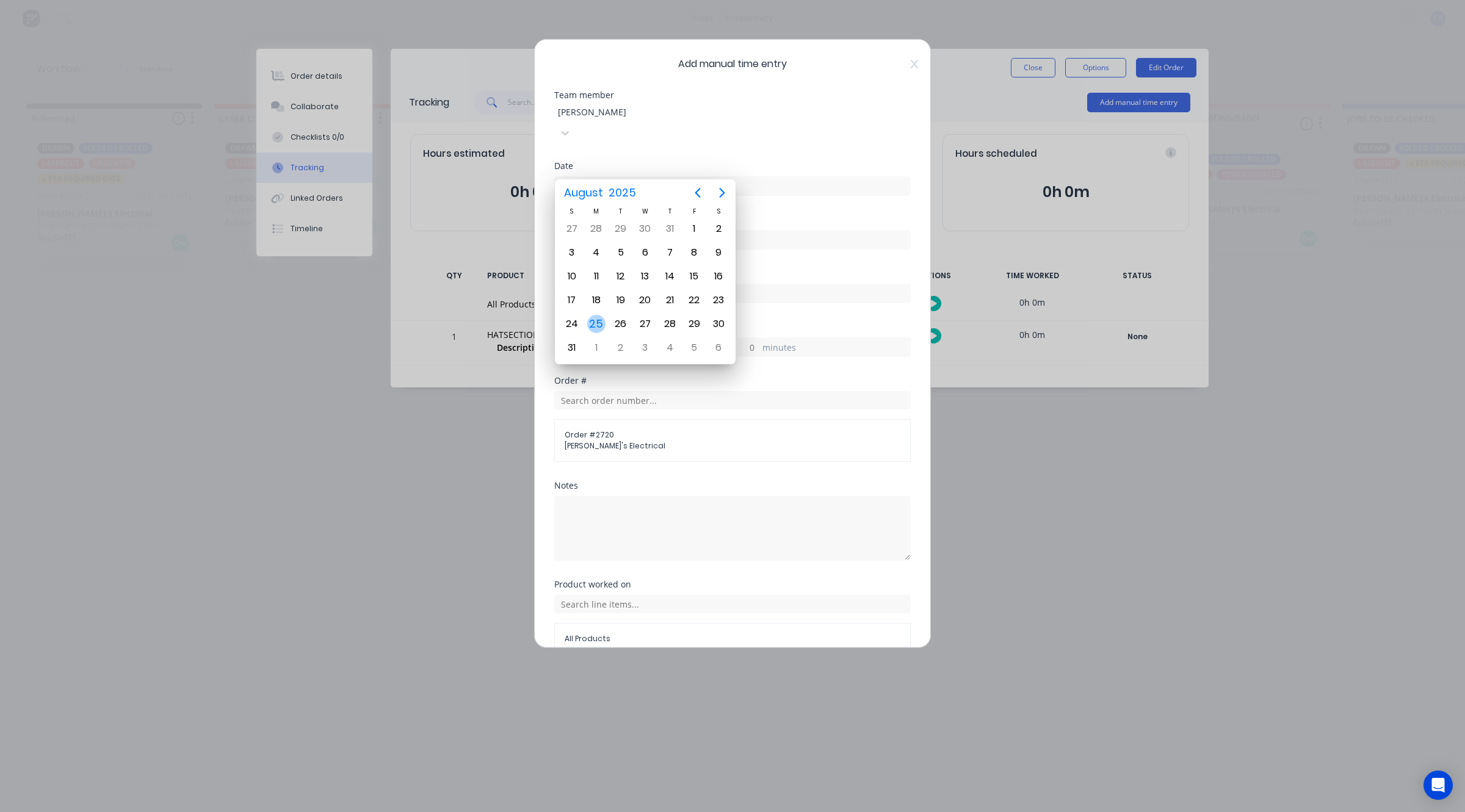
click at [592, 318] on div "25" at bounding box center [596, 324] width 19 height 19
type input "[DATE]"
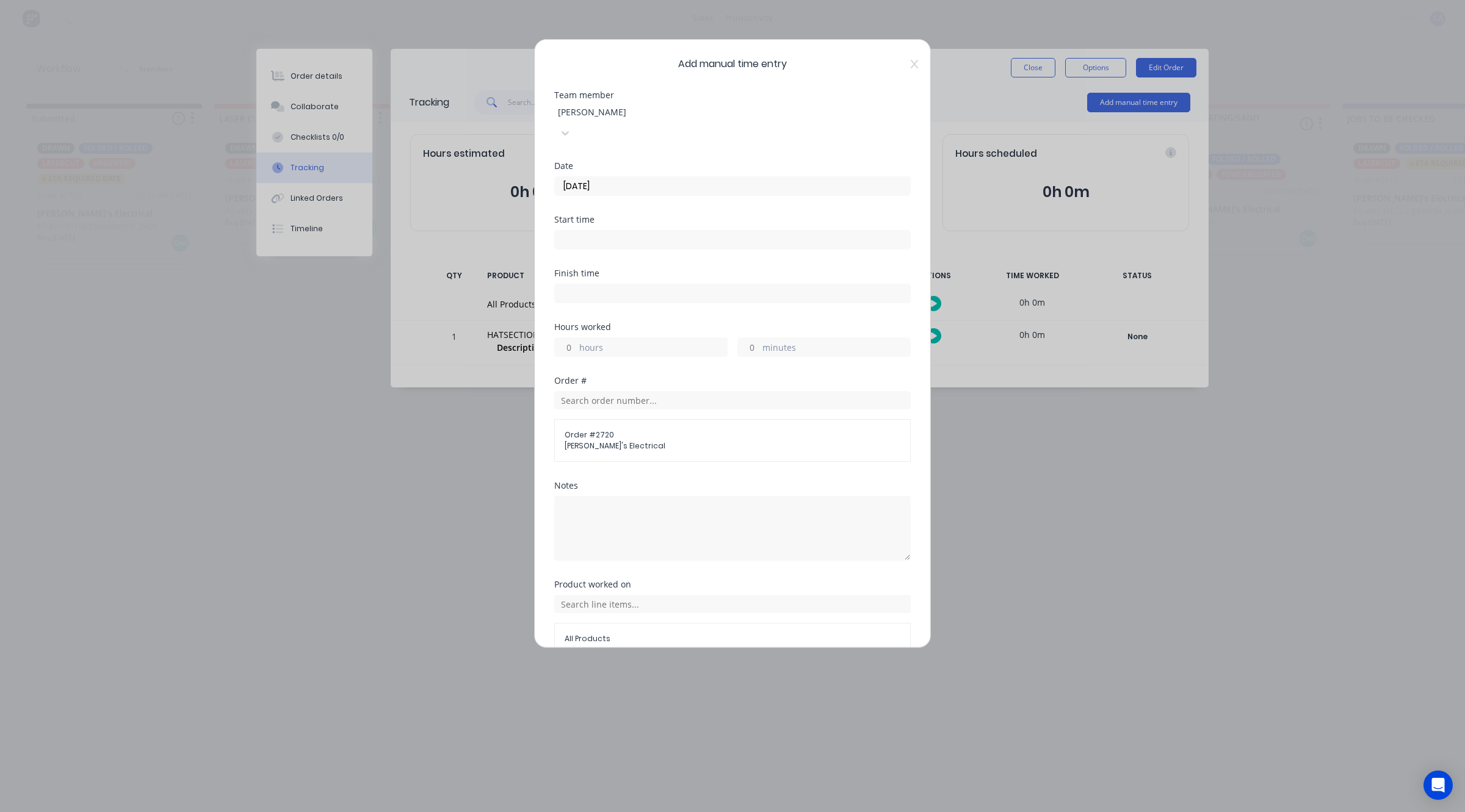
click at [745, 338] on input "minutes" at bounding box center [749, 348] width 21 height 19
type input "15"
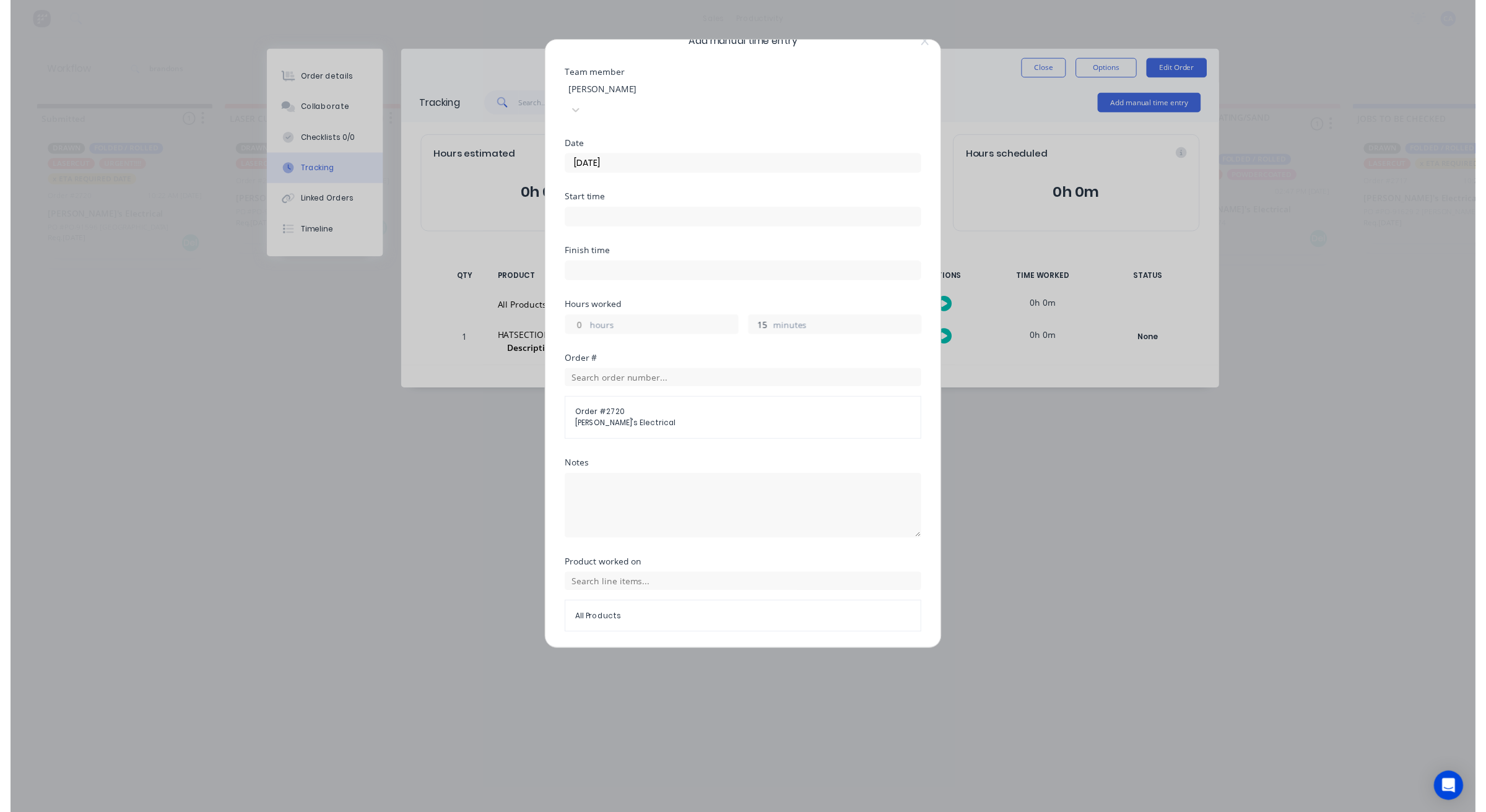
scroll to position [48, 0]
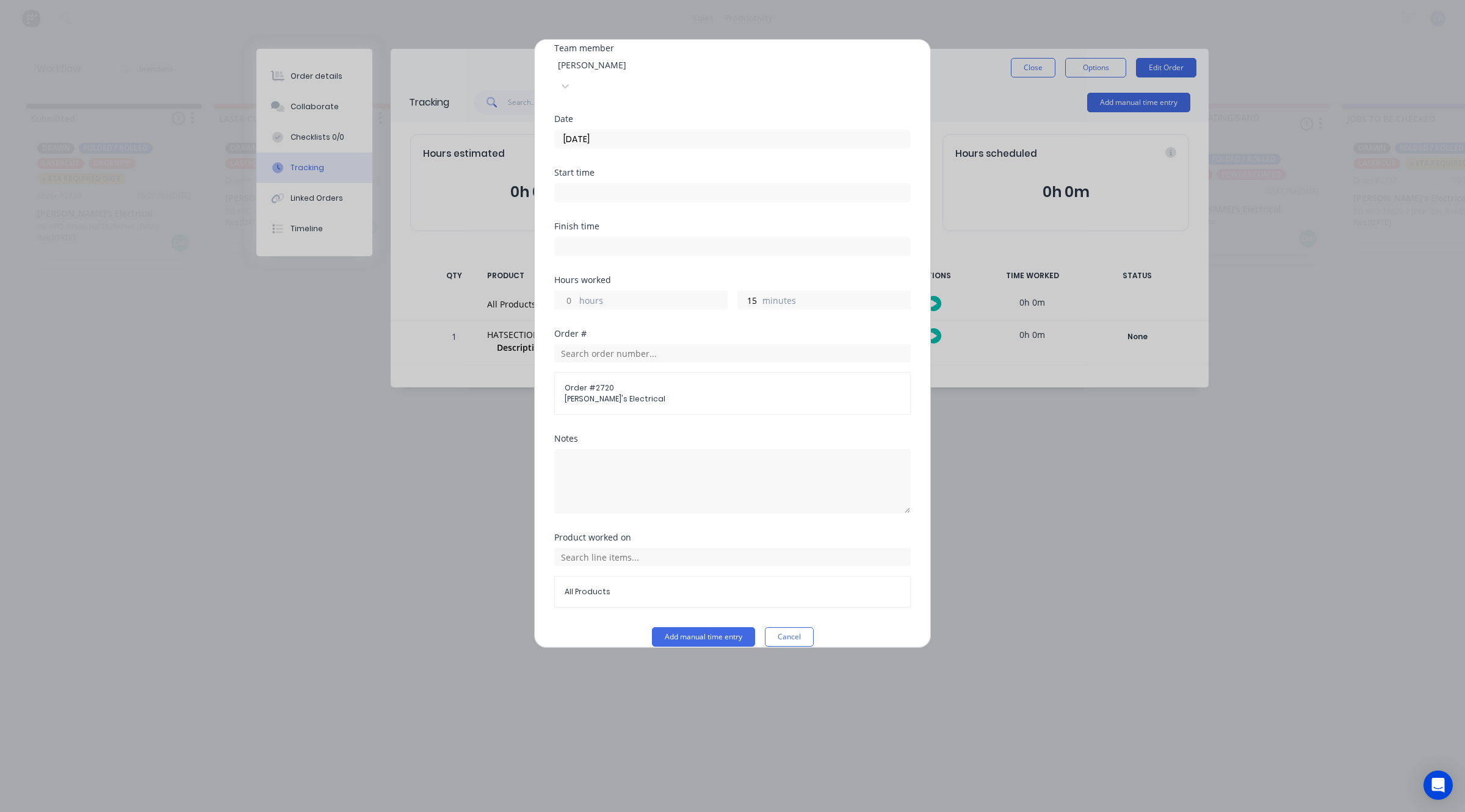
click at [721, 631] on div "Add manual time entry Team member [PERSON_NAME] Date [DATE] Start time Finish t…" at bounding box center [732, 343] width 397 height 609
click at [721, 627] on button "Add manual time entry" at bounding box center [703, 636] width 103 height 19
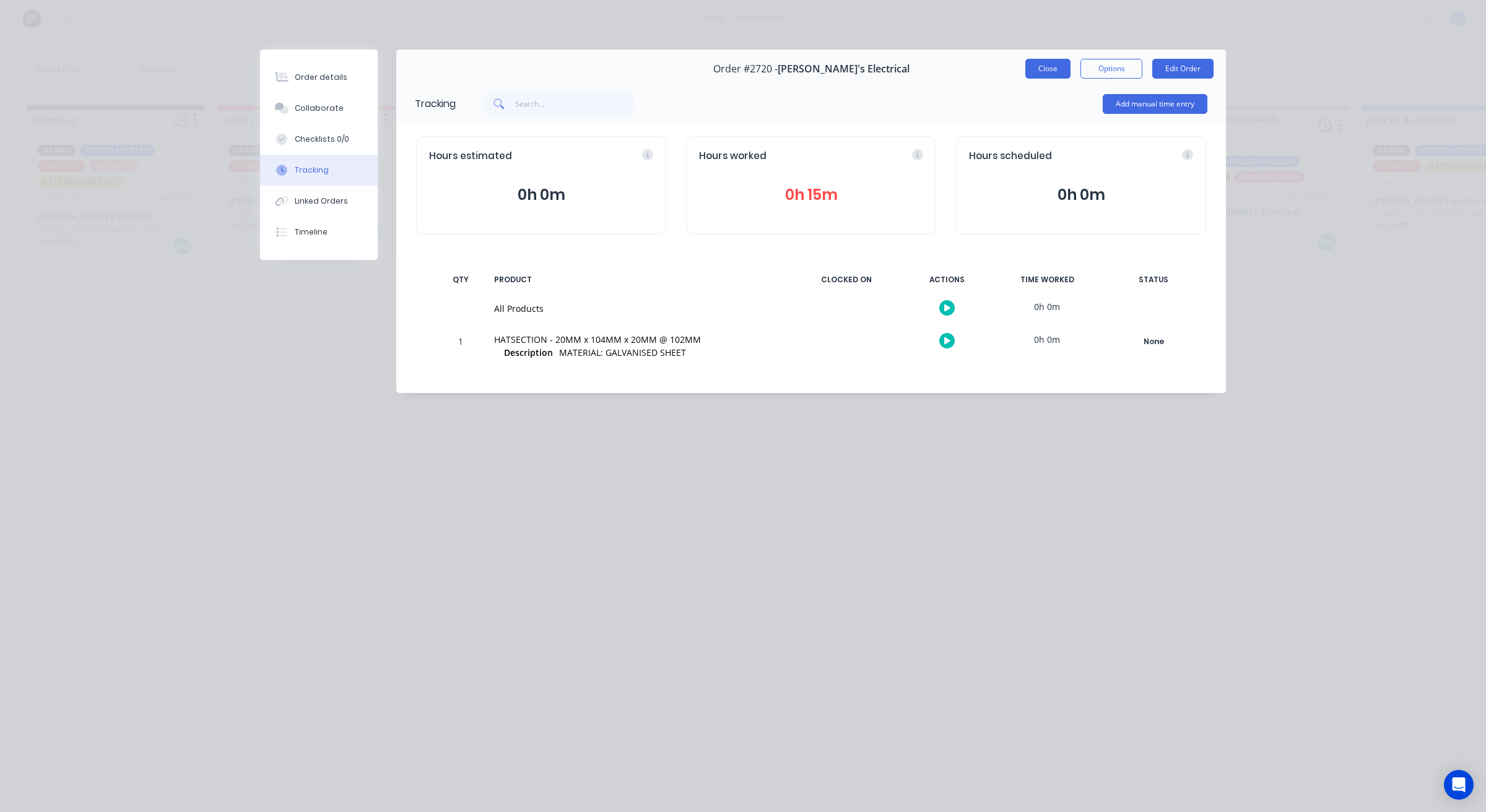
click at [1038, 75] on button "Close" at bounding box center [1047, 68] width 46 height 20
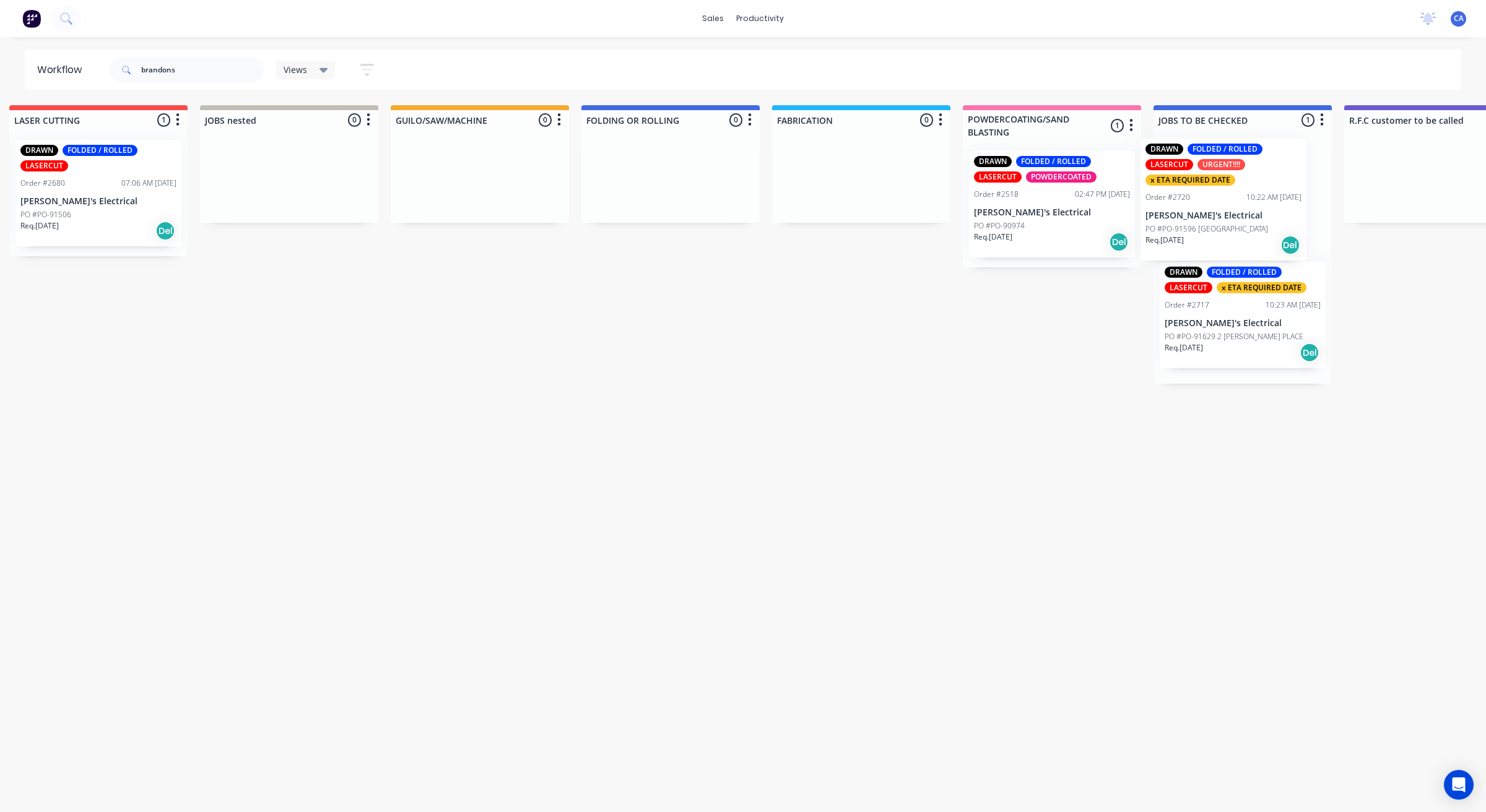
scroll to position [0, 222]
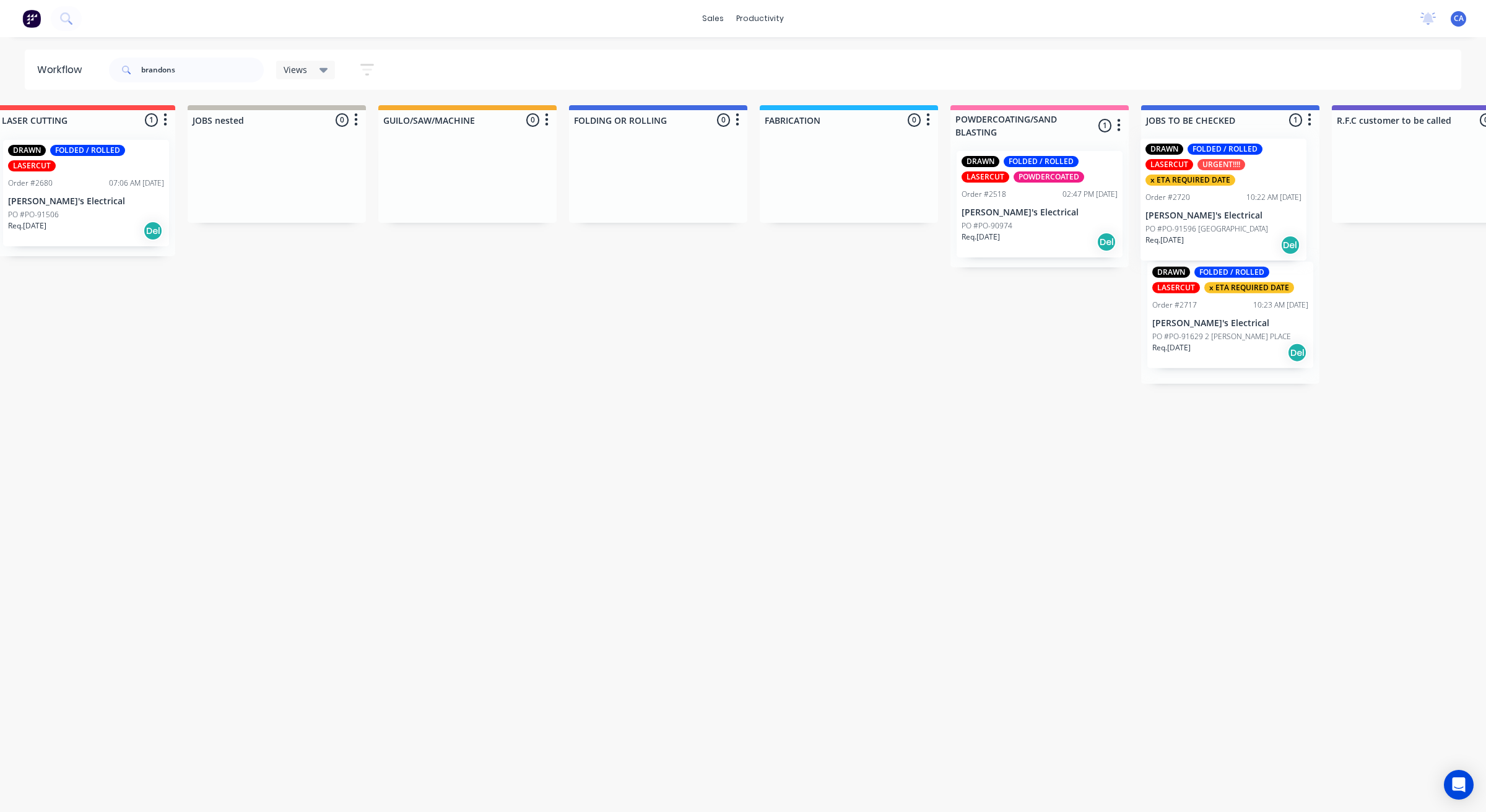
drag, startPoint x: 97, startPoint y: 212, endPoint x: 1206, endPoint y: 205, distance: 1109.0
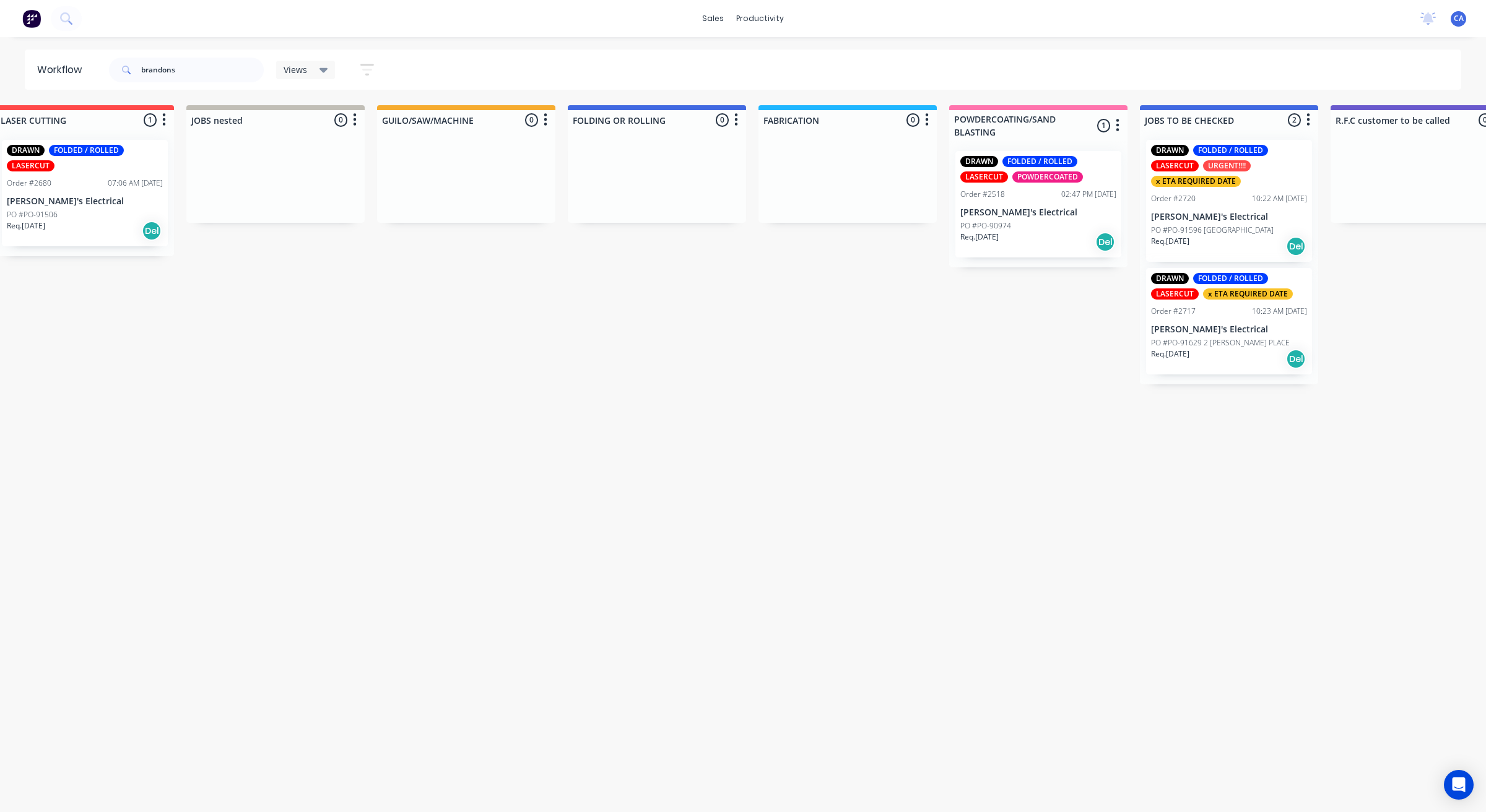
click at [84, 228] on div "Req. [DATE] Del" at bounding box center [85, 230] width 156 height 21
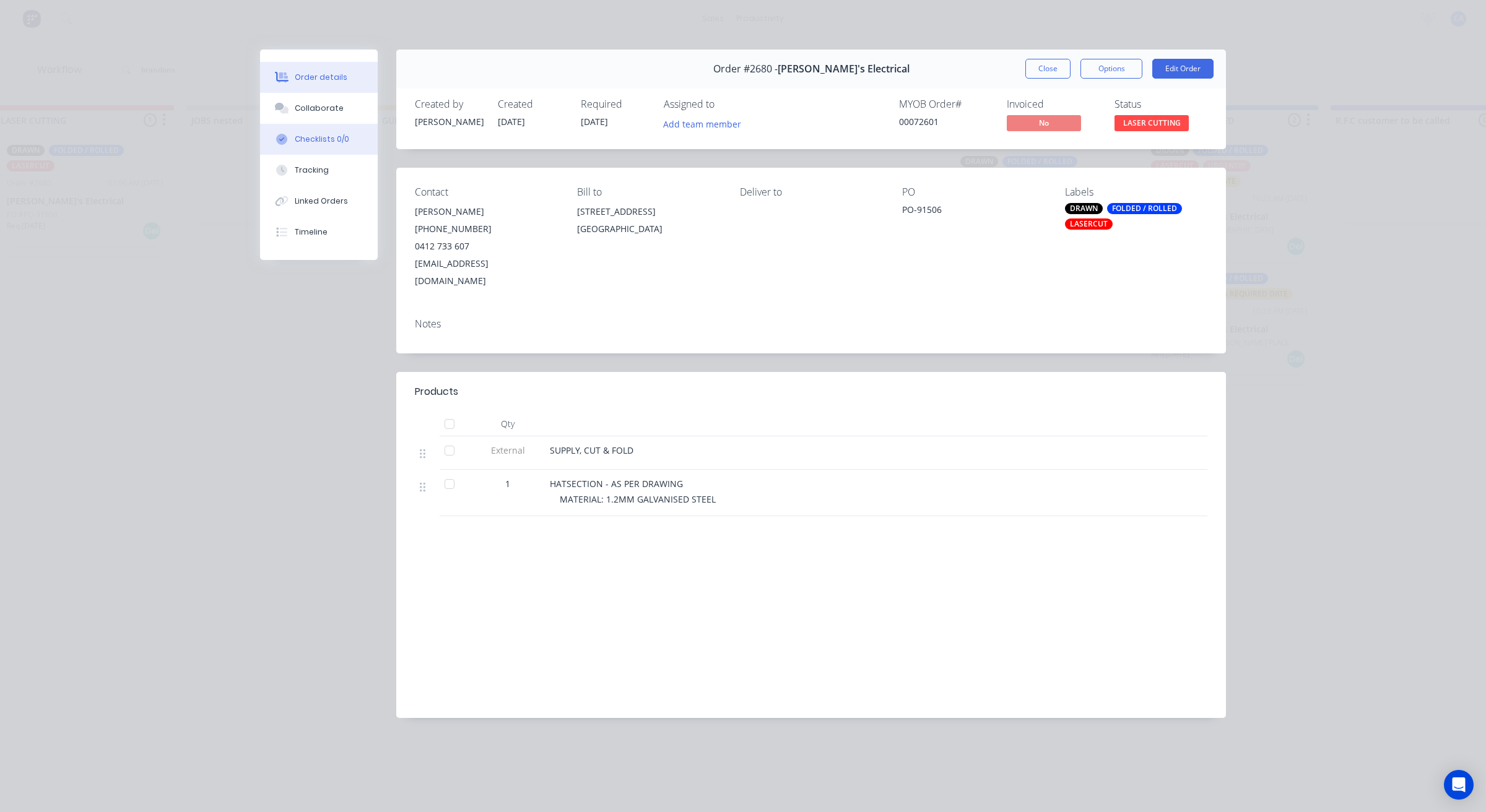
drag, startPoint x: 330, startPoint y: 125, endPoint x: 331, endPoint y: 113, distance: 12.0
click at [330, 124] on button "Checklists 0/0" at bounding box center [319, 139] width 118 height 31
type textarea "x"
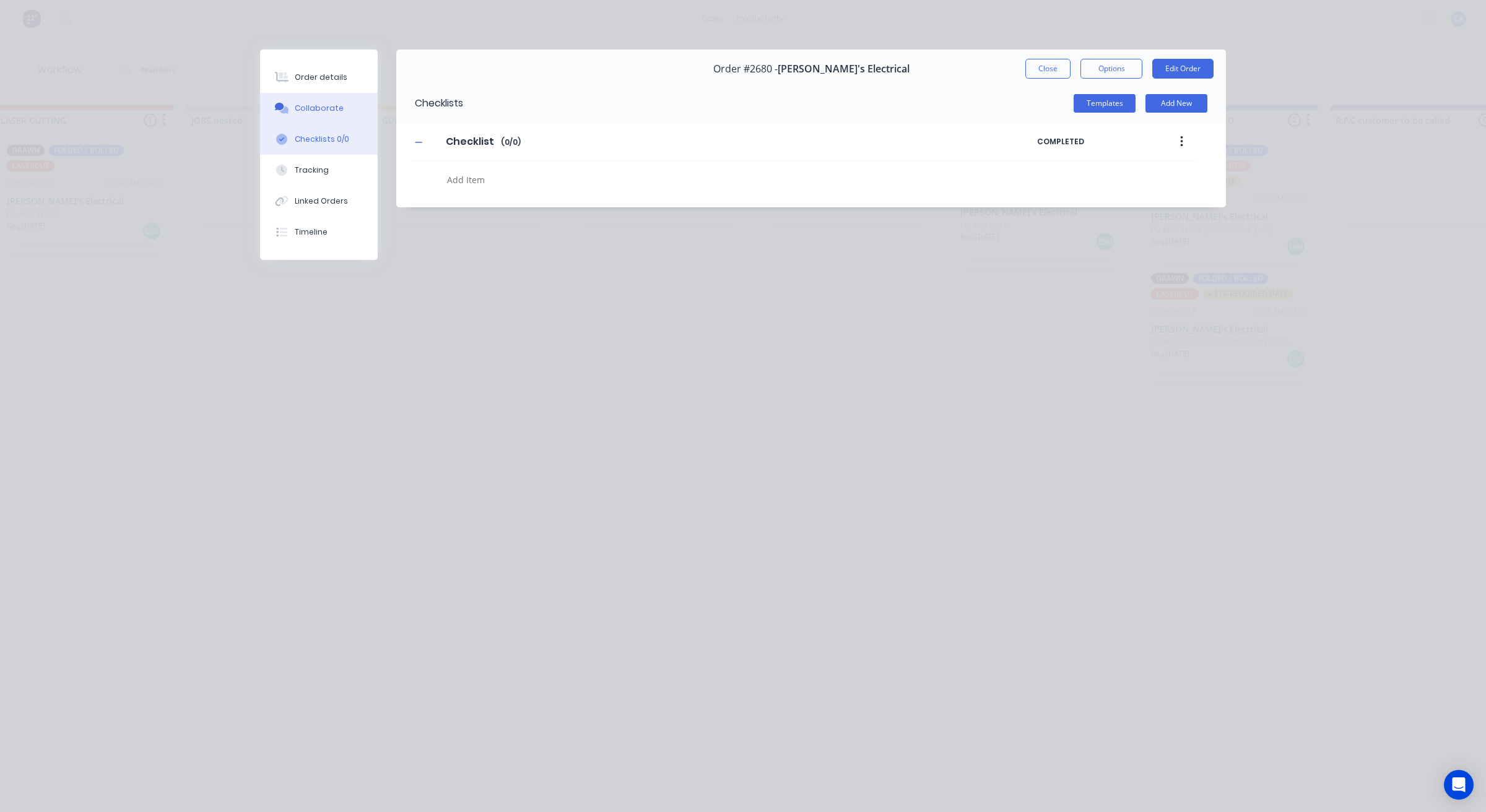
click at [332, 108] on div "Collaborate" at bounding box center [319, 108] width 49 height 11
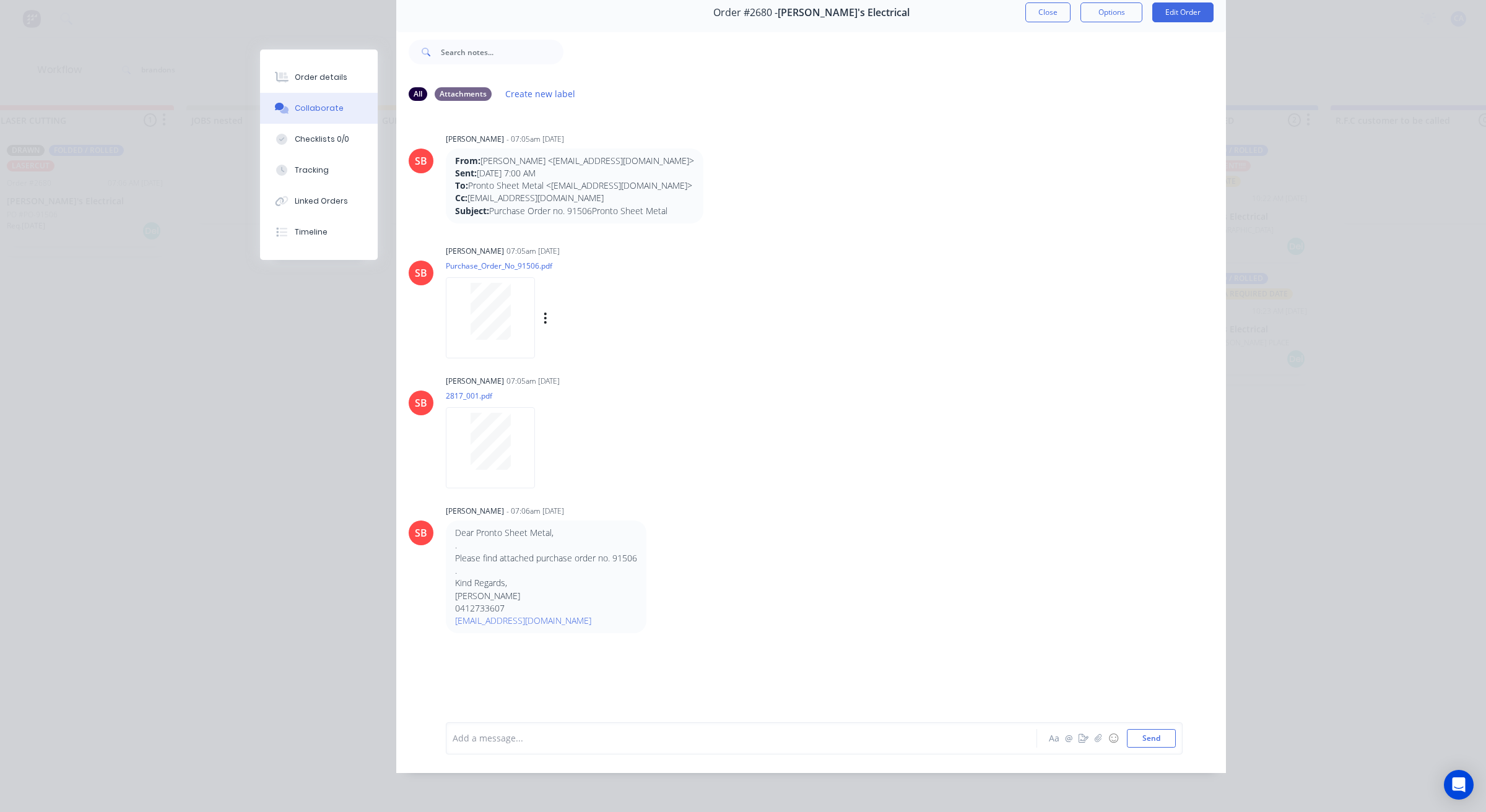
scroll to position [0, 0]
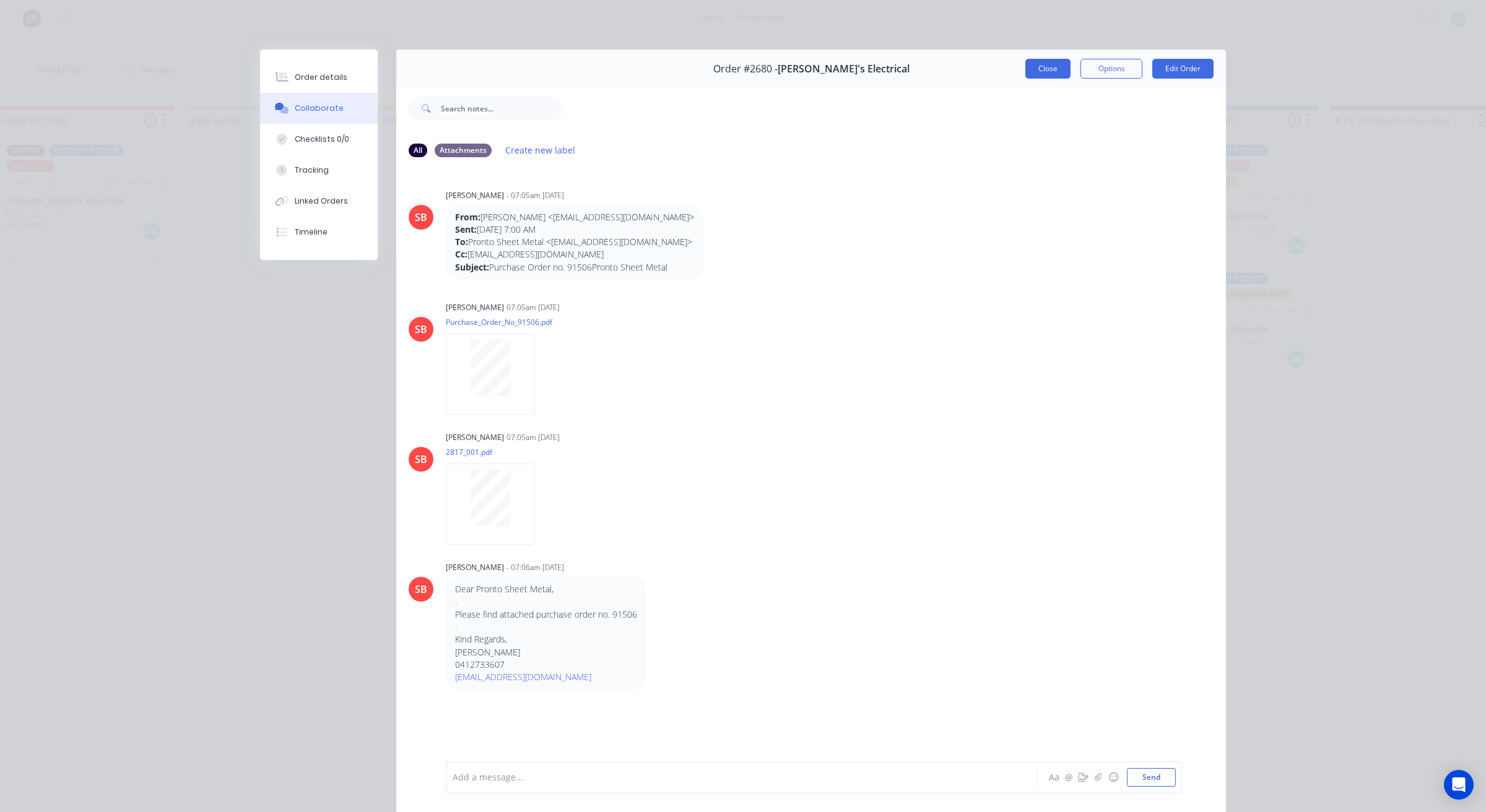
click at [1047, 73] on button "Close" at bounding box center [1047, 68] width 46 height 20
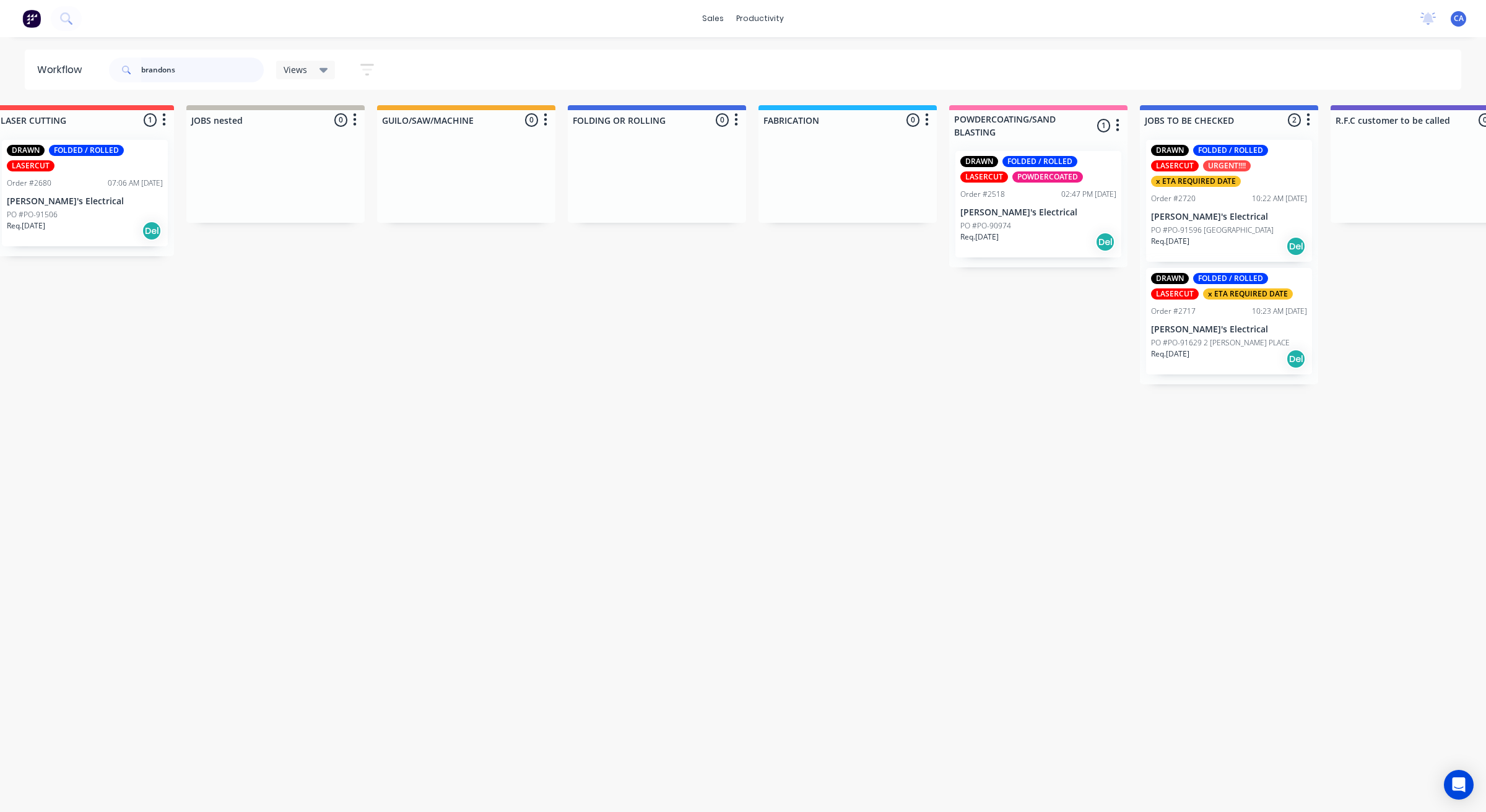
drag, startPoint x: 191, startPoint y: 72, endPoint x: 63, endPoint y: 75, distance: 128.0
click at [88, 75] on header "Workflow brandons Views Save new view None (Default) edit Show/Hide statuses Sh…" at bounding box center [743, 70] width 1437 height 40
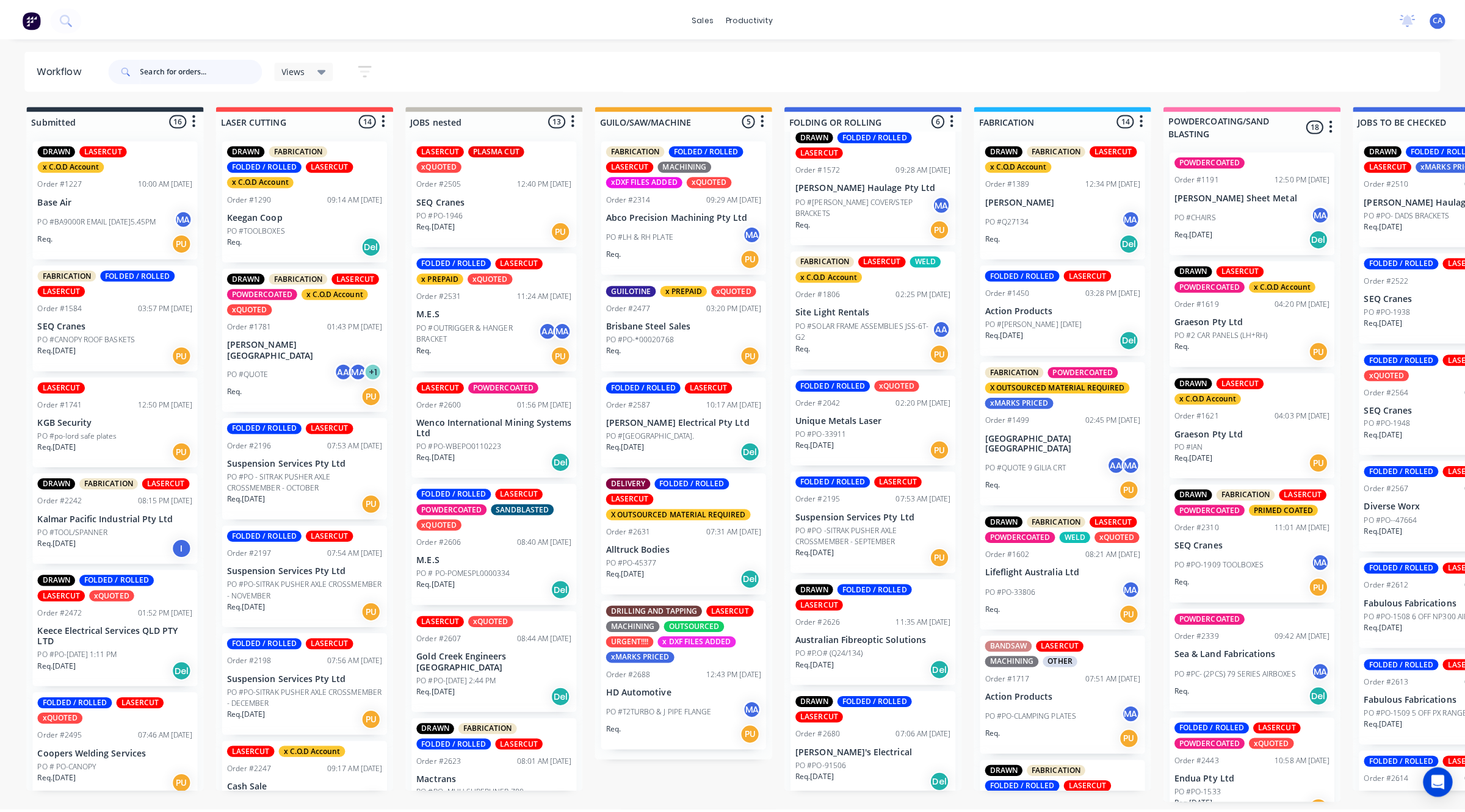
scroll to position [17, 0]
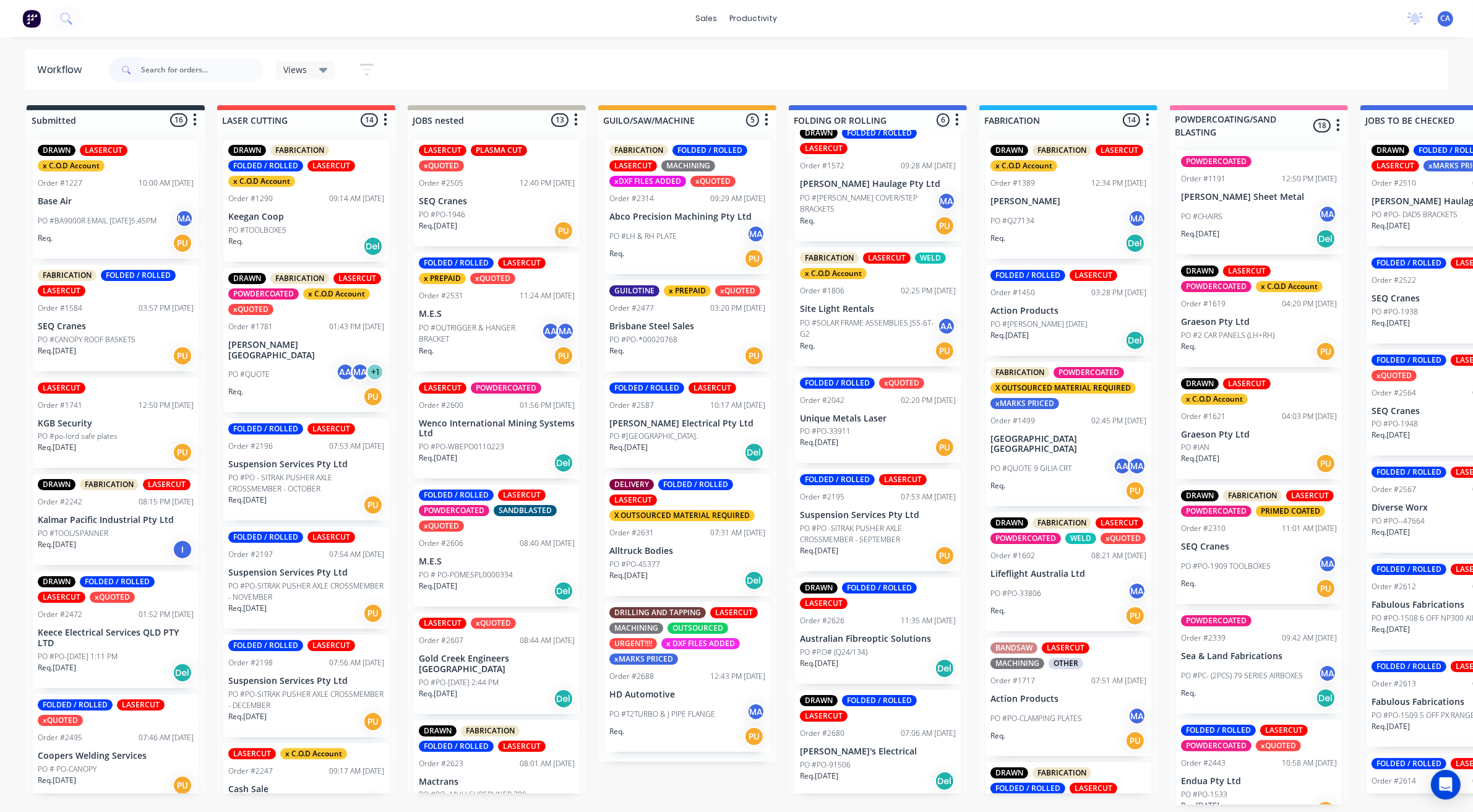
click at [852, 623] on div "Order #2626 11:35 AM [DATE]" at bounding box center [878, 620] width 156 height 11
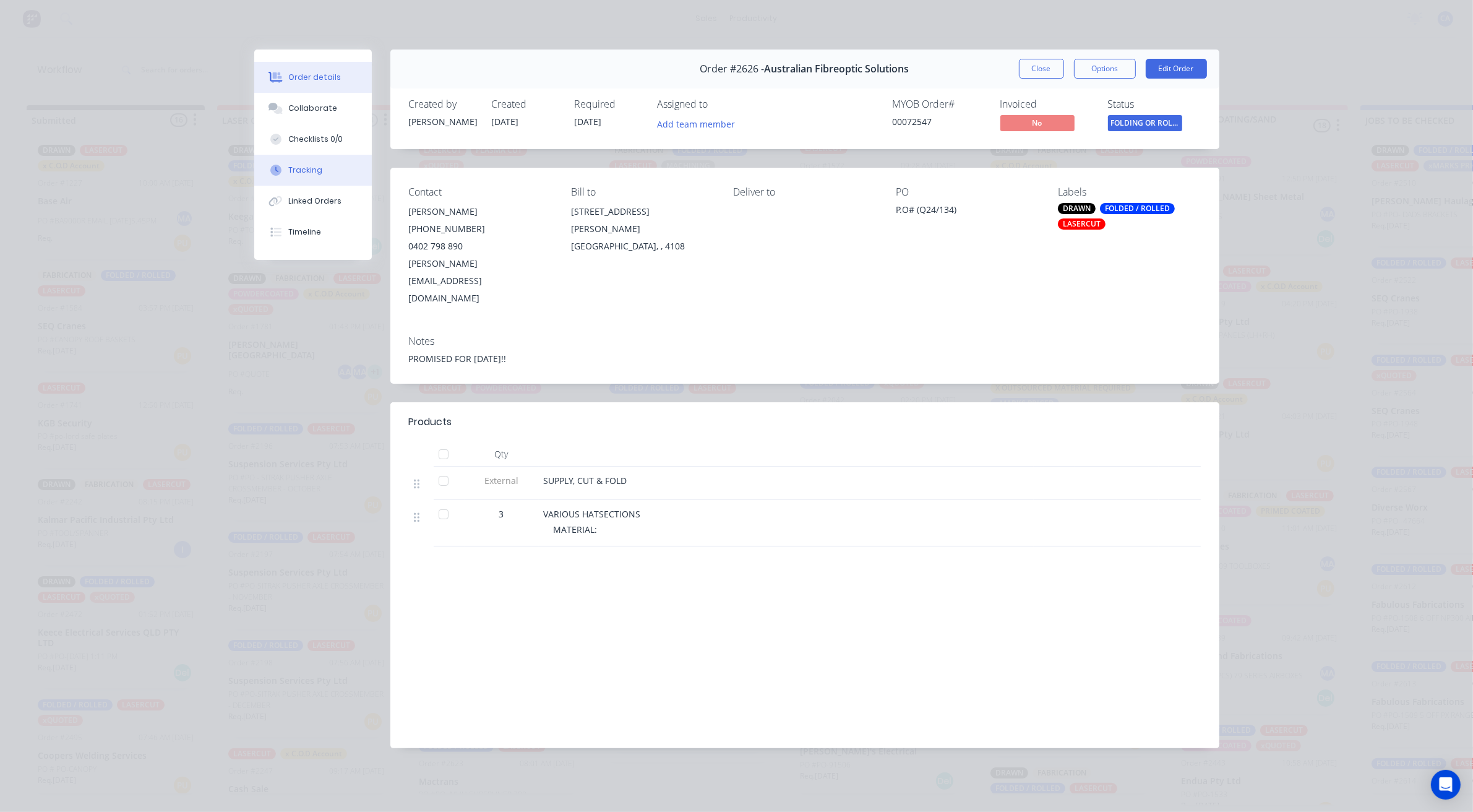
click at [314, 159] on button "Tracking" at bounding box center [313, 170] width 118 height 31
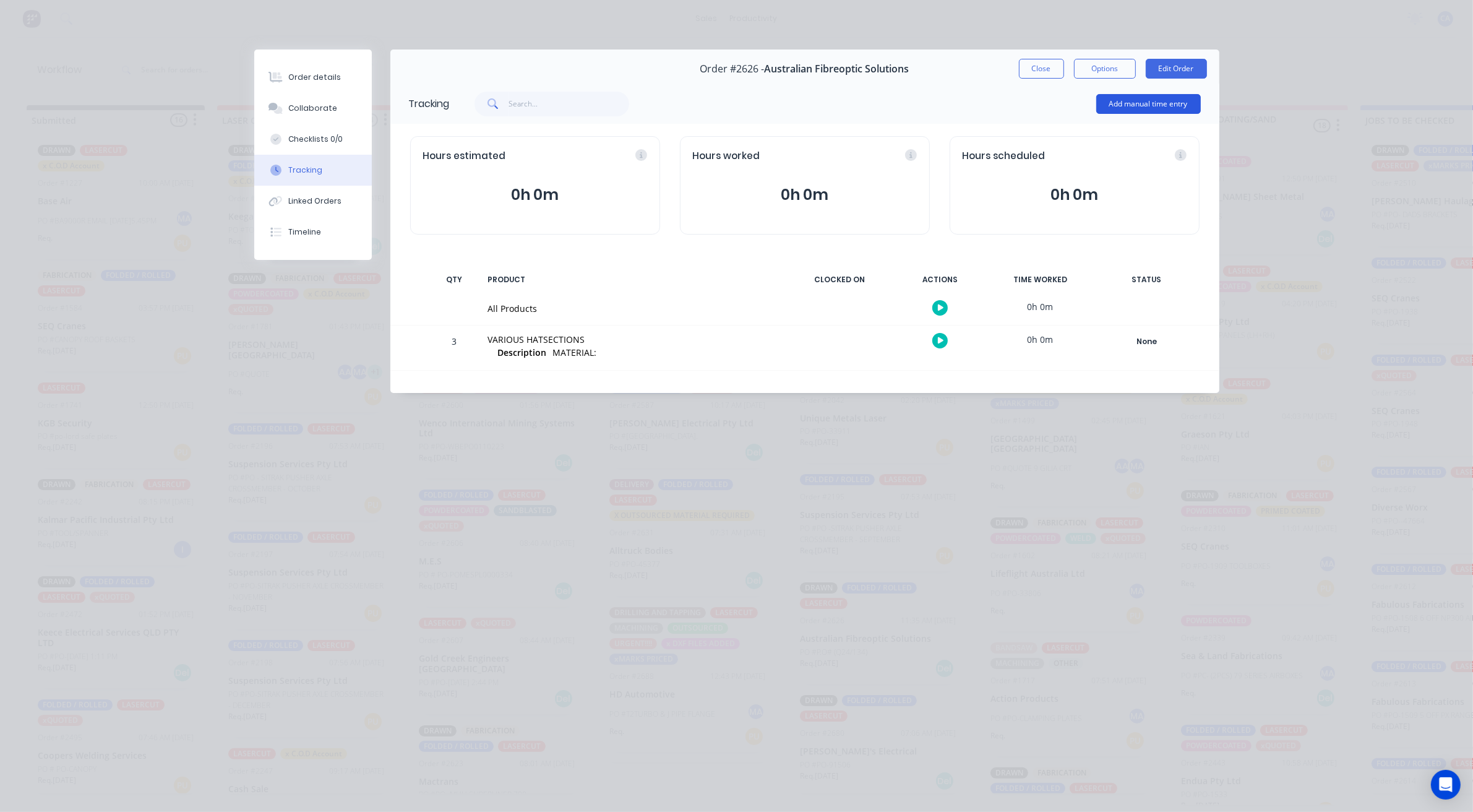
click at [1102, 110] on button "Add manual time entry" at bounding box center [1149, 103] width 105 height 20
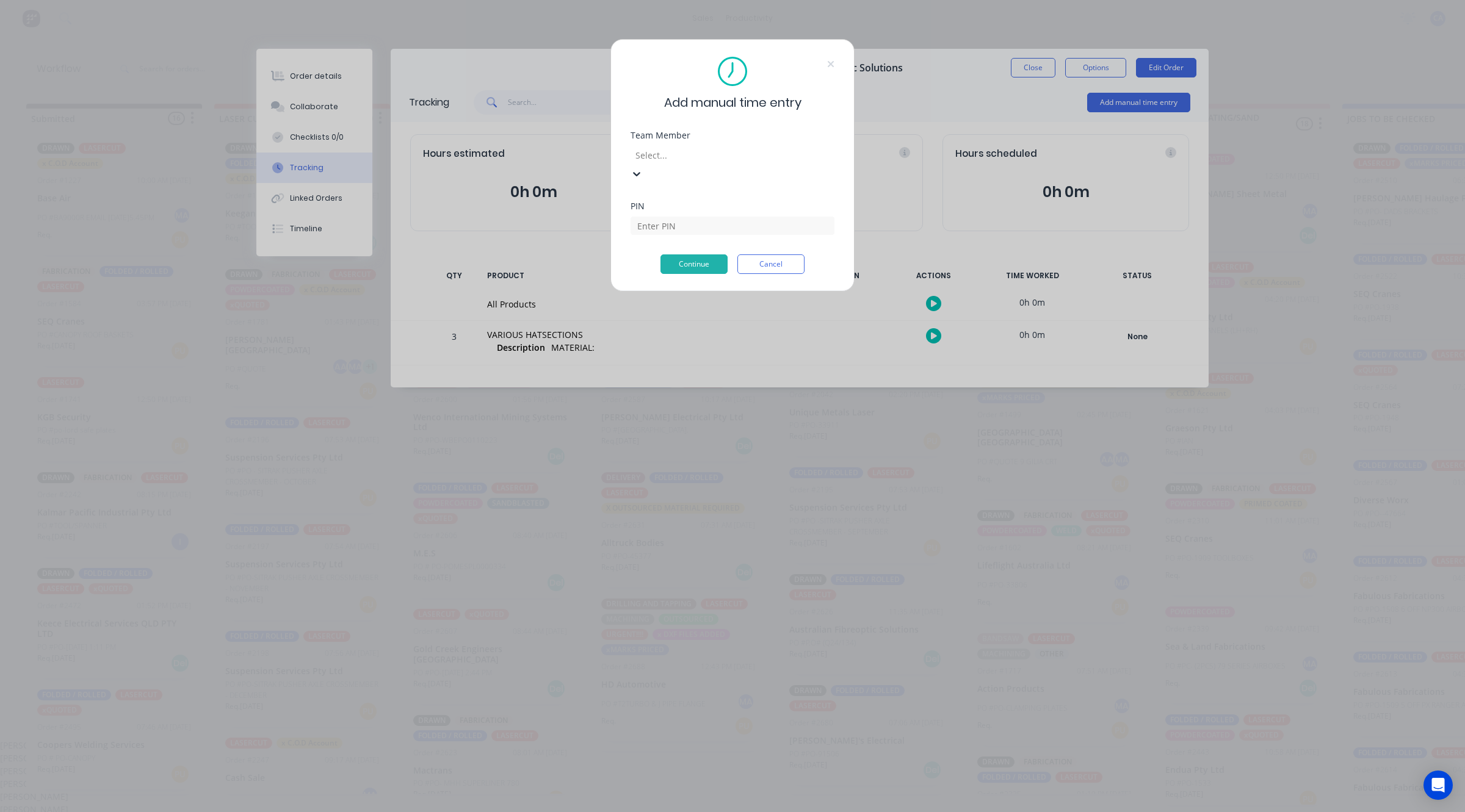
click at [690, 157] on div at bounding box center [722, 155] width 176 height 15
click at [688, 777] on div "[PERSON_NAME]" at bounding box center [726, 784] width 1453 height 13
click at [688, 217] on input at bounding box center [732, 226] width 204 height 19
type input "0000"
click at [707, 251] on button "Continue" at bounding box center [694, 245] width 67 height 19
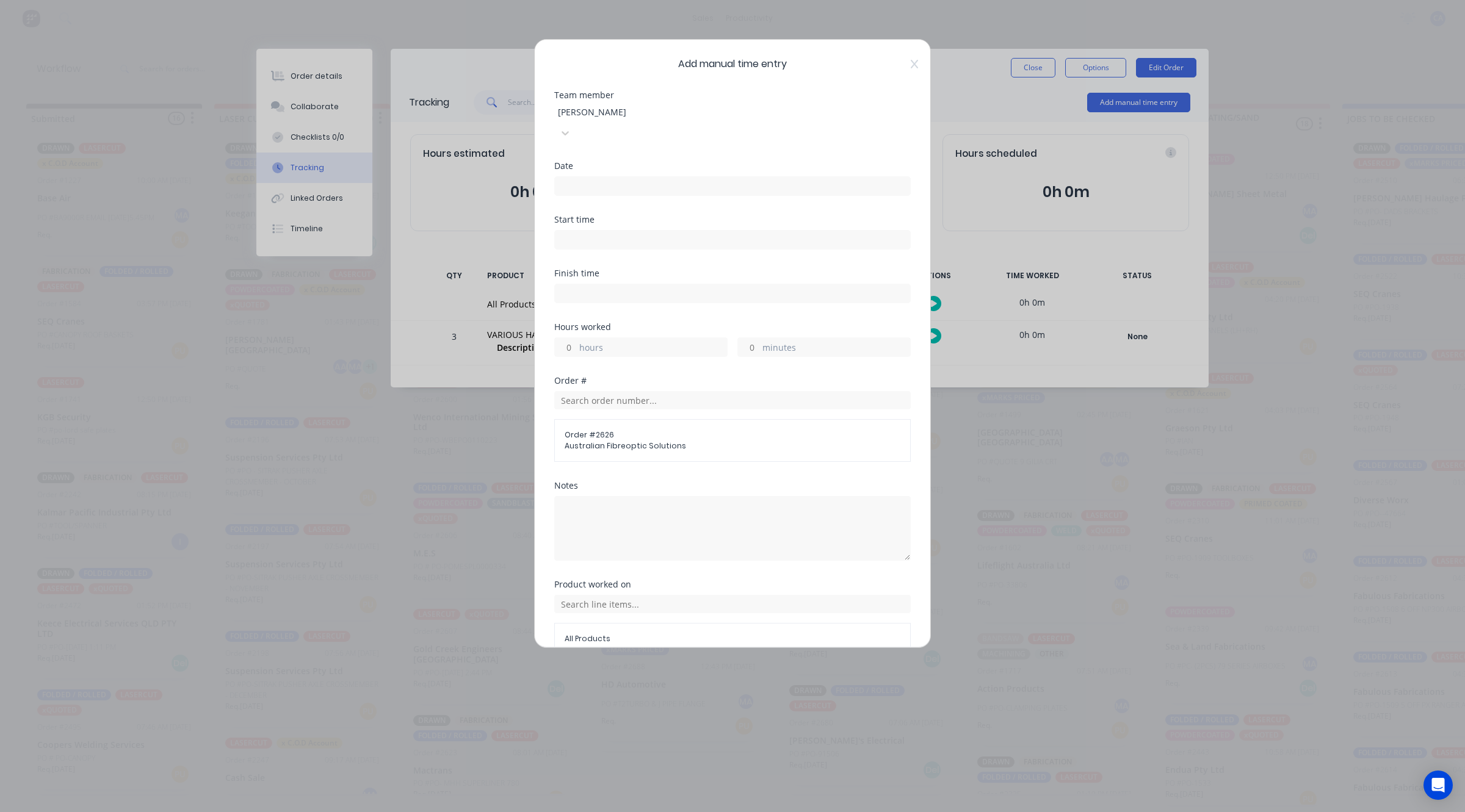
click at [614, 177] on label at bounding box center [732, 186] width 356 height 19
click at [614, 177] on input at bounding box center [732, 186] width 355 height 19
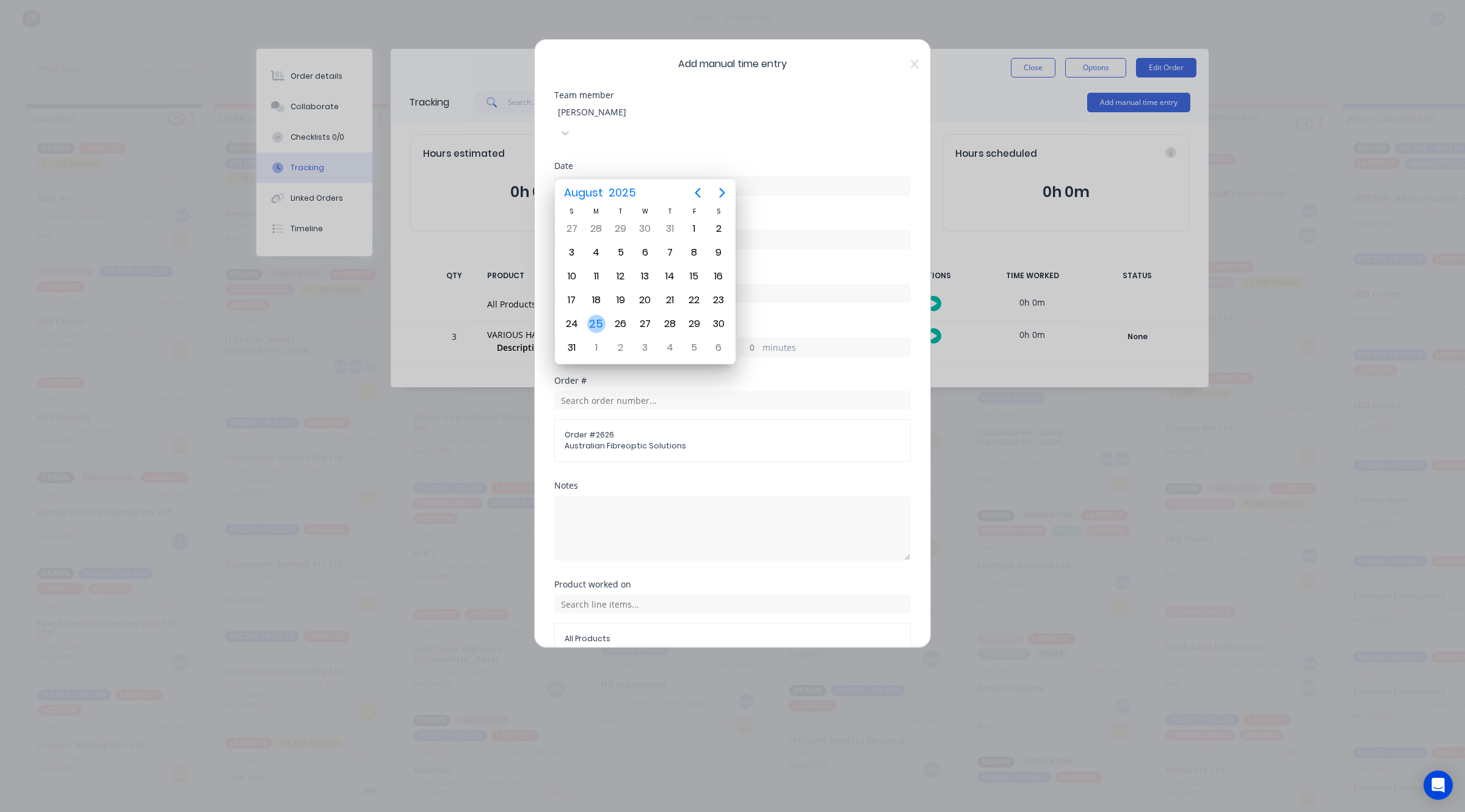
click at [599, 326] on div "25" at bounding box center [596, 324] width 19 height 19
type input "[DATE]"
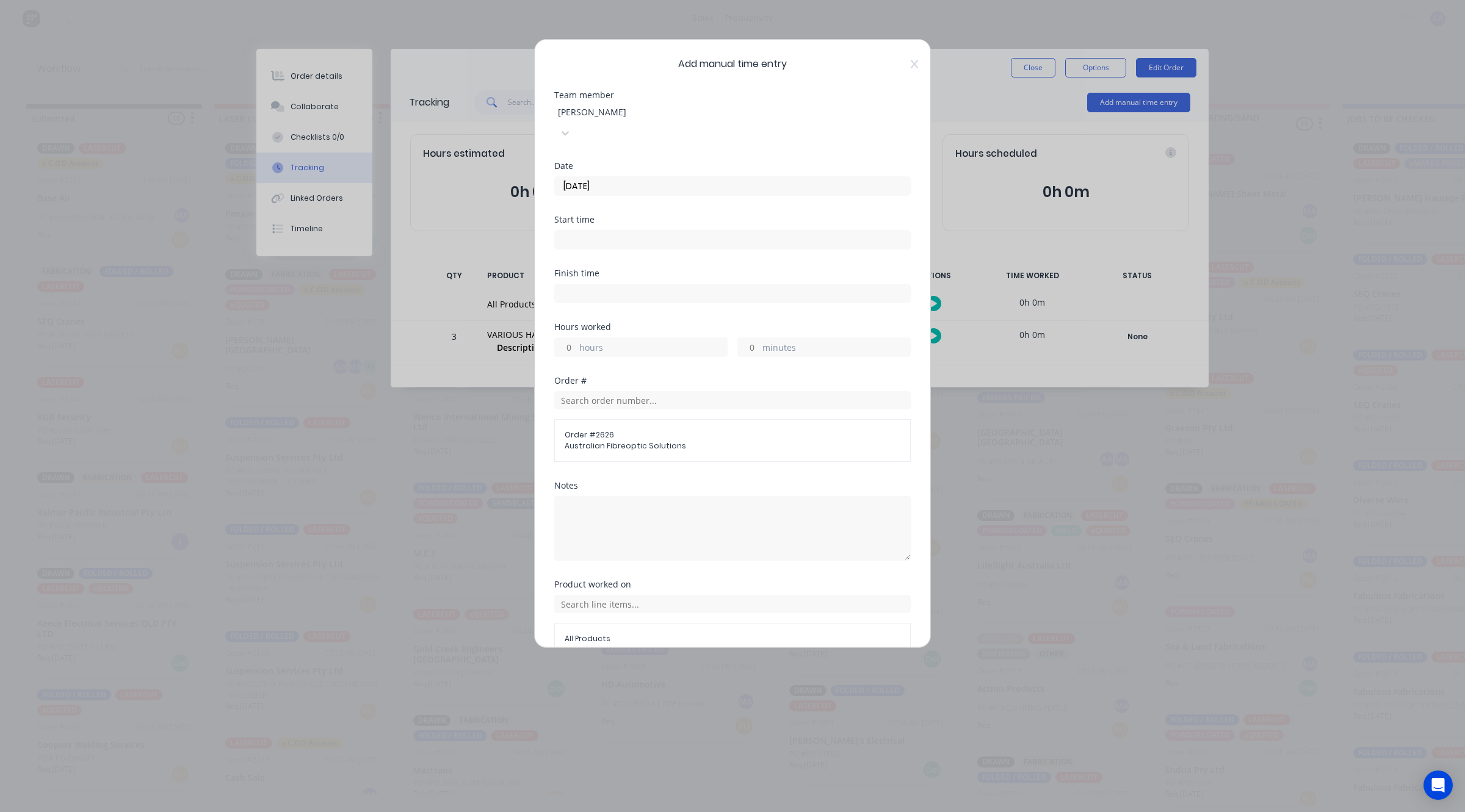
click at [740, 338] on input "minutes" at bounding box center [749, 348] width 21 height 19
type input "45"
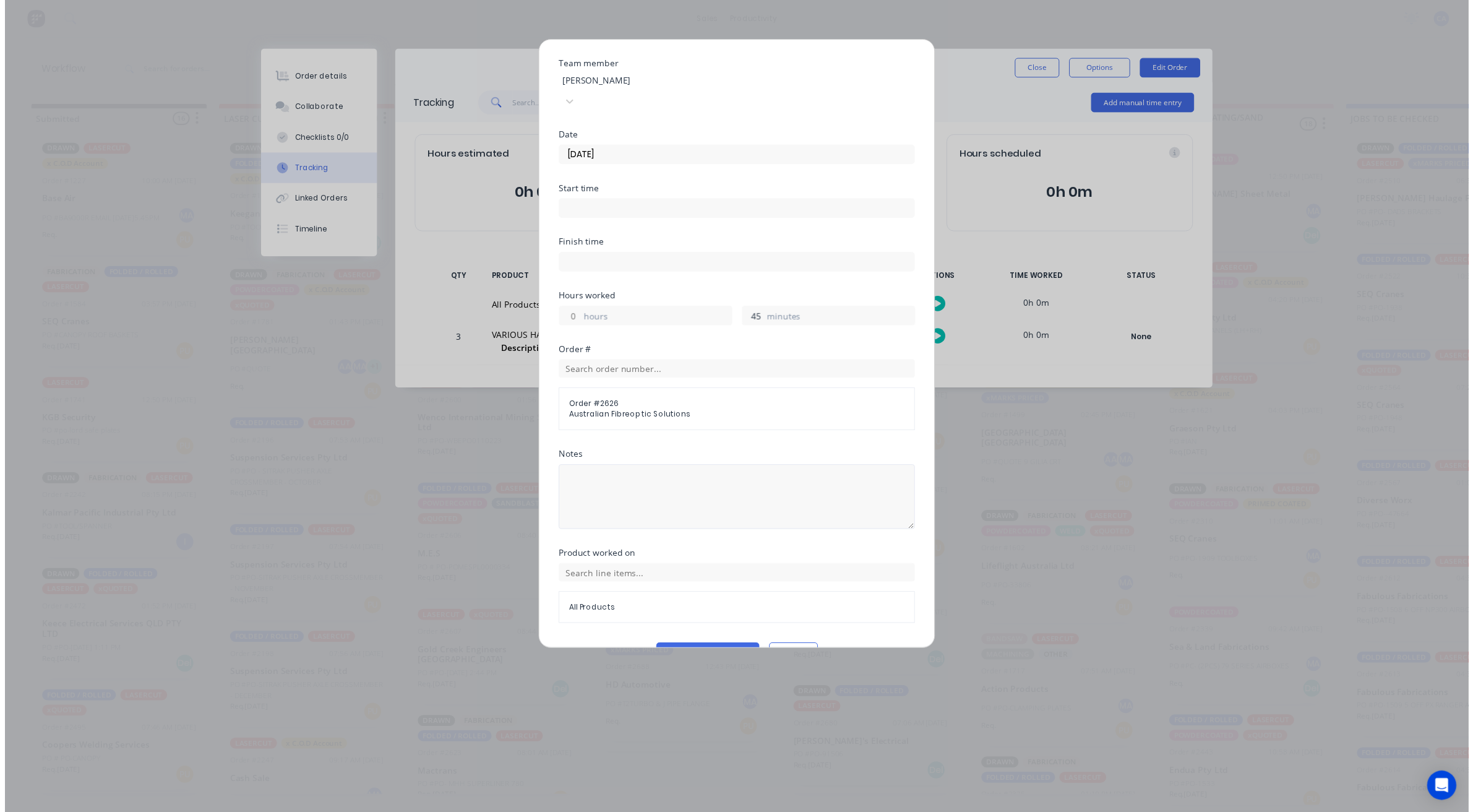
scroll to position [48, 0]
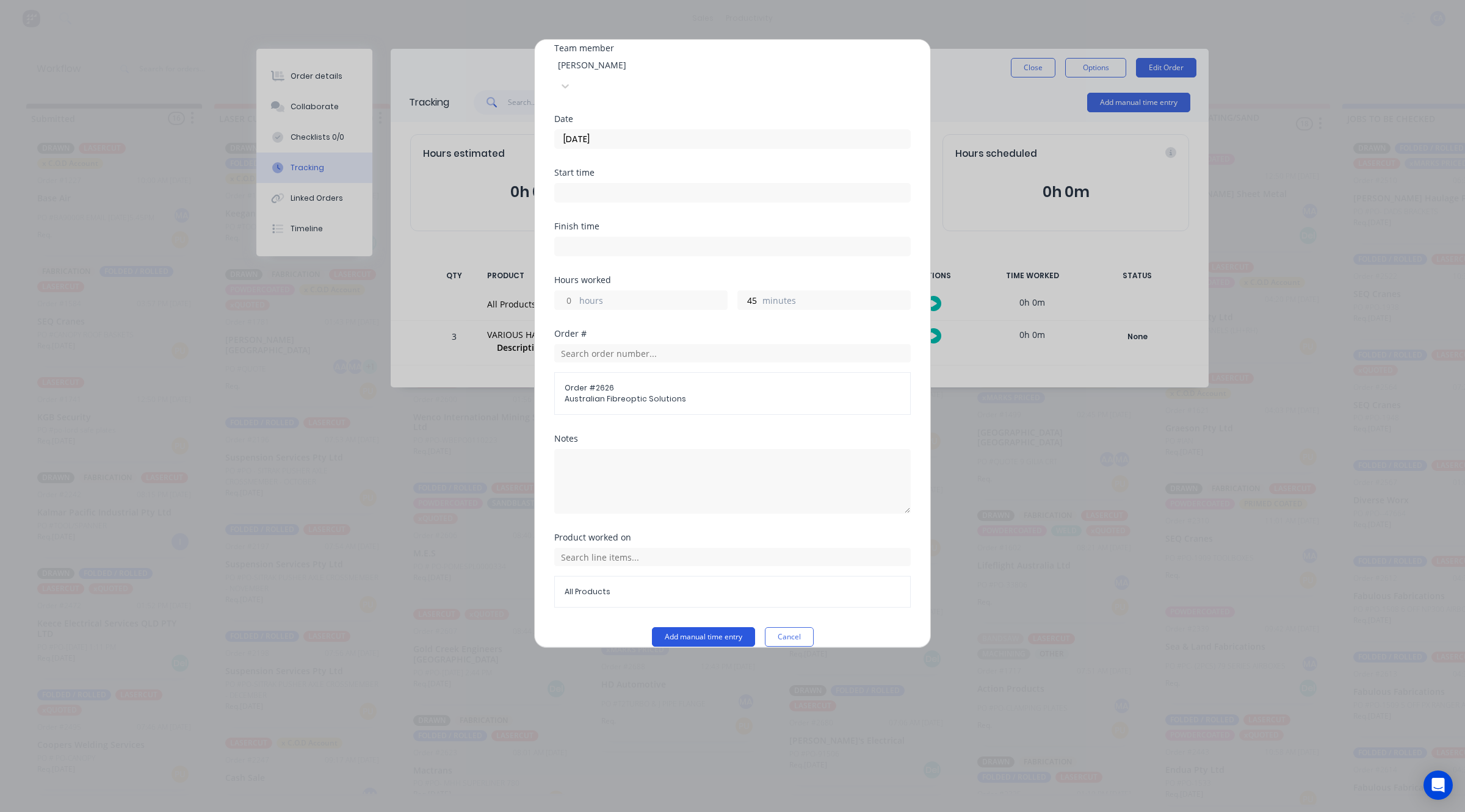
click at [713, 627] on button "Add manual time entry" at bounding box center [703, 636] width 103 height 19
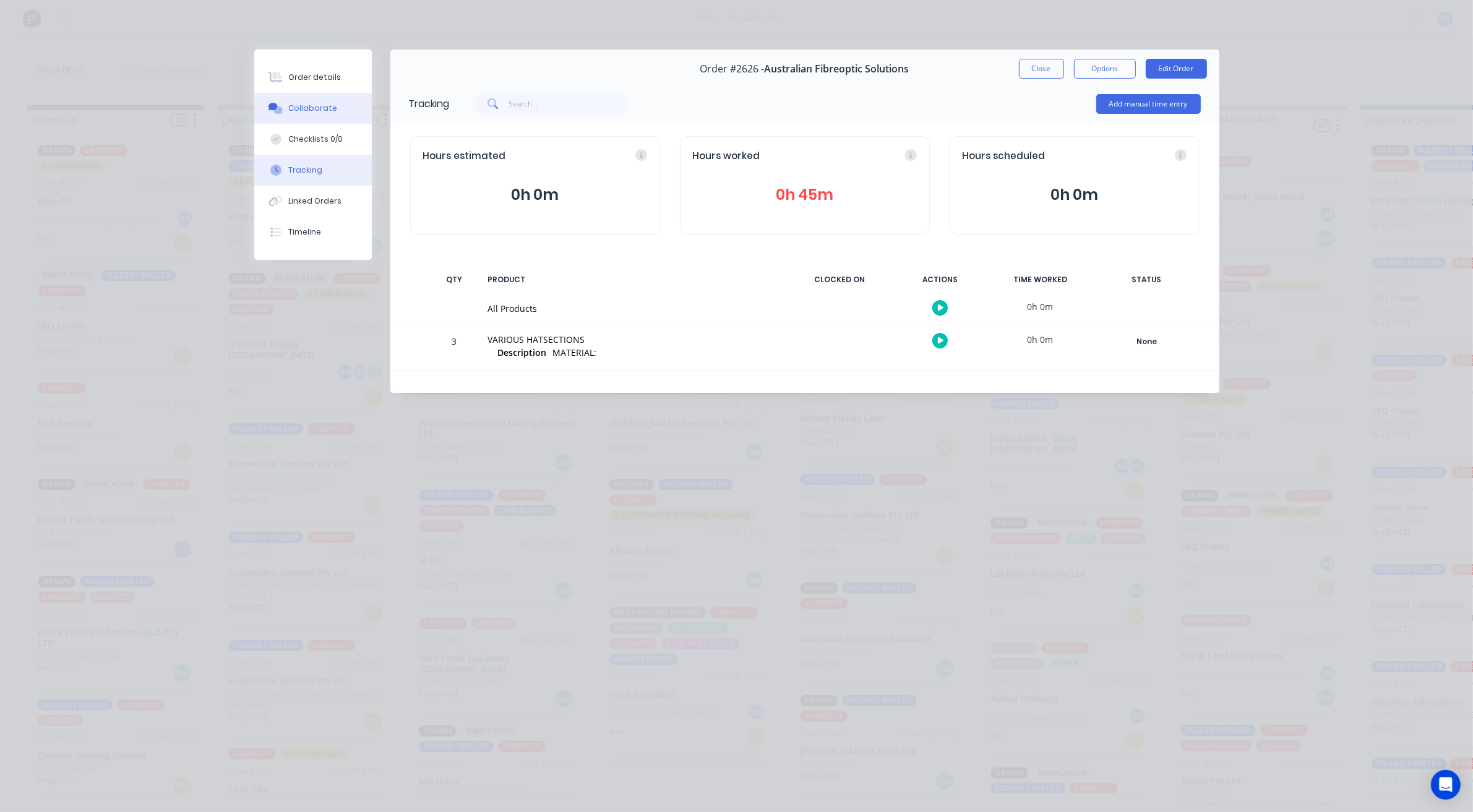
click at [299, 110] on div "Collaborate" at bounding box center [313, 108] width 49 height 11
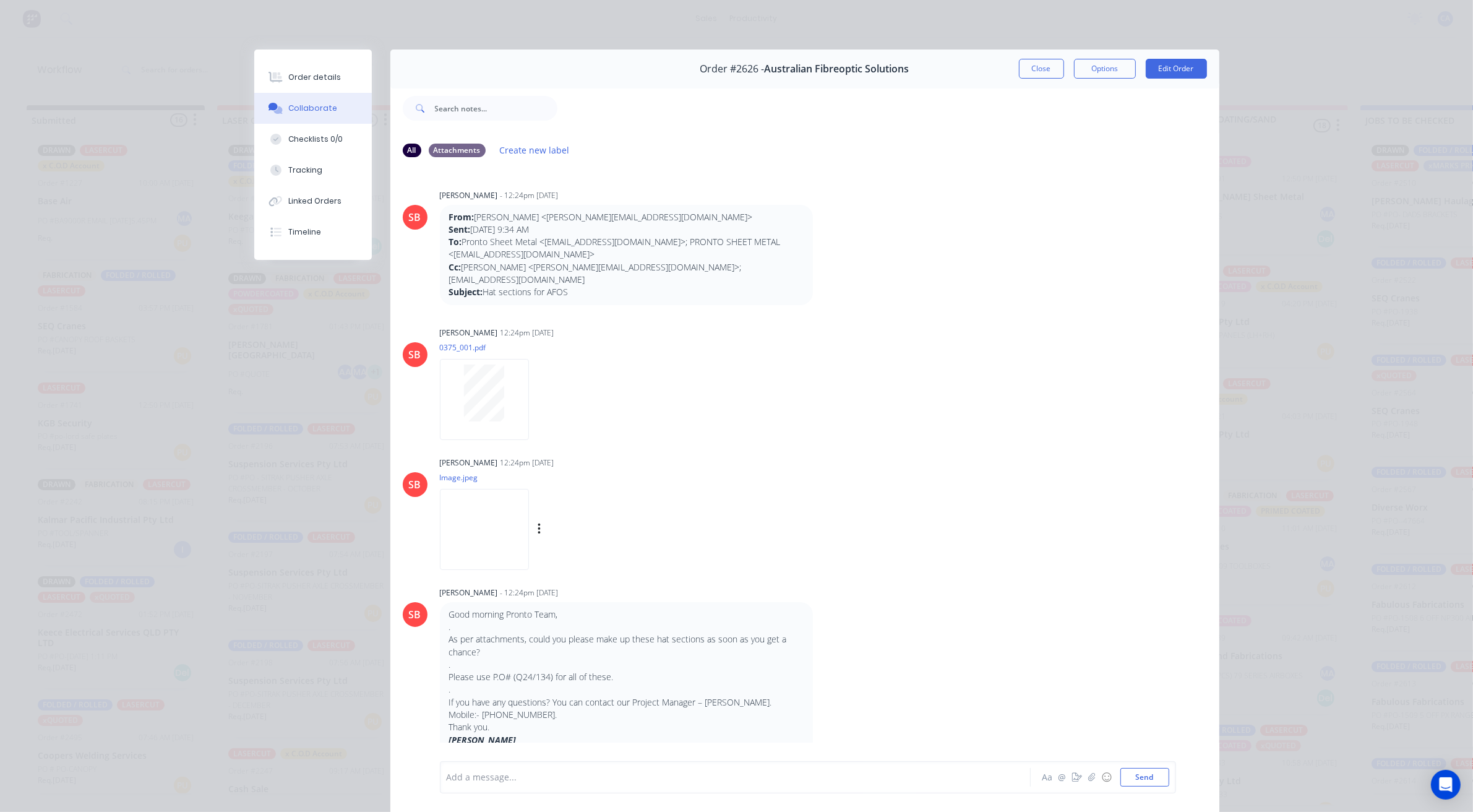
click at [493, 527] on img at bounding box center [484, 530] width 89 height 81
